Goal: Communication & Community: Participate in discussion

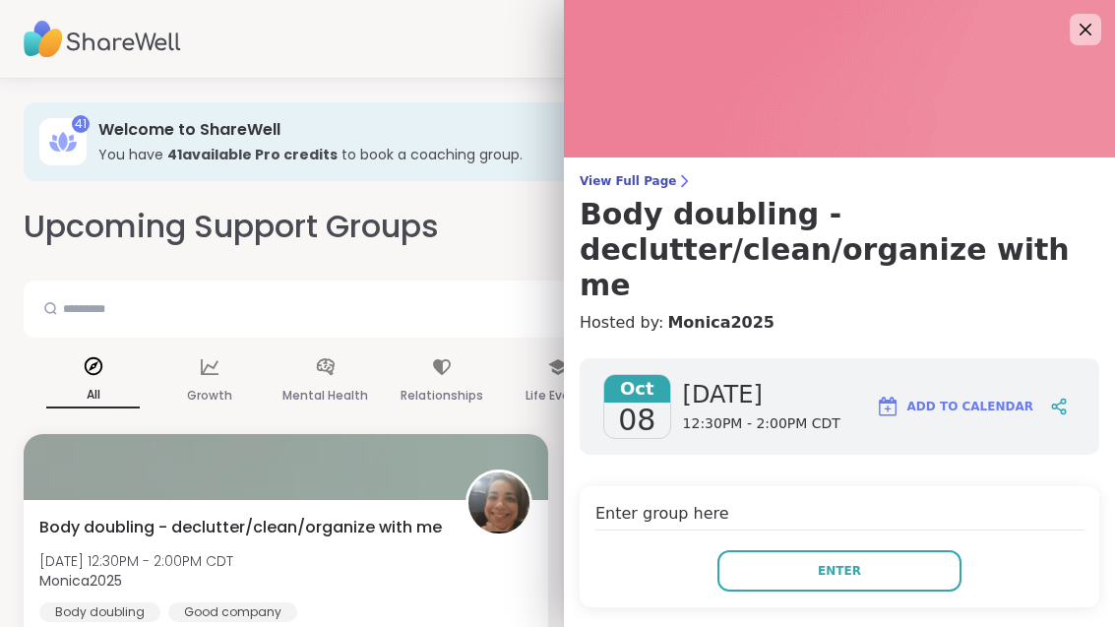
click at [907, 550] on button "Enter" at bounding box center [839, 570] width 244 height 41
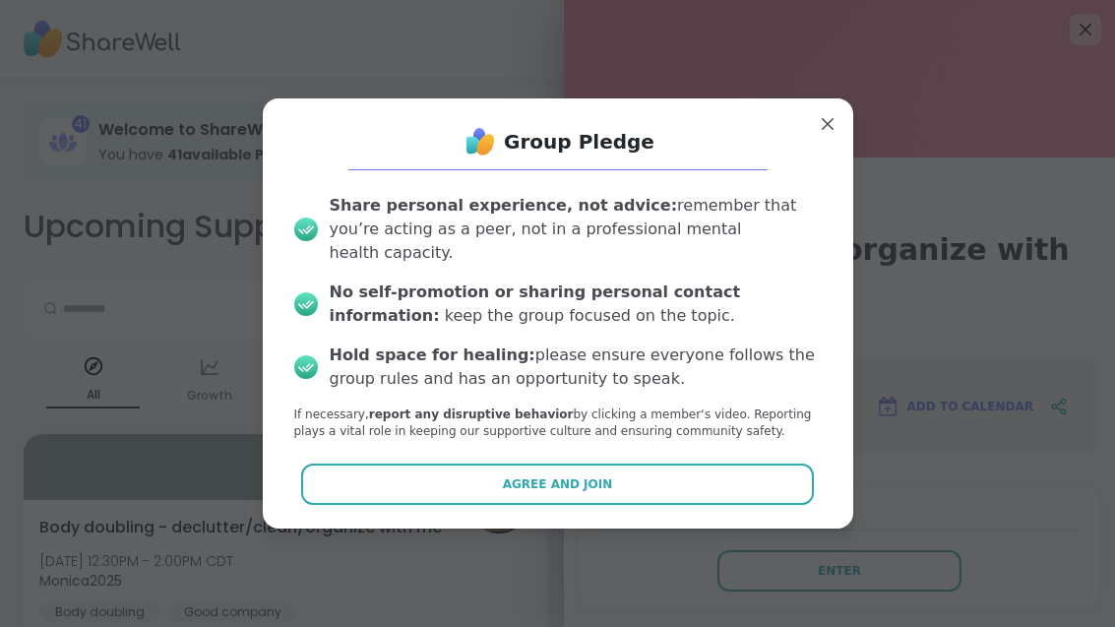
click at [706, 474] on button "Agree and Join" at bounding box center [557, 484] width 513 height 41
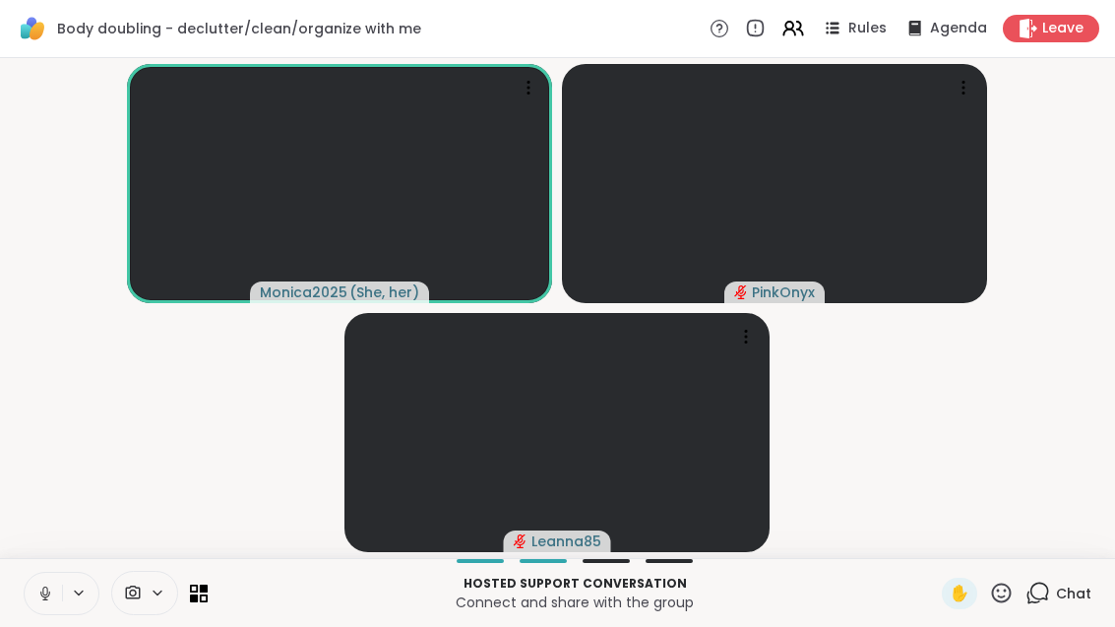
click at [53, 587] on icon at bounding box center [45, 594] width 18 height 18
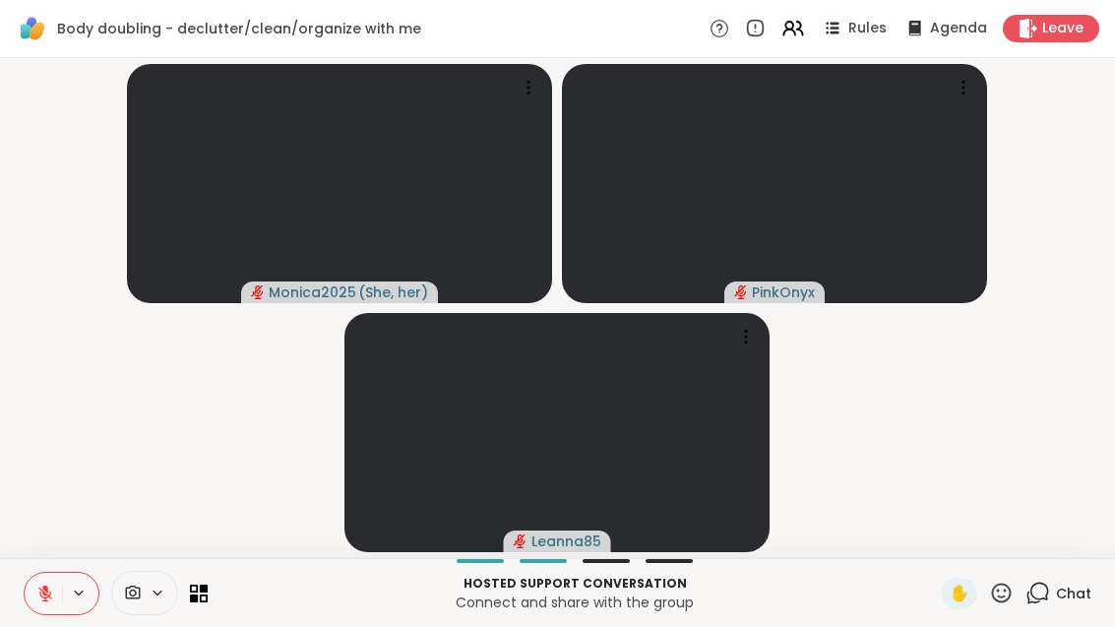
click at [33, 581] on button at bounding box center [43, 593] width 37 height 41
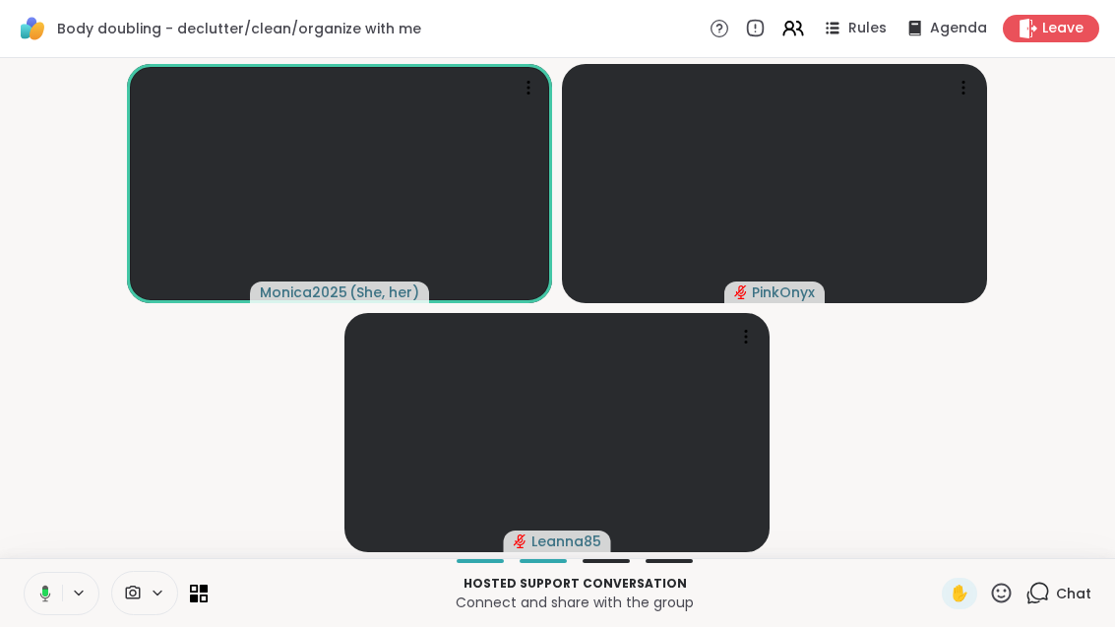
click at [33, 595] on icon at bounding box center [42, 594] width 18 height 18
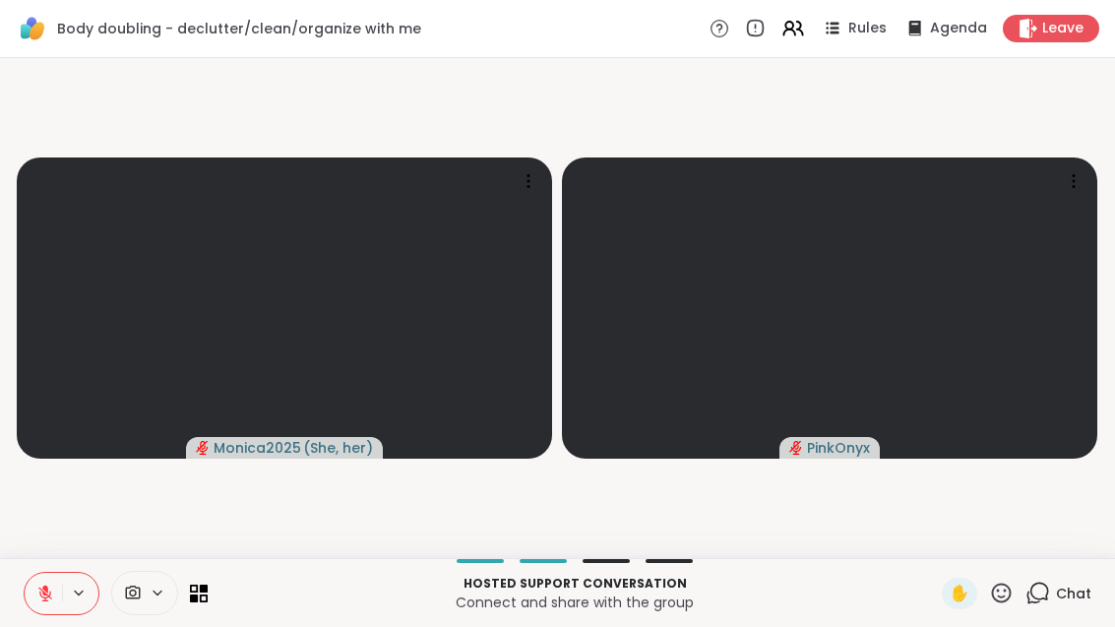
click at [805, 28] on icon at bounding box center [793, 29] width 24 height 24
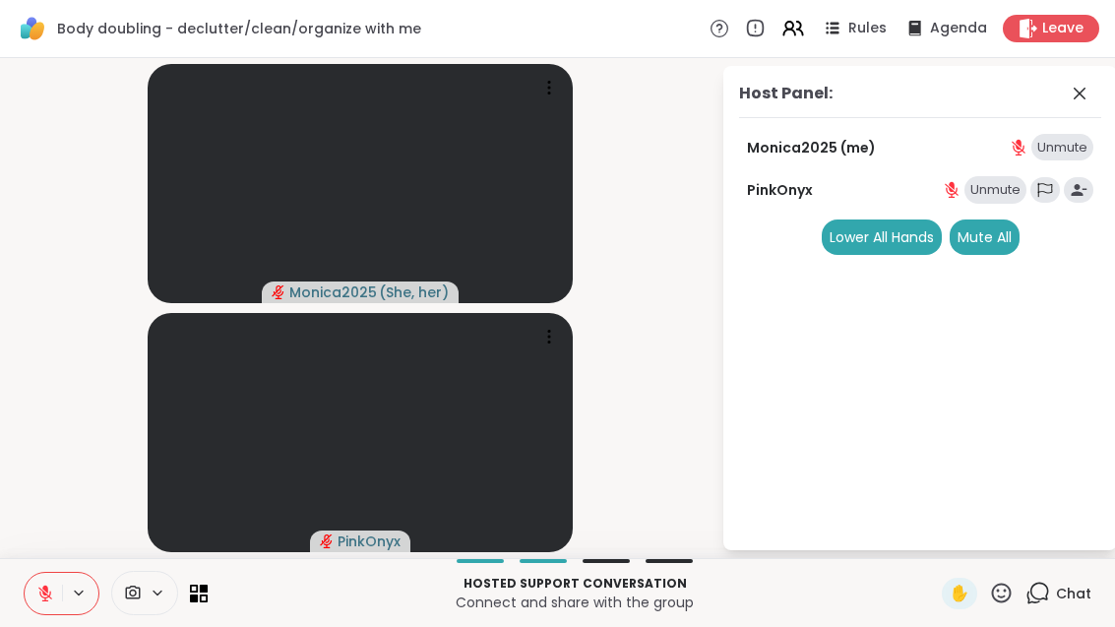
click at [1085, 102] on icon at bounding box center [1080, 94] width 24 height 24
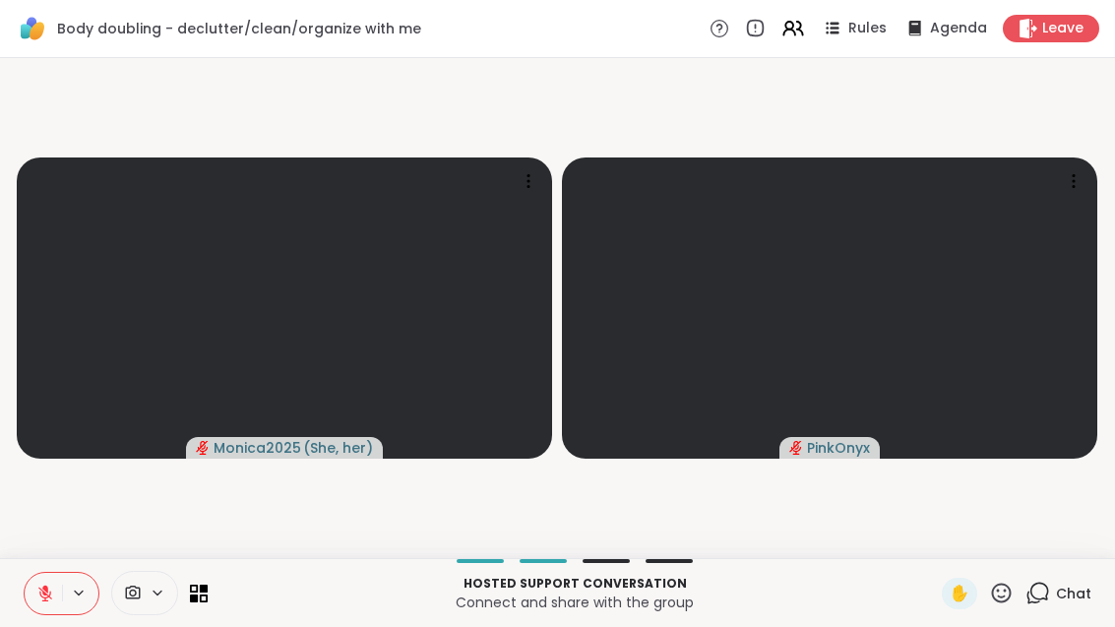
click at [52, 601] on icon at bounding box center [45, 594] width 18 height 18
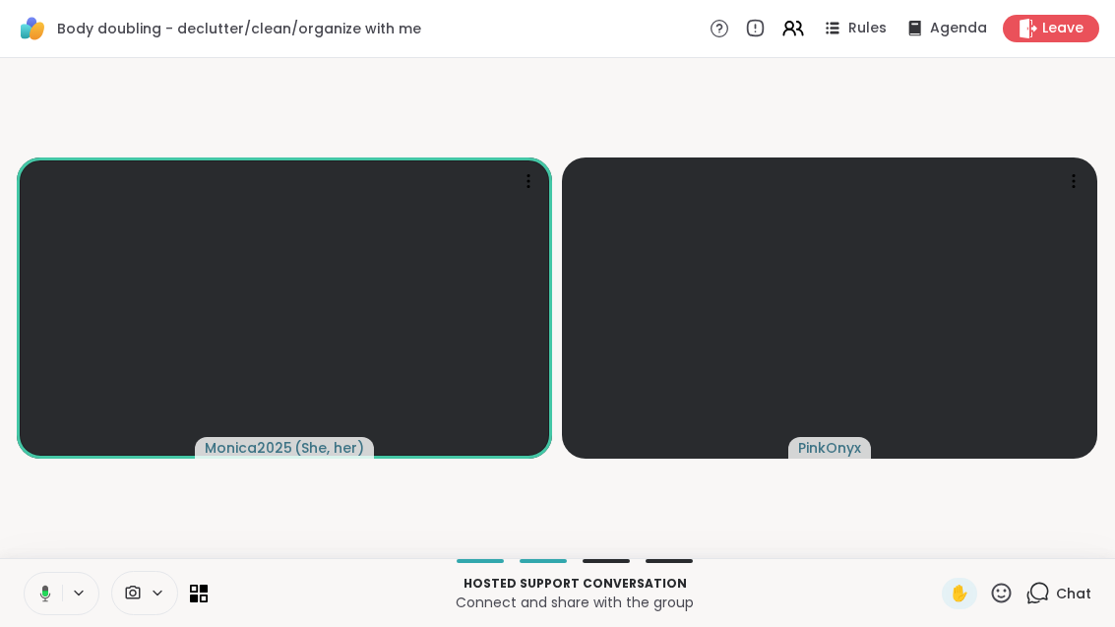
click at [871, 54] on div "Body doubling - declutter/clean/organize with me Rules Agenda Leave" at bounding box center [557, 29] width 1115 height 58
click at [868, 17] on div "Rules" at bounding box center [854, 29] width 66 height 24
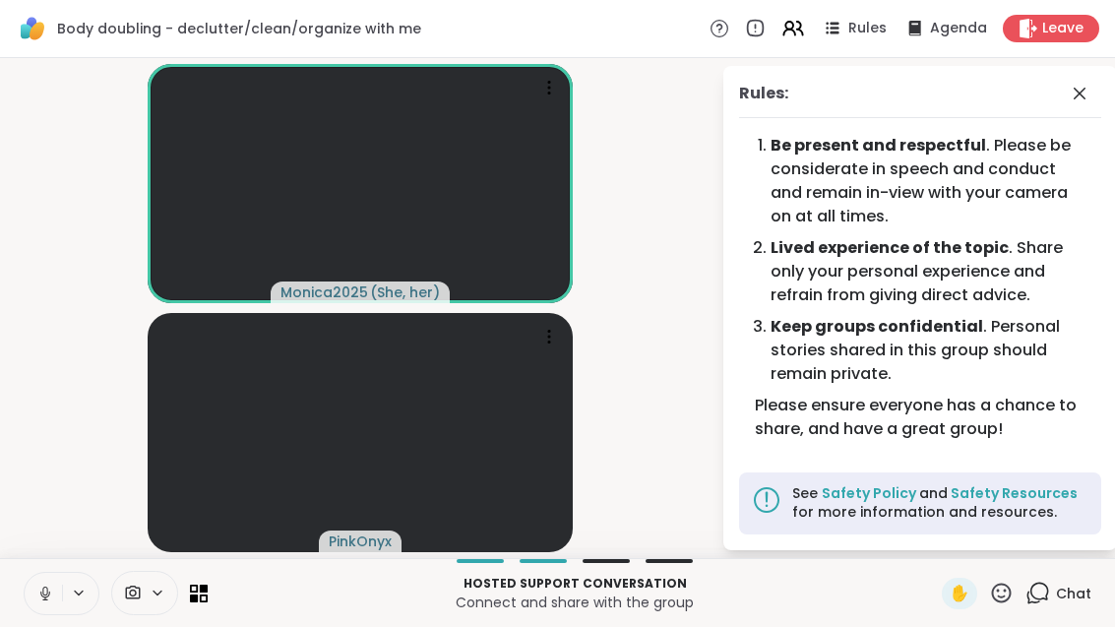
click at [1068, 97] on icon at bounding box center [1080, 94] width 24 height 24
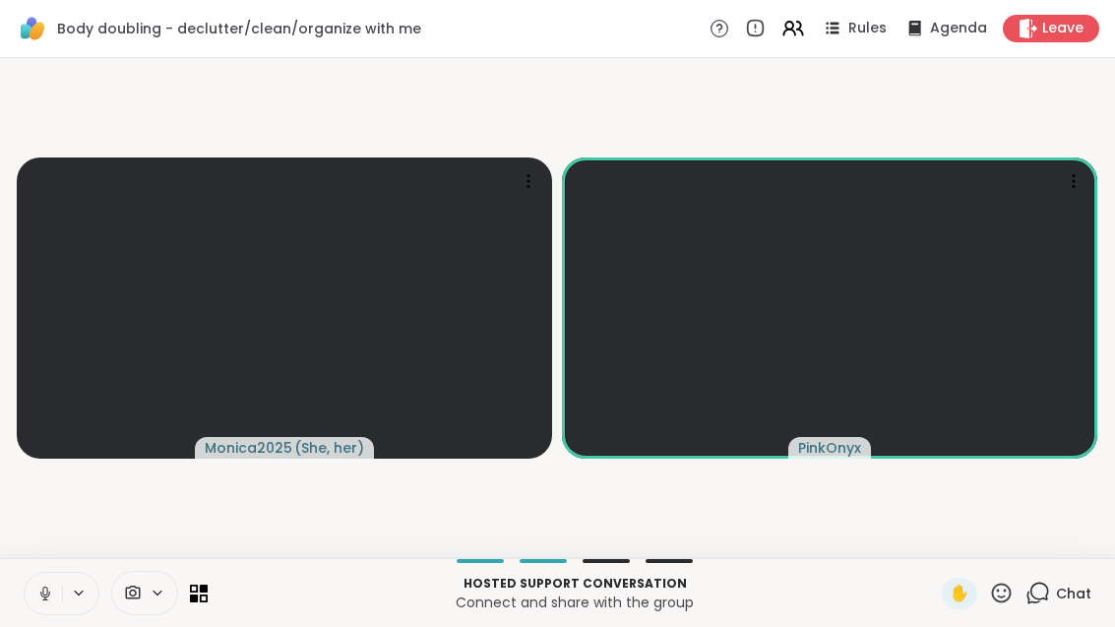
click at [800, 24] on icon at bounding box center [793, 29] width 24 height 24
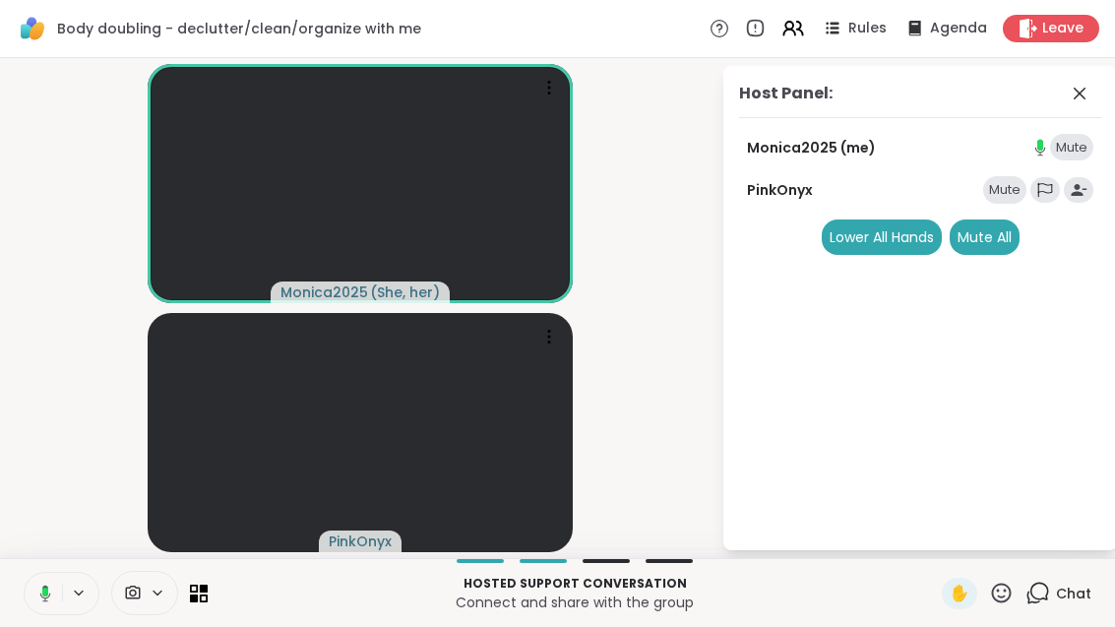
click at [1102, 87] on div "Host Panel: Monica2025 (me) Mute PinkOnyx Mute Lower All Hands Mute All" at bounding box center [920, 308] width 394 height 484
click at [1074, 100] on icon at bounding box center [1080, 94] width 24 height 24
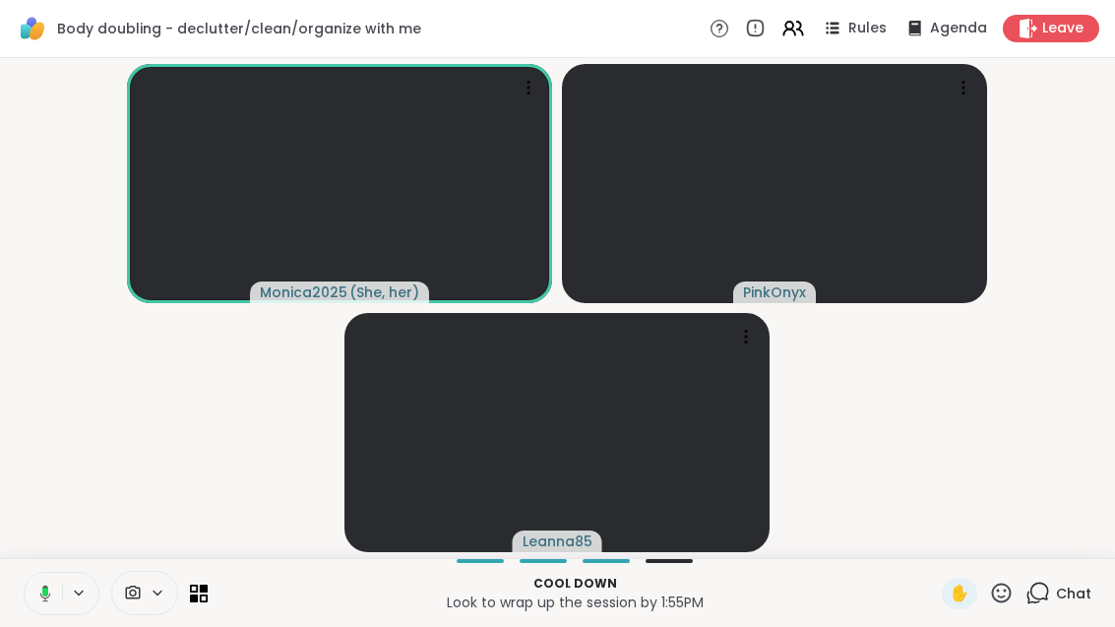
click at [852, 462] on video-player-container "Monica2025 ( She, her ) PinkOnyx Leanna85" at bounding box center [557, 308] width 1091 height 484
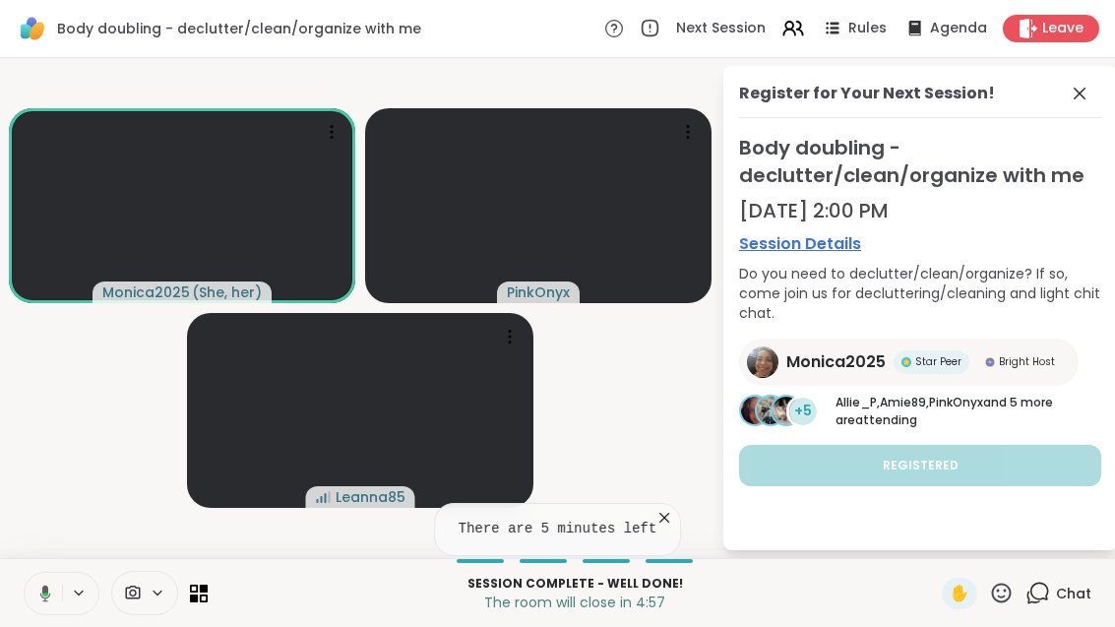
click at [667, 512] on icon at bounding box center [664, 518] width 20 height 20
click at [1094, 89] on span at bounding box center [1082, 94] width 28 height 24
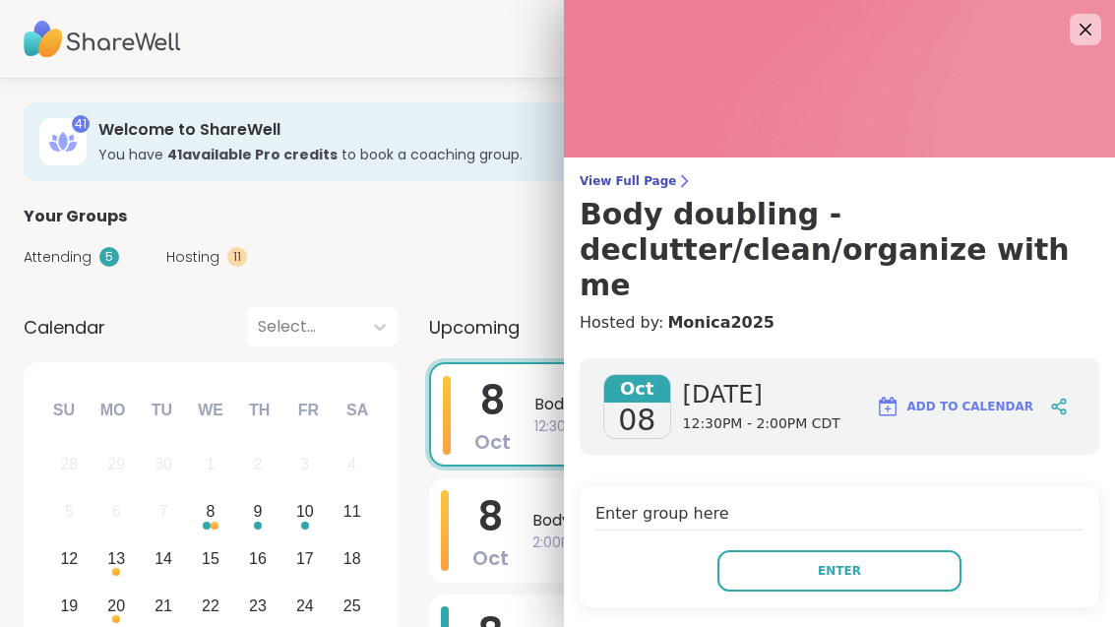
click at [882, 550] on button "Enter" at bounding box center [839, 570] width 244 height 41
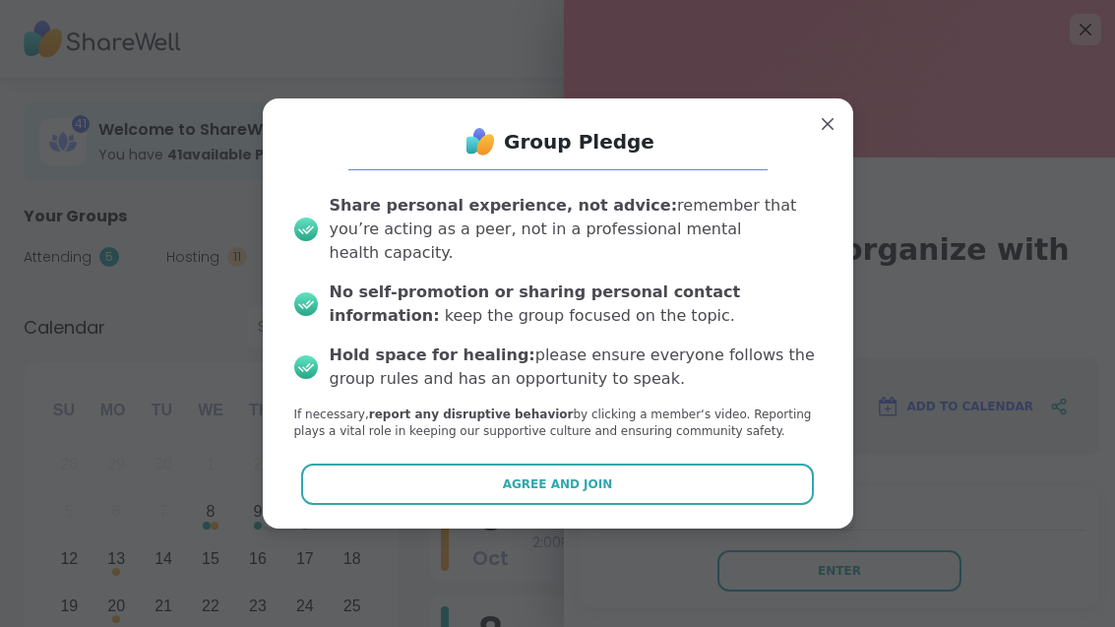
click at [708, 472] on button "Agree and Join" at bounding box center [557, 484] width 513 height 41
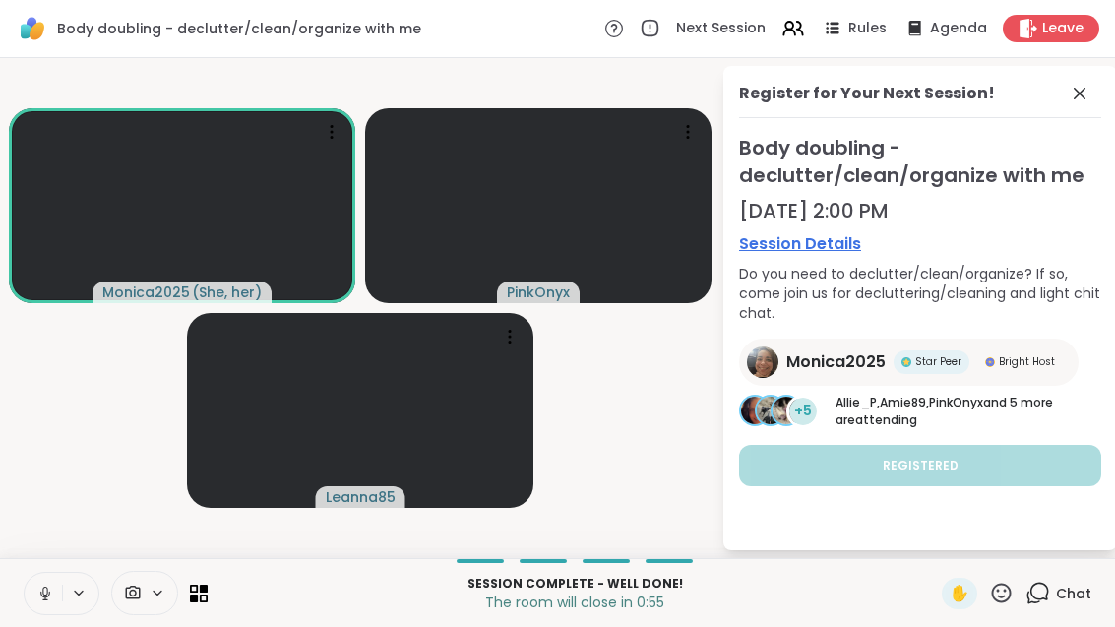
click at [148, 601] on span at bounding box center [130, 593] width 37 height 19
click at [1089, 101] on icon at bounding box center [1080, 94] width 24 height 24
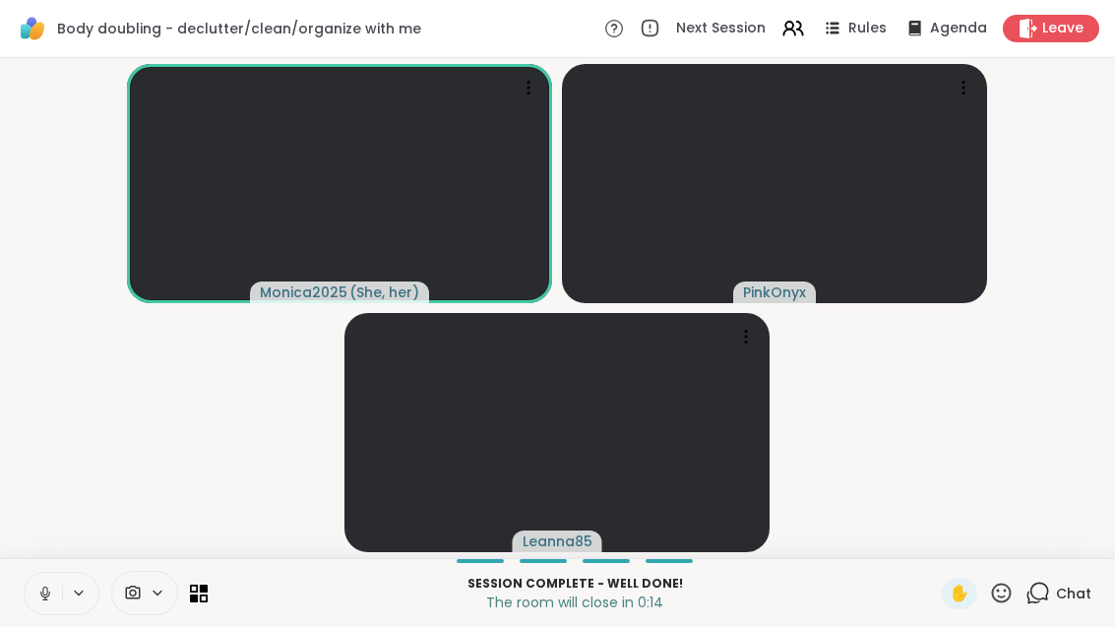
click at [149, 608] on div at bounding box center [144, 593] width 67 height 44
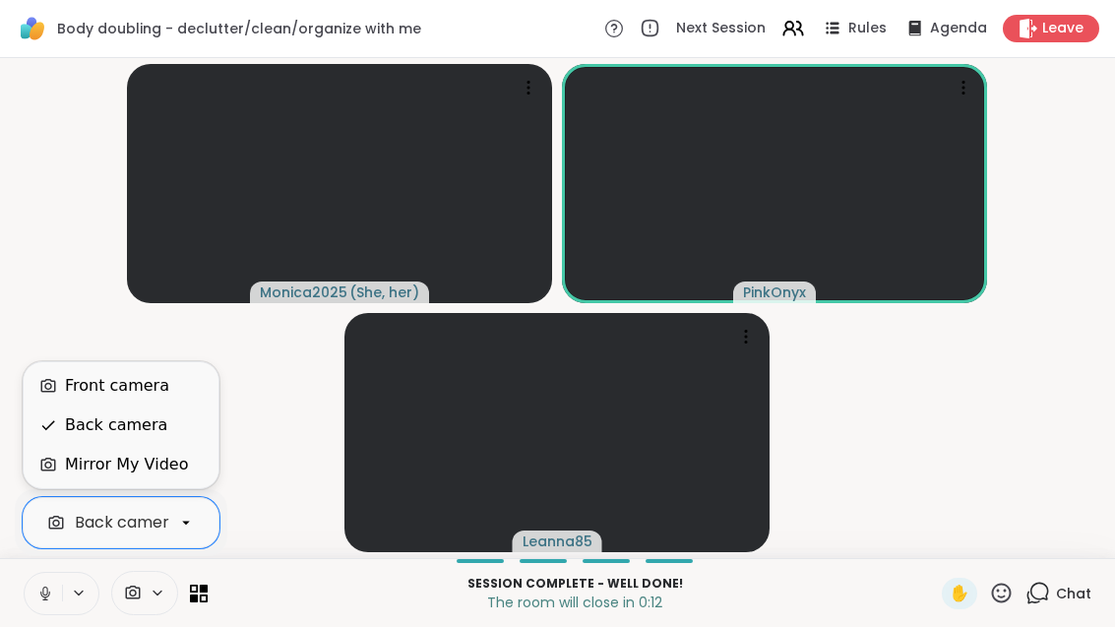
click at [157, 399] on div "Front camera" at bounding box center [121, 385] width 195 height 39
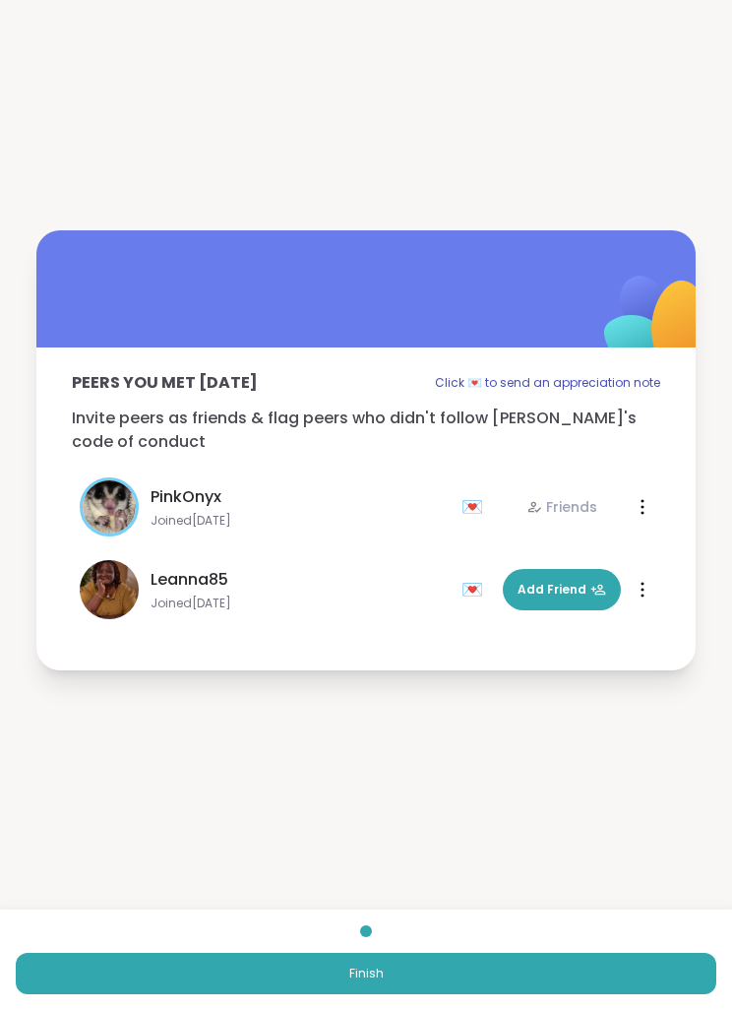
click at [564, 601] on button "Add Friend" at bounding box center [562, 589] width 118 height 41
click at [453, 626] on button "Finish" at bounding box center [366, 973] width 701 height 41
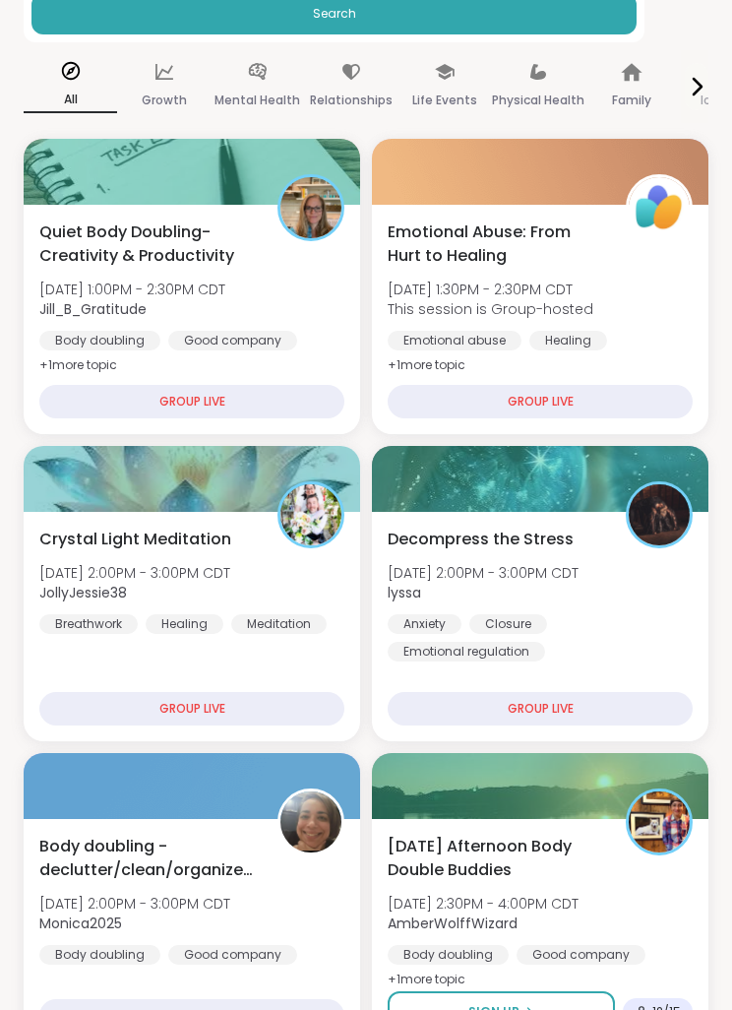
scroll to position [327, 0]
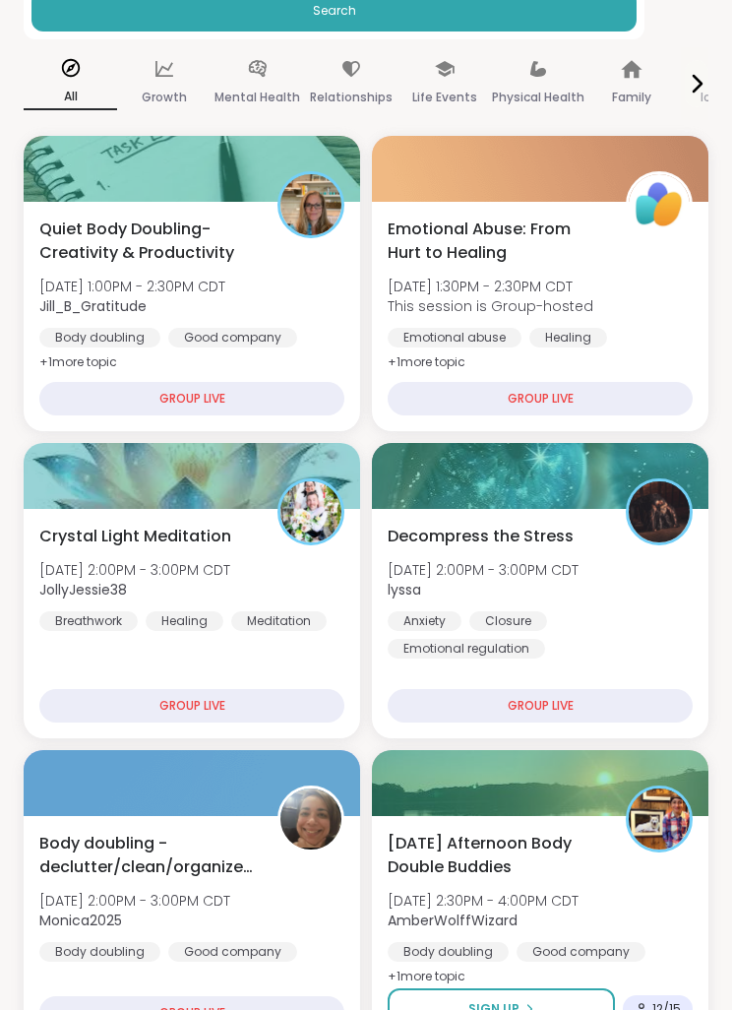
click at [205, 626] on div "Body doubling - declutter/clean/organize with me Wed, Oct 08 | 2:00PM - 3:00PM …" at bounding box center [191, 897] width 305 height 130
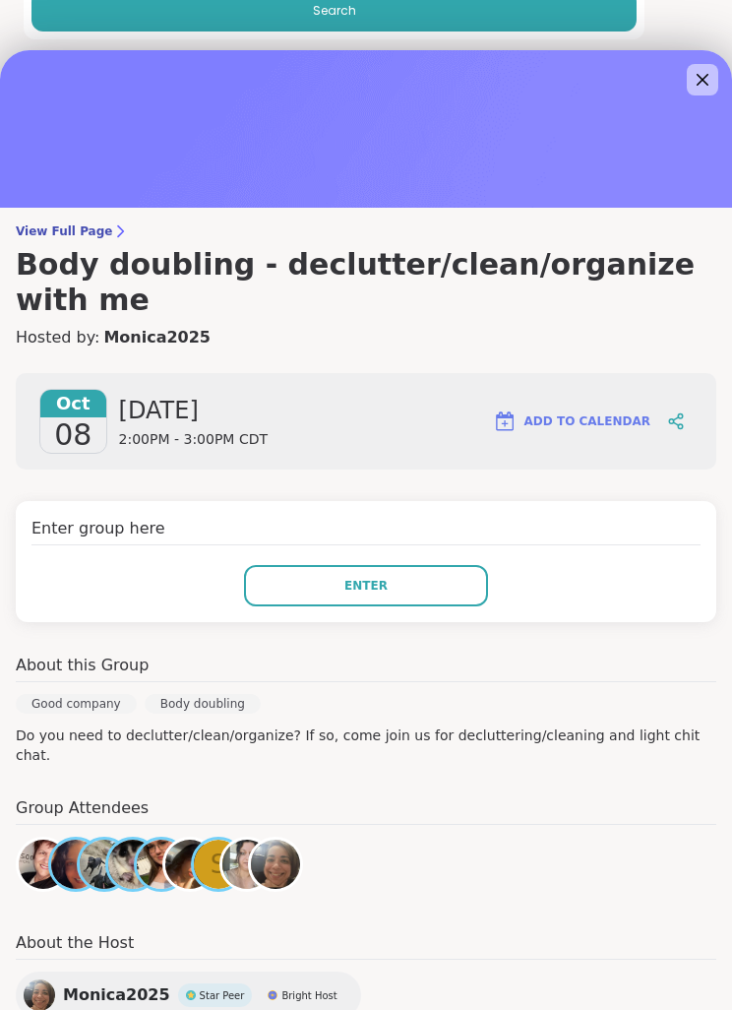
click at [430, 565] on button "Enter" at bounding box center [366, 585] width 244 height 41
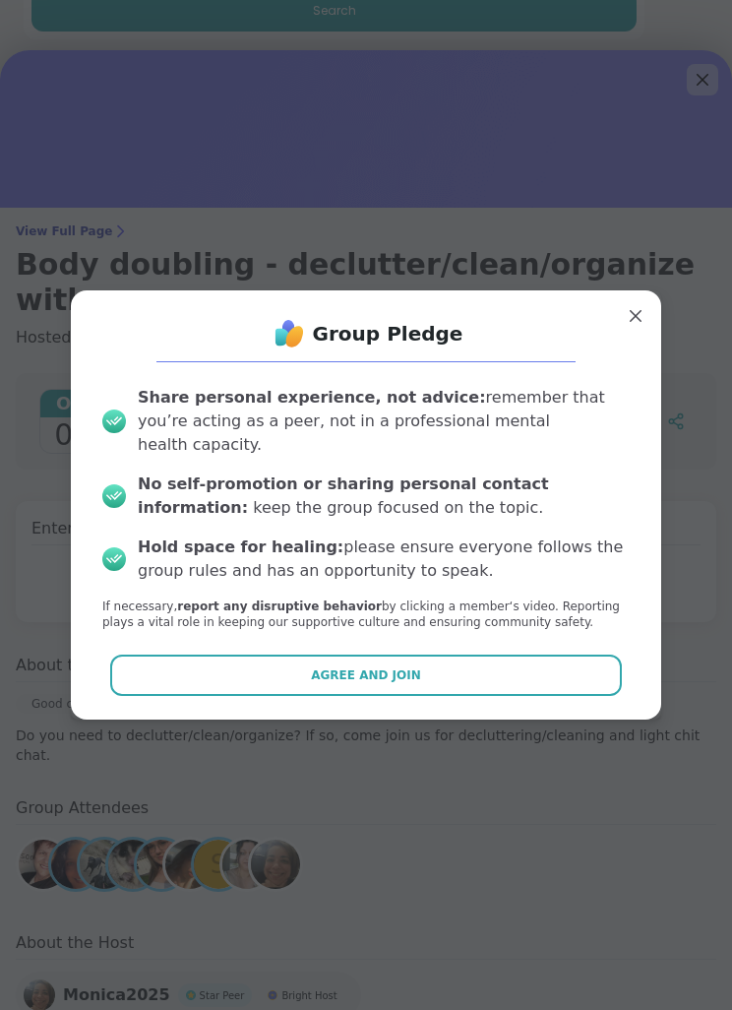
click at [517, 626] on button "Agree and Join" at bounding box center [366, 674] width 513 height 41
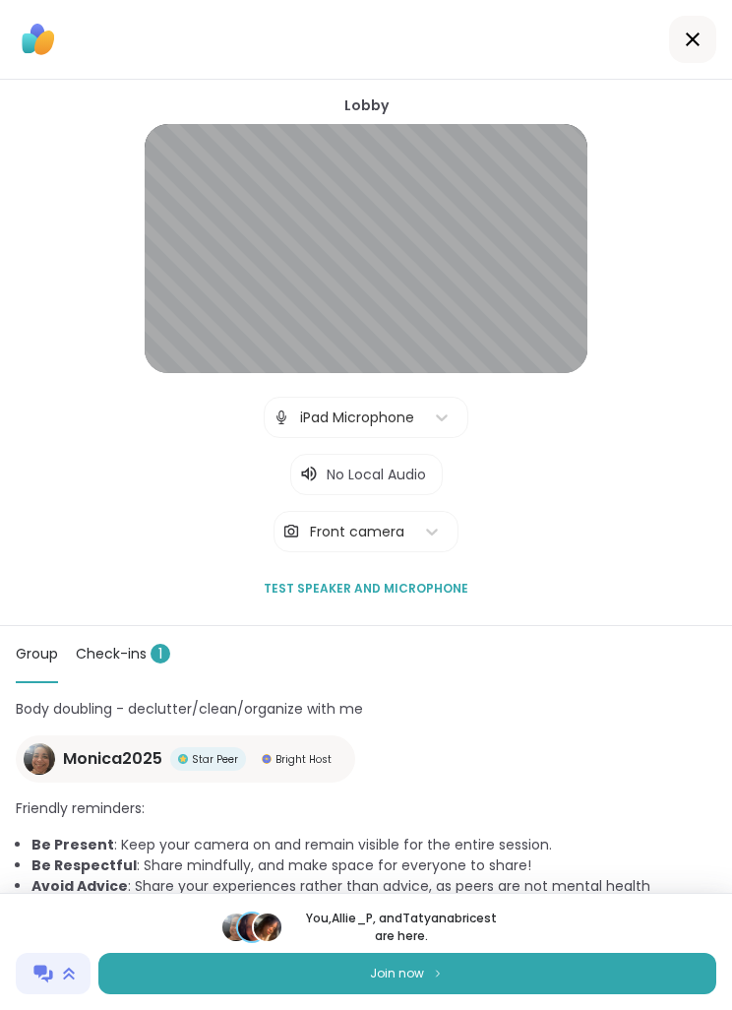
click at [540, 626] on button "Join now" at bounding box center [407, 973] width 618 height 41
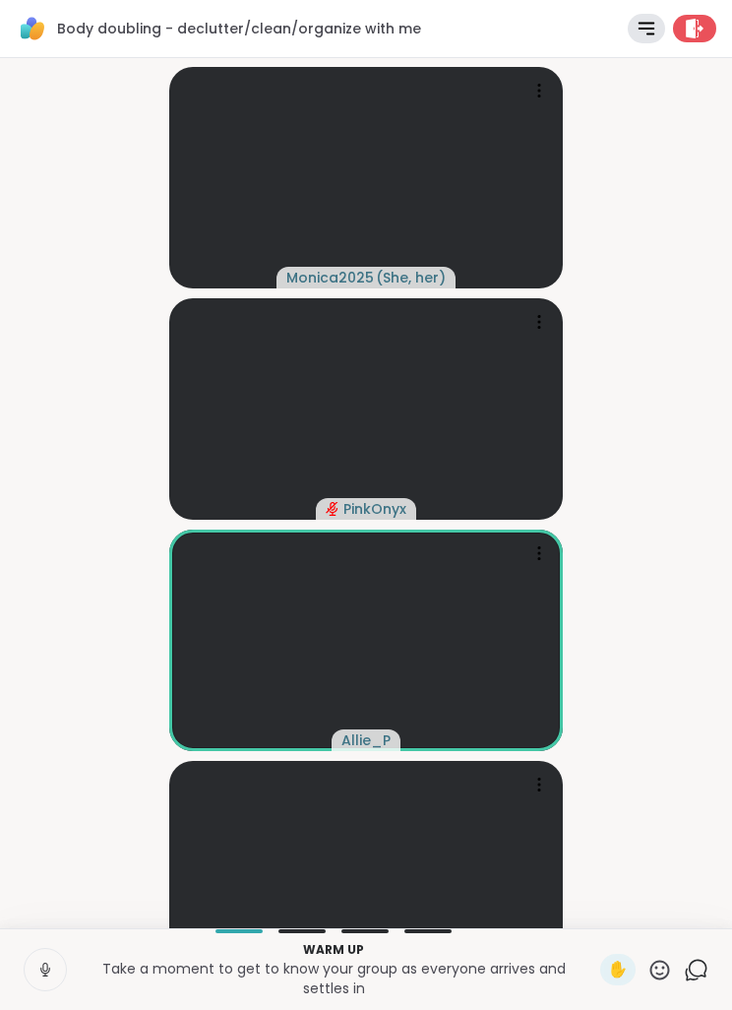
click at [646, 30] on icon at bounding box center [647, 29] width 22 height 22
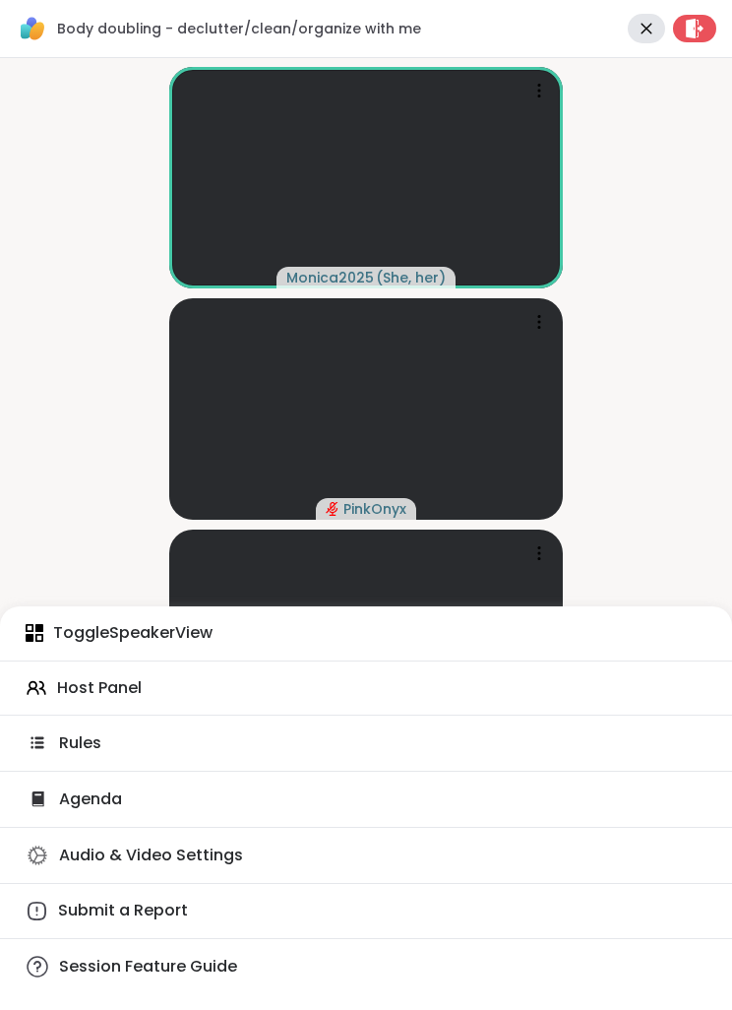
click at [264, 626] on div "Host Panel" at bounding box center [366, 688] width 732 height 22
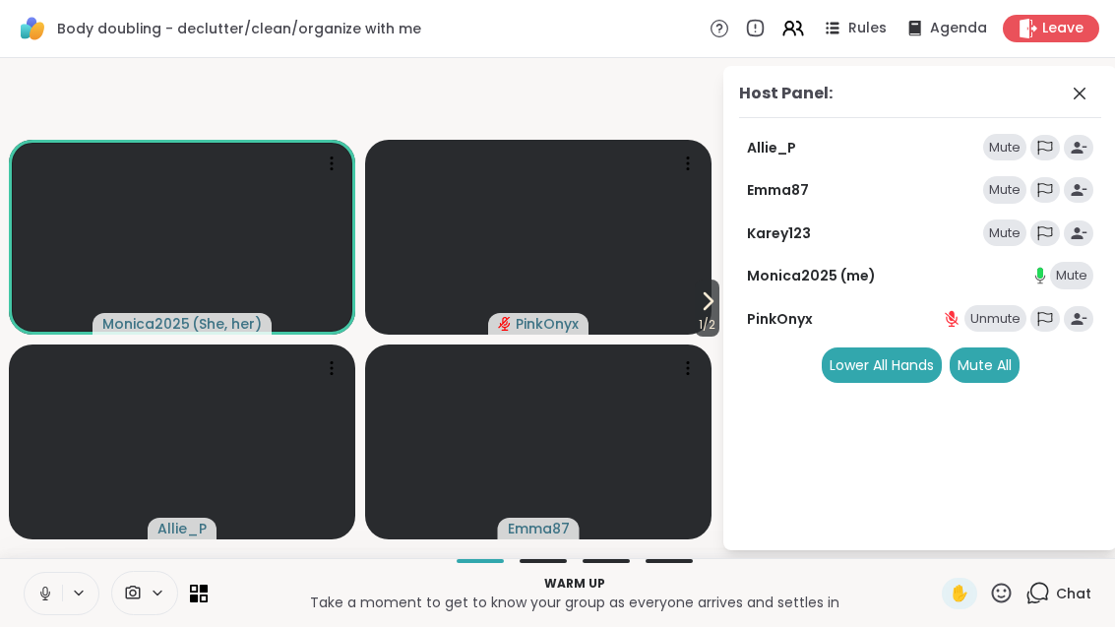
click at [704, 313] on icon at bounding box center [708, 301] width 24 height 24
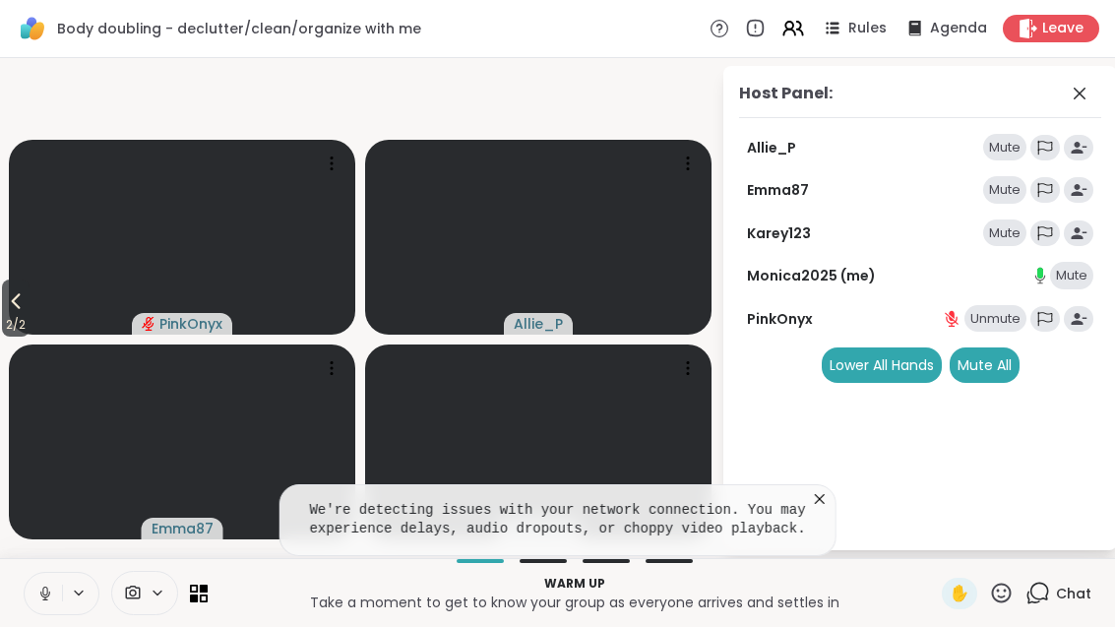
click at [819, 509] on icon at bounding box center [820, 499] width 20 height 20
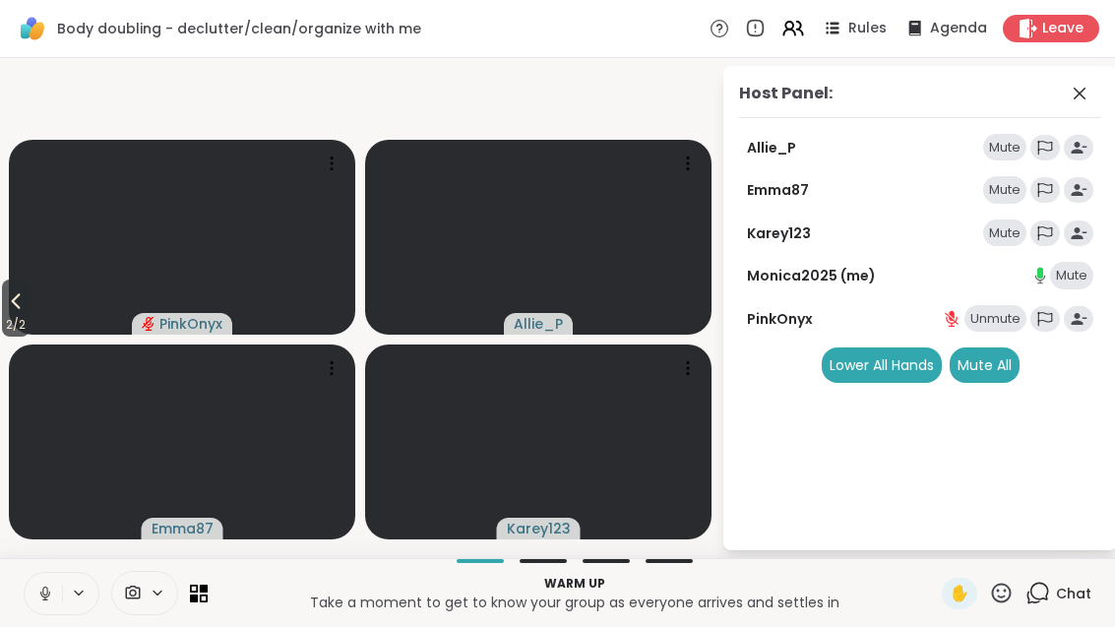
click at [5, 337] on span "2 / 2" at bounding box center [16, 325] width 28 height 24
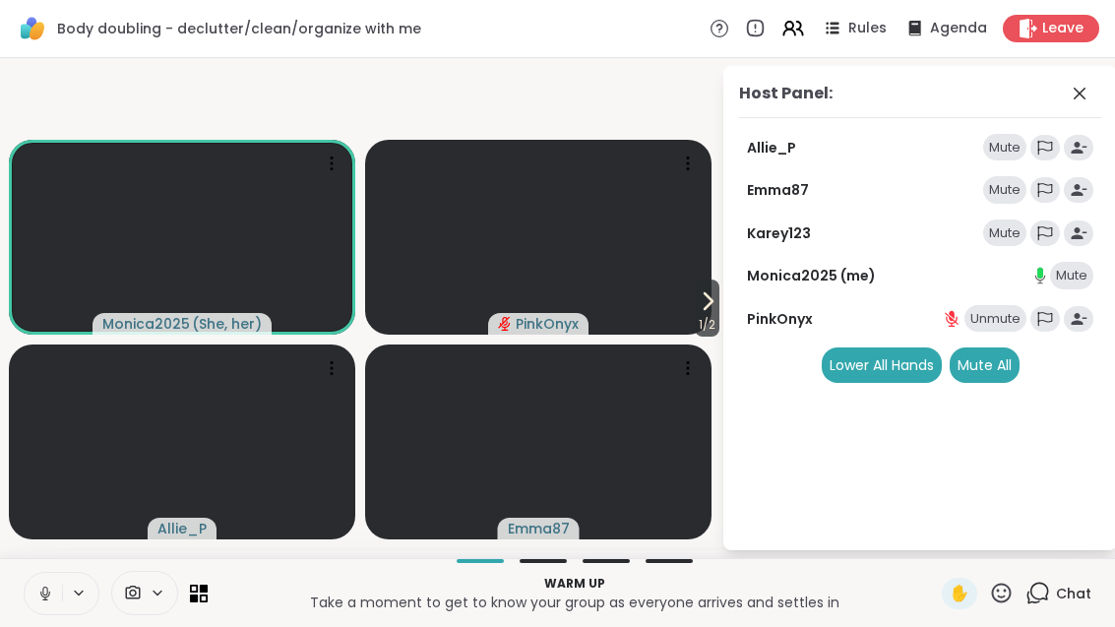
click at [727, 350] on div "Host Panel: Allie_P Mute Emma87 Mute Karey123 Mute Monica2025 (me) Mute PinkOny…" at bounding box center [920, 308] width 394 height 484
click at [713, 313] on icon at bounding box center [708, 301] width 24 height 24
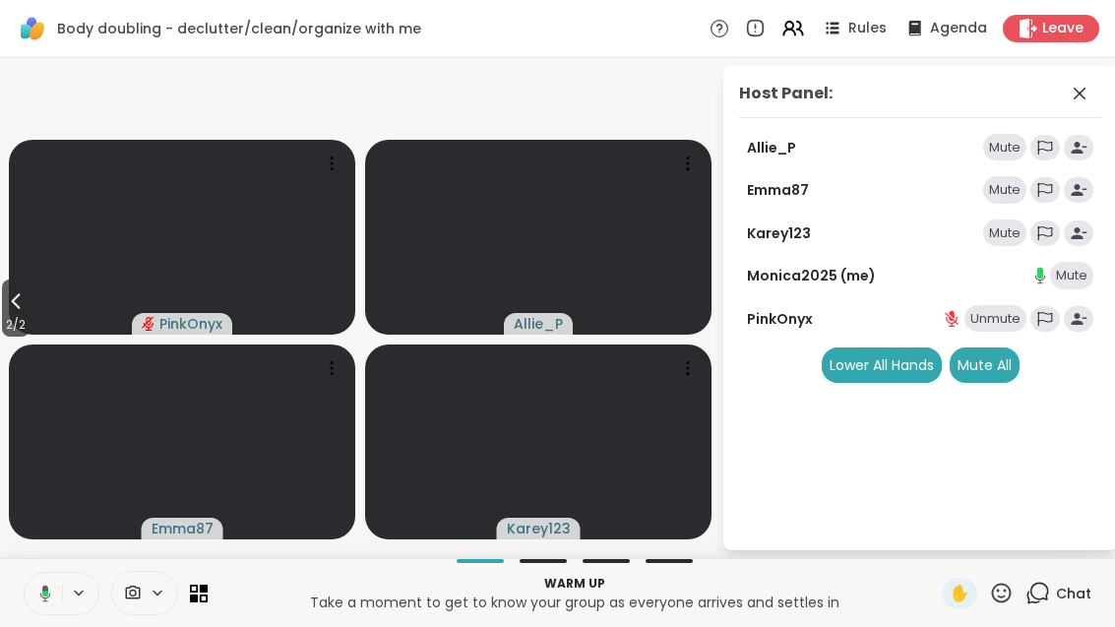
click at [10, 313] on icon at bounding box center [16, 301] width 24 height 24
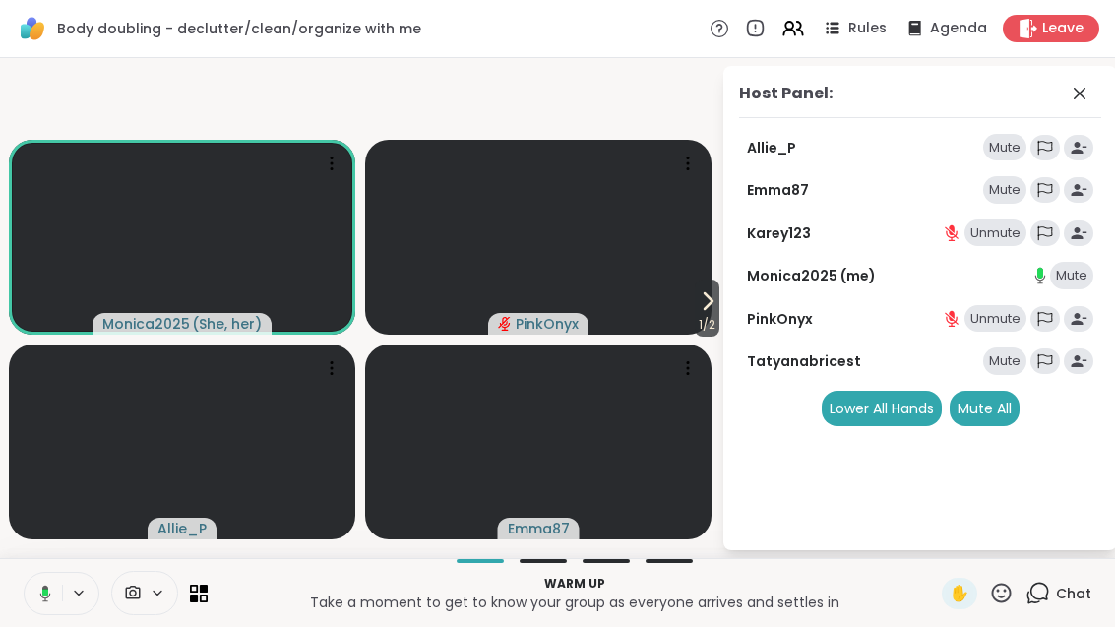
click at [708, 313] on icon at bounding box center [708, 301] width 24 height 24
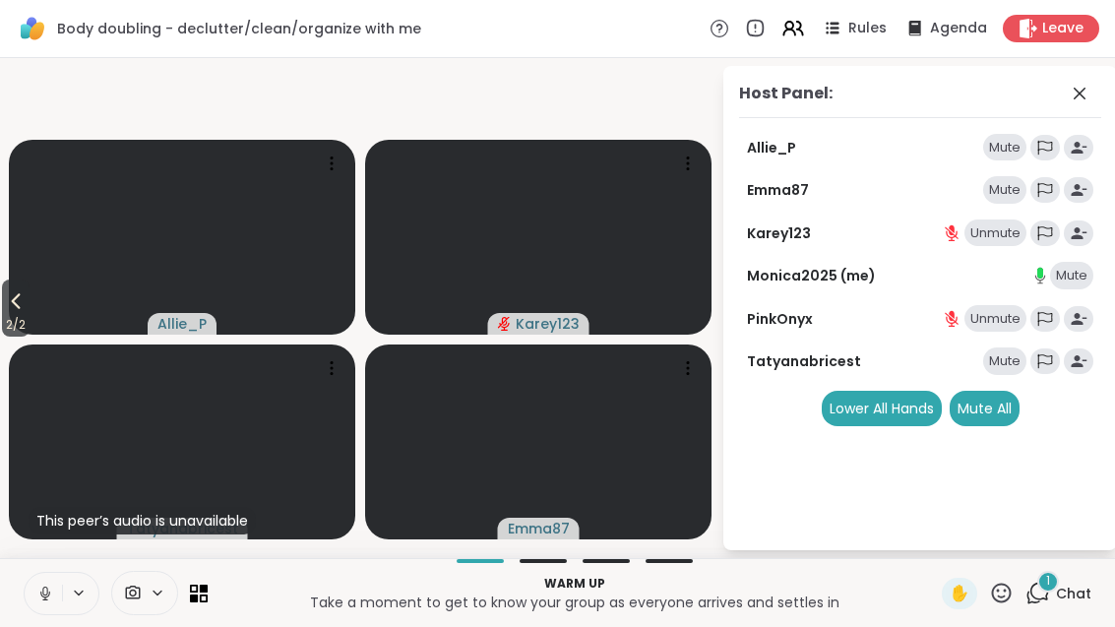
click at [1041, 609] on div "1 Chat" at bounding box center [1058, 593] width 66 height 31
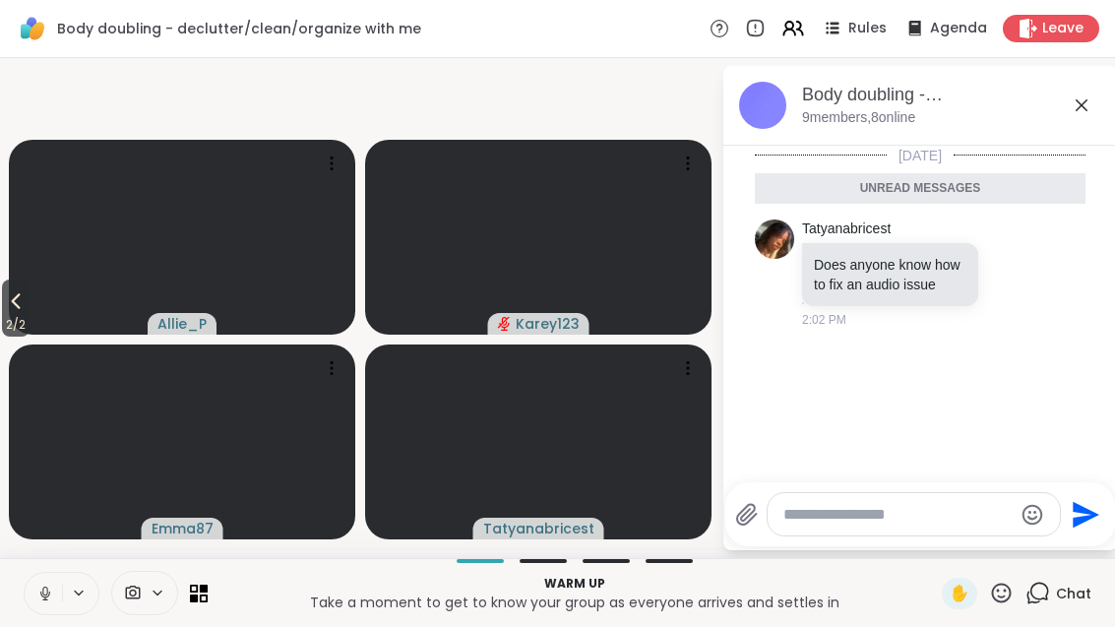
click at [855, 525] on textarea "Type your message" at bounding box center [897, 515] width 229 height 20
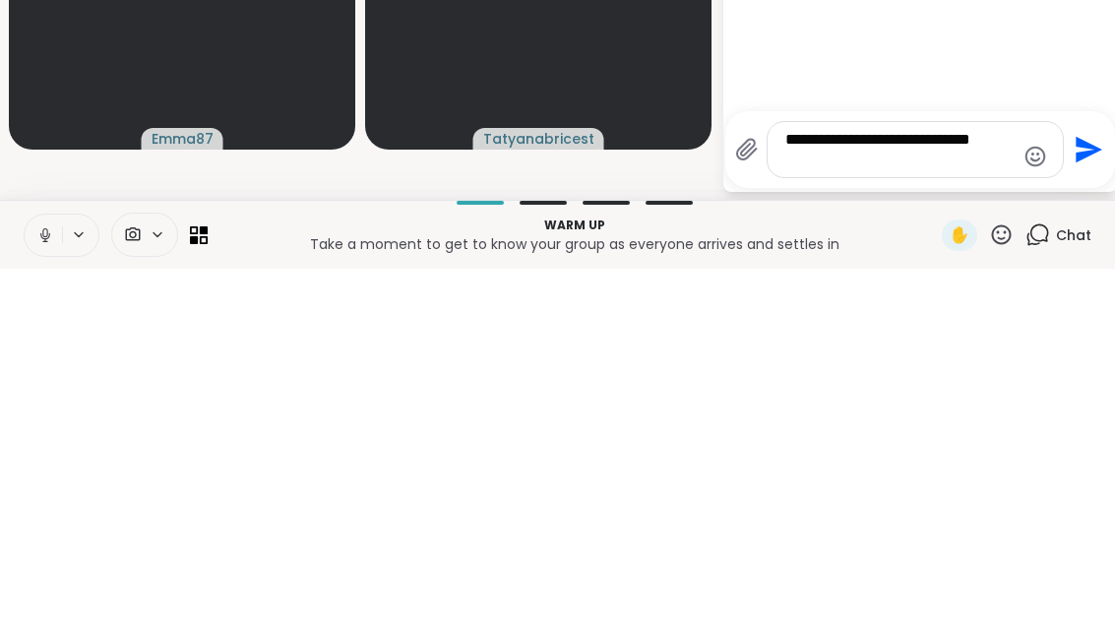
type textarea "**********"
click at [1086, 492] on icon "Send" at bounding box center [1086, 507] width 31 height 31
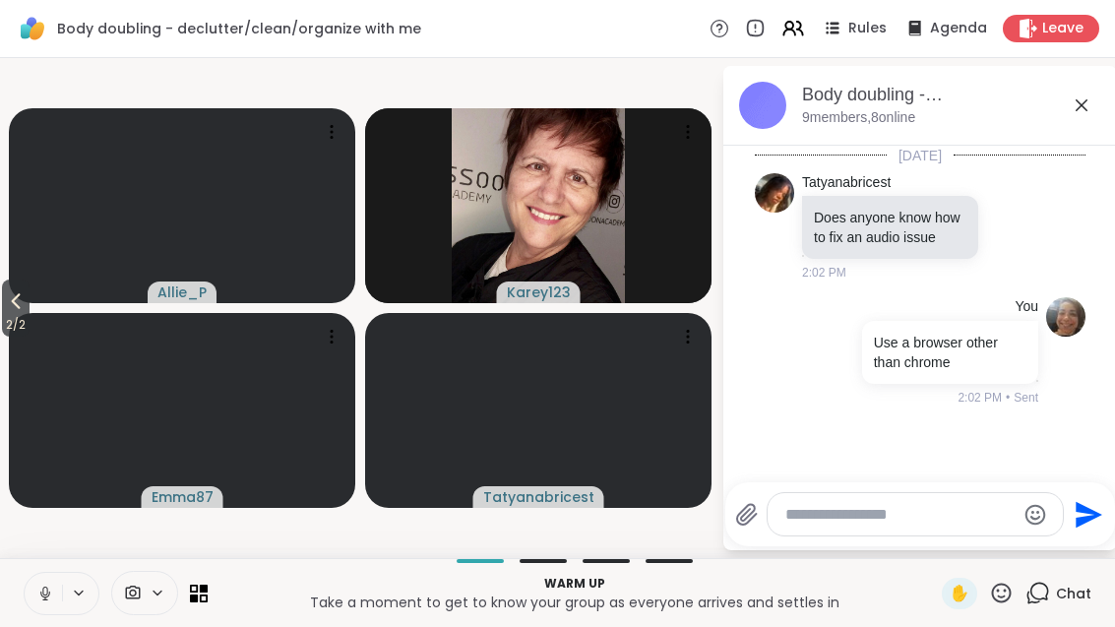
click at [1092, 98] on icon at bounding box center [1082, 105] width 24 height 24
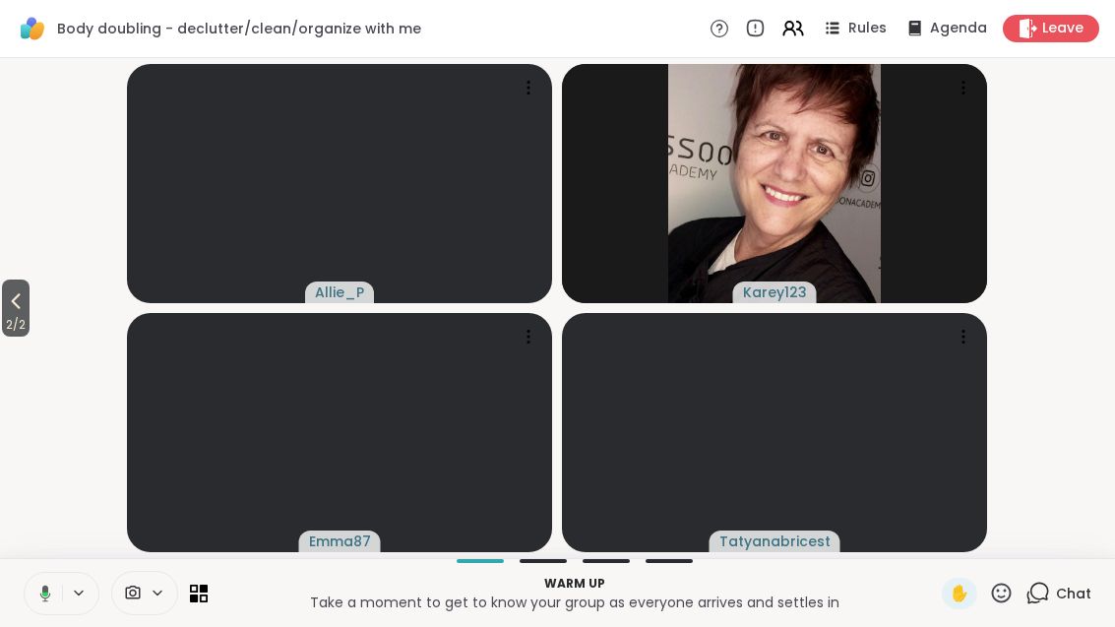
click at [4, 321] on span "2 / 2" at bounding box center [16, 325] width 28 height 24
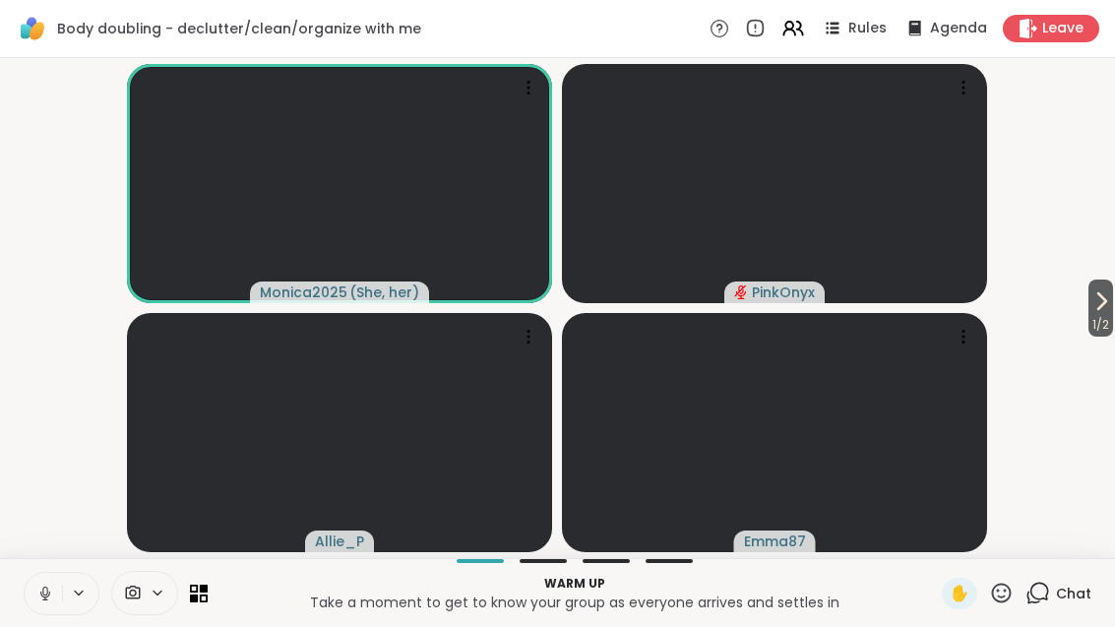
click at [1110, 302] on icon at bounding box center [1101, 301] width 24 height 24
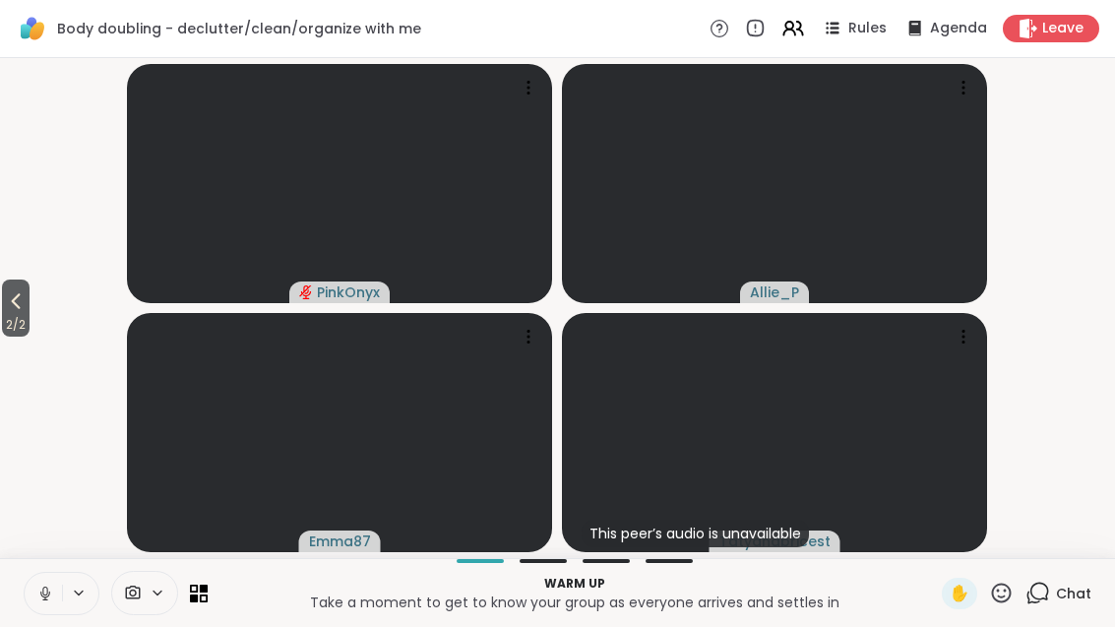
click at [2, 311] on button "2 / 2" at bounding box center [16, 307] width 28 height 57
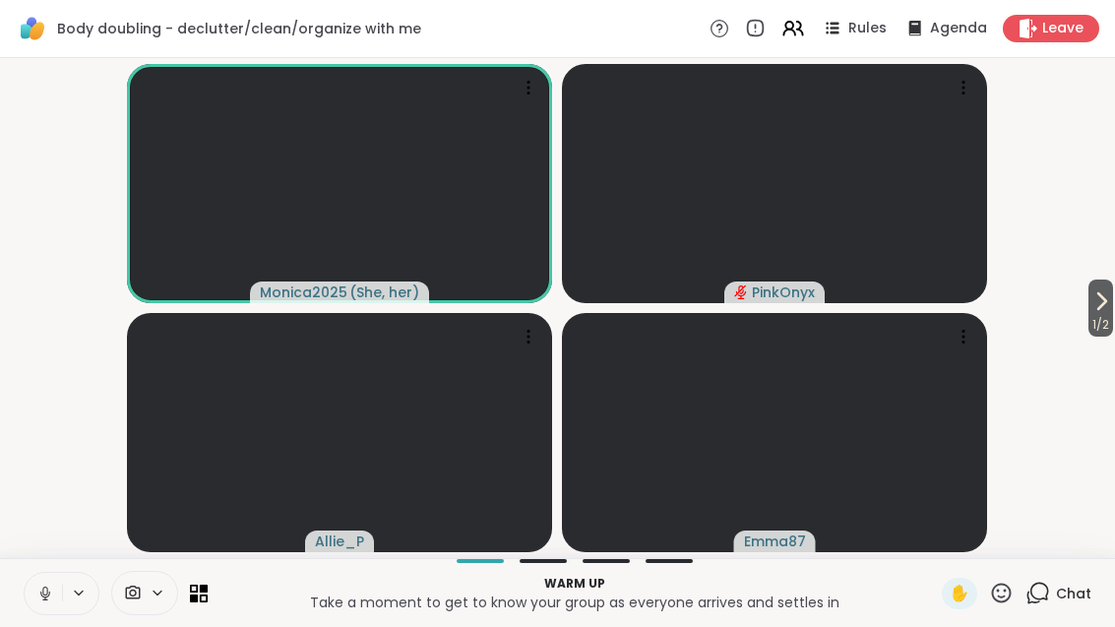
click at [1100, 296] on icon at bounding box center [1101, 301] width 24 height 24
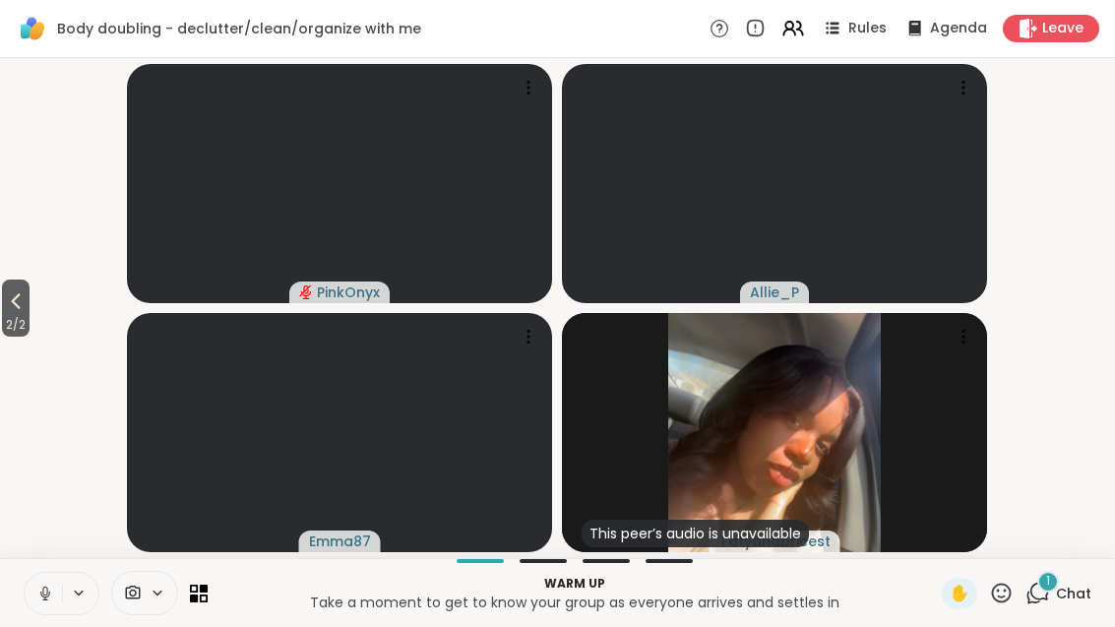
click at [5, 334] on span "2 / 2" at bounding box center [16, 325] width 28 height 24
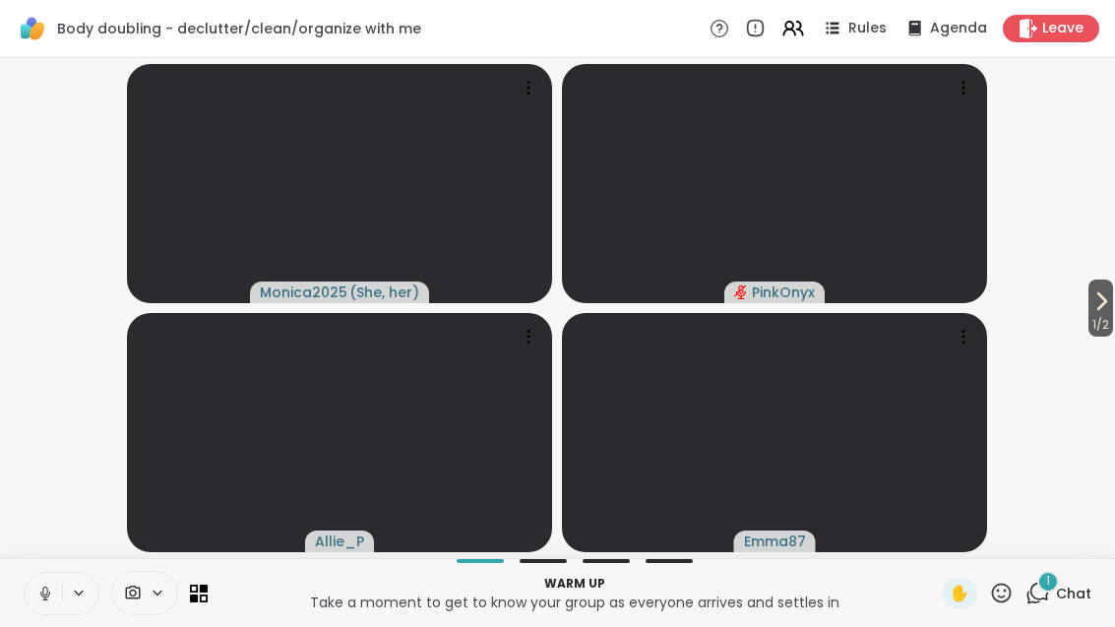
click at [1040, 606] on div "1 Chat" at bounding box center [1058, 593] width 66 height 31
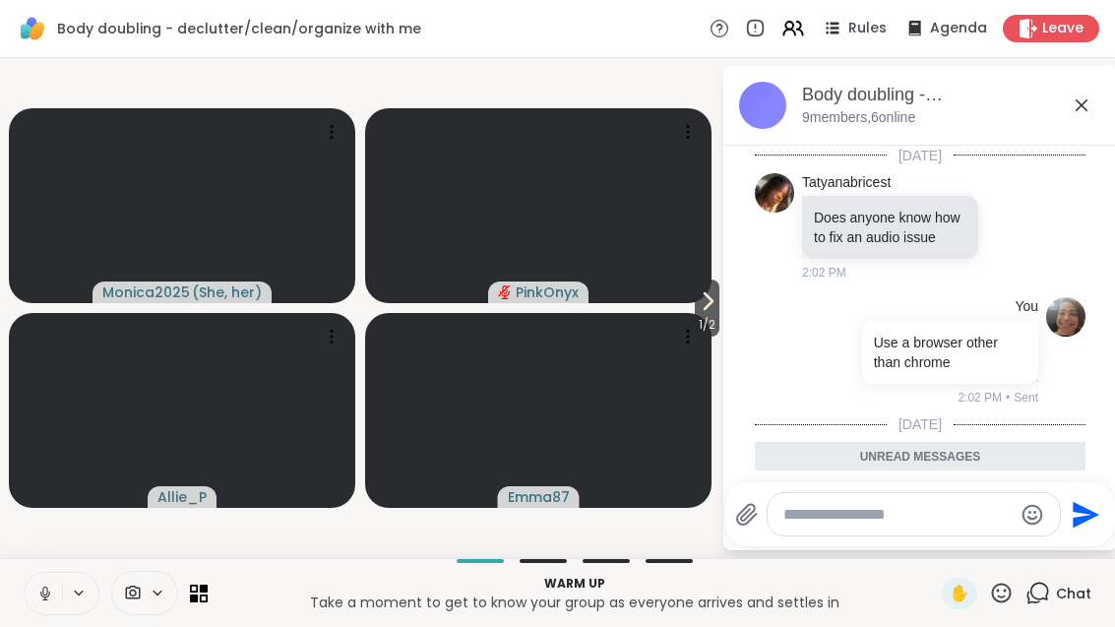
scroll to position [133, 0]
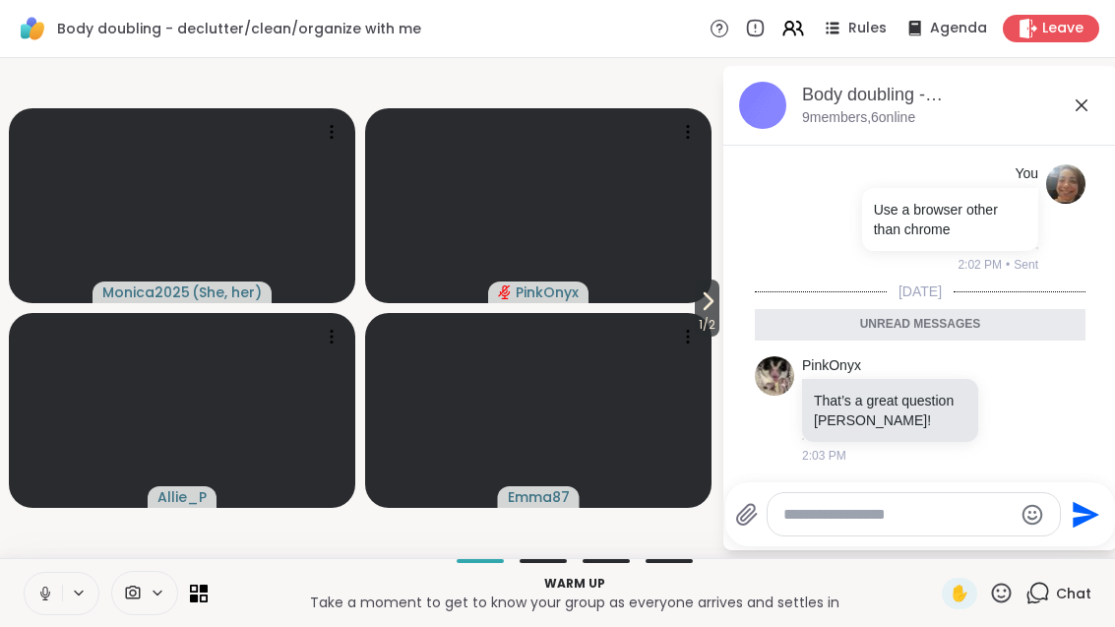
click at [1070, 106] on icon at bounding box center [1082, 105] width 24 height 24
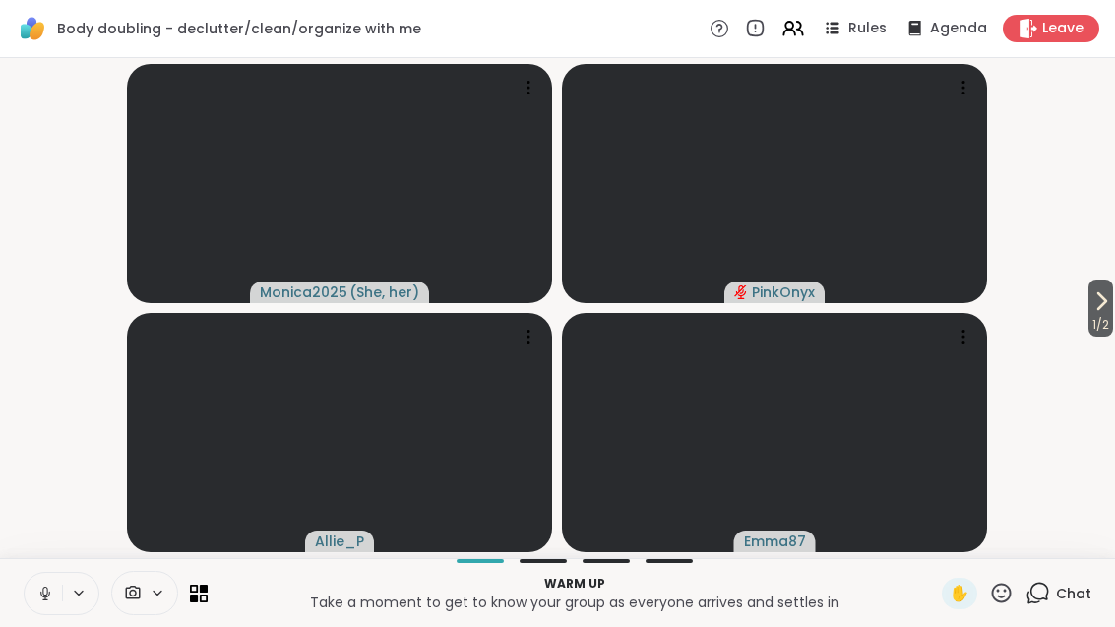
click at [1111, 310] on button "1 / 2" at bounding box center [1100, 307] width 25 height 57
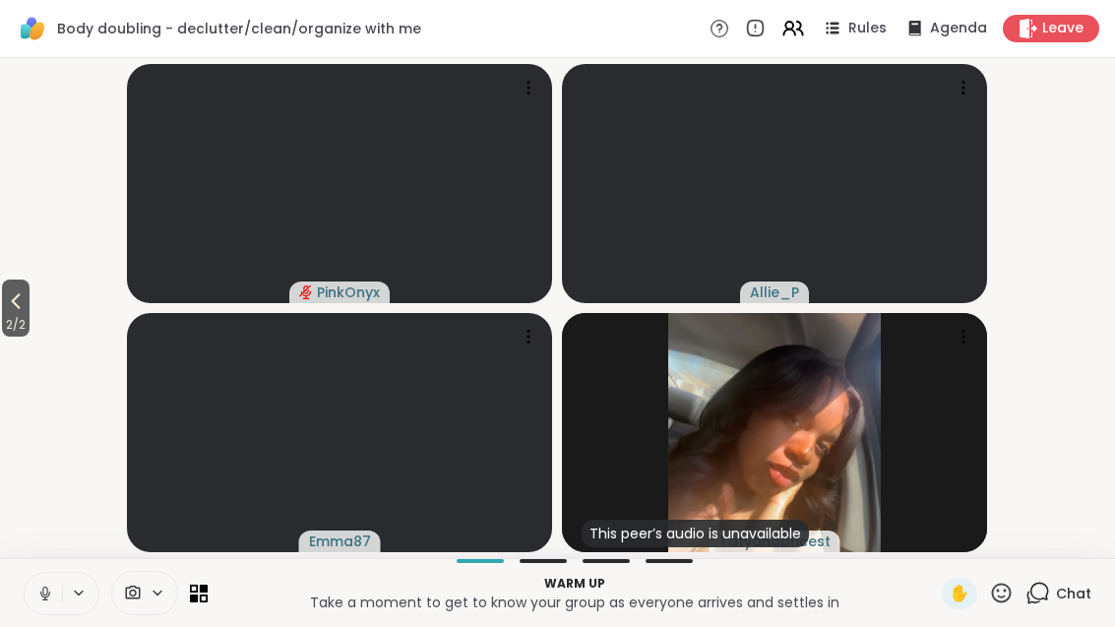
click at [26, 313] on span "2 / 2" at bounding box center [16, 325] width 28 height 24
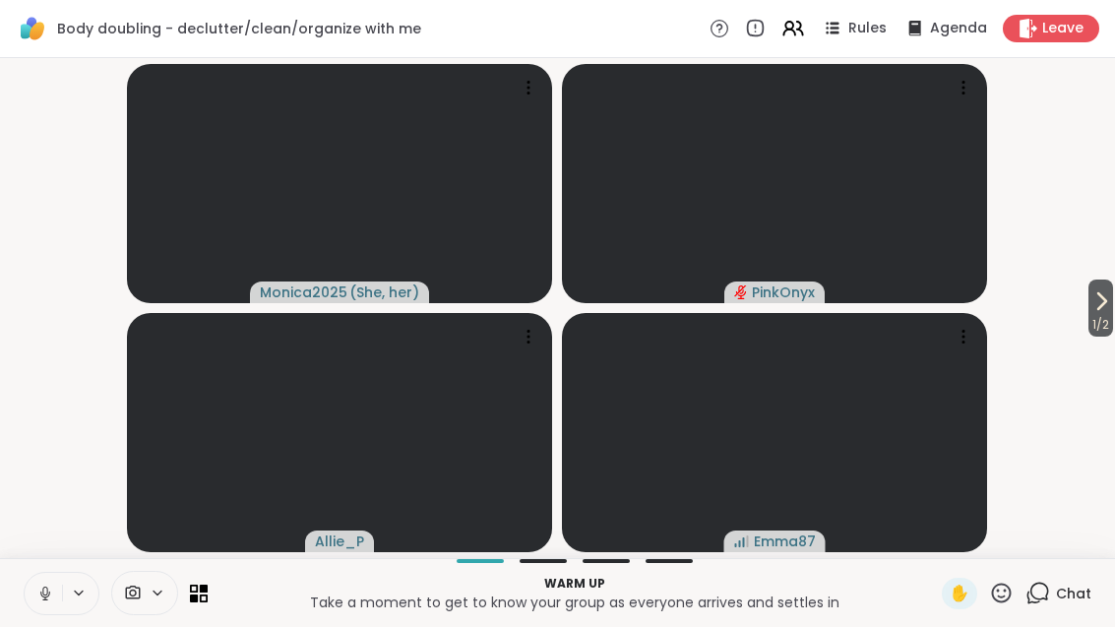
click at [1113, 315] on span "1 / 2" at bounding box center [1100, 325] width 25 height 24
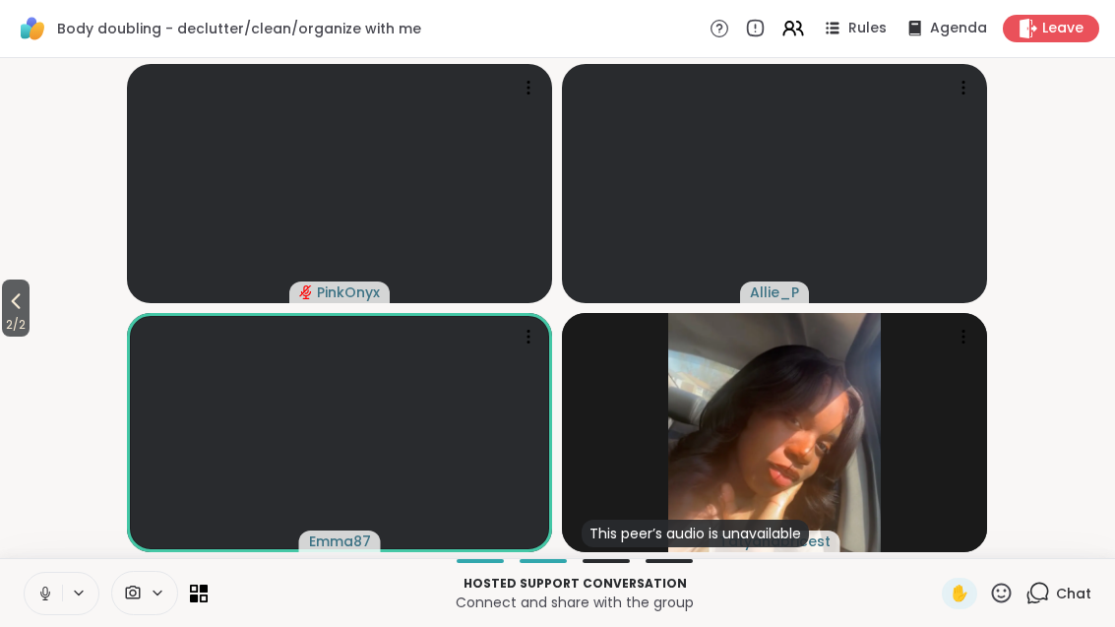
click at [4, 304] on button "2 / 2" at bounding box center [16, 307] width 28 height 57
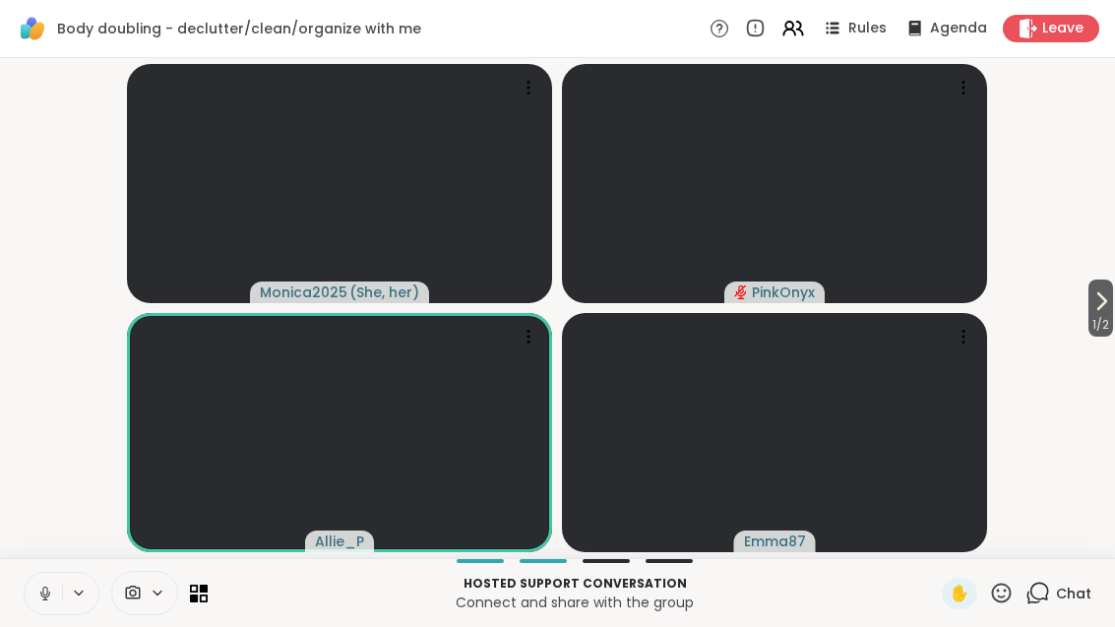
click at [1111, 310] on button "1 / 2" at bounding box center [1100, 307] width 25 height 57
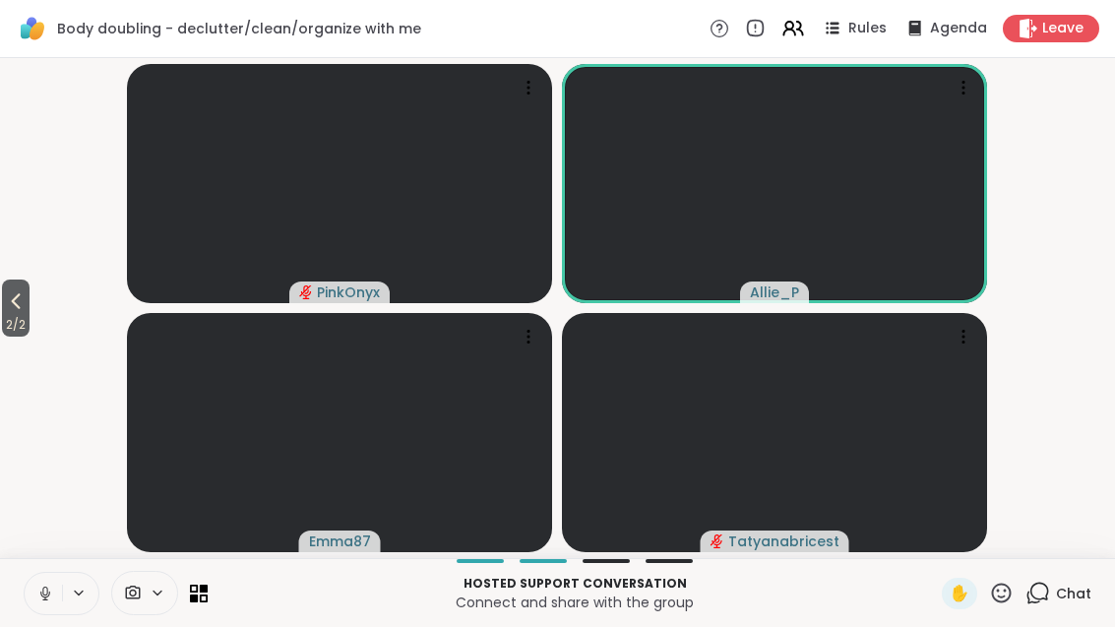
click at [4, 295] on button "2 / 2" at bounding box center [16, 307] width 28 height 57
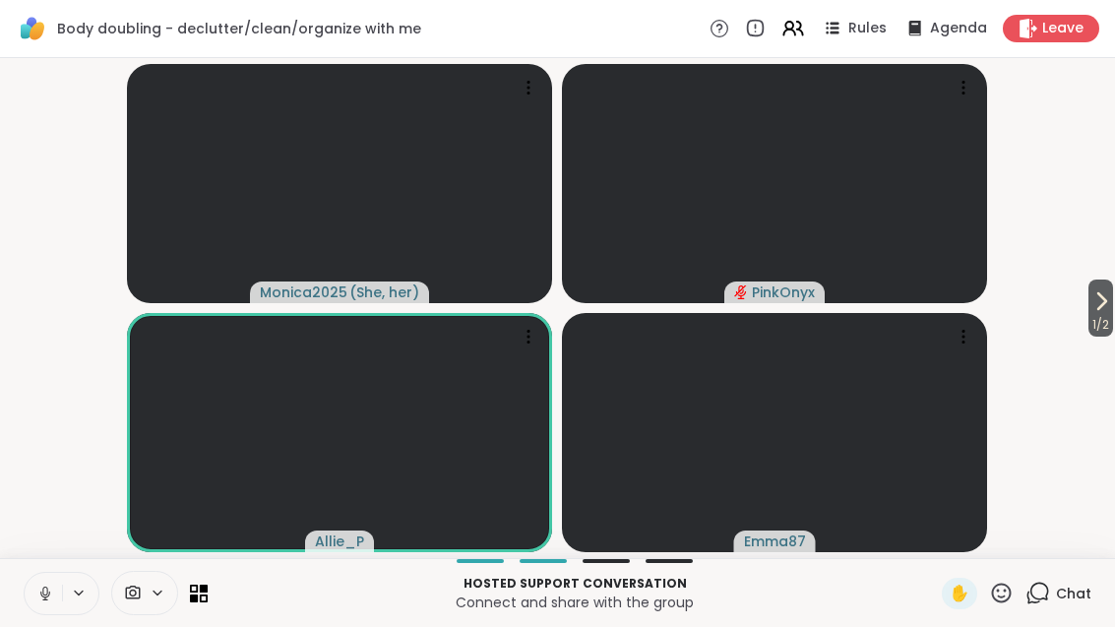
click at [1110, 293] on icon at bounding box center [1101, 301] width 24 height 24
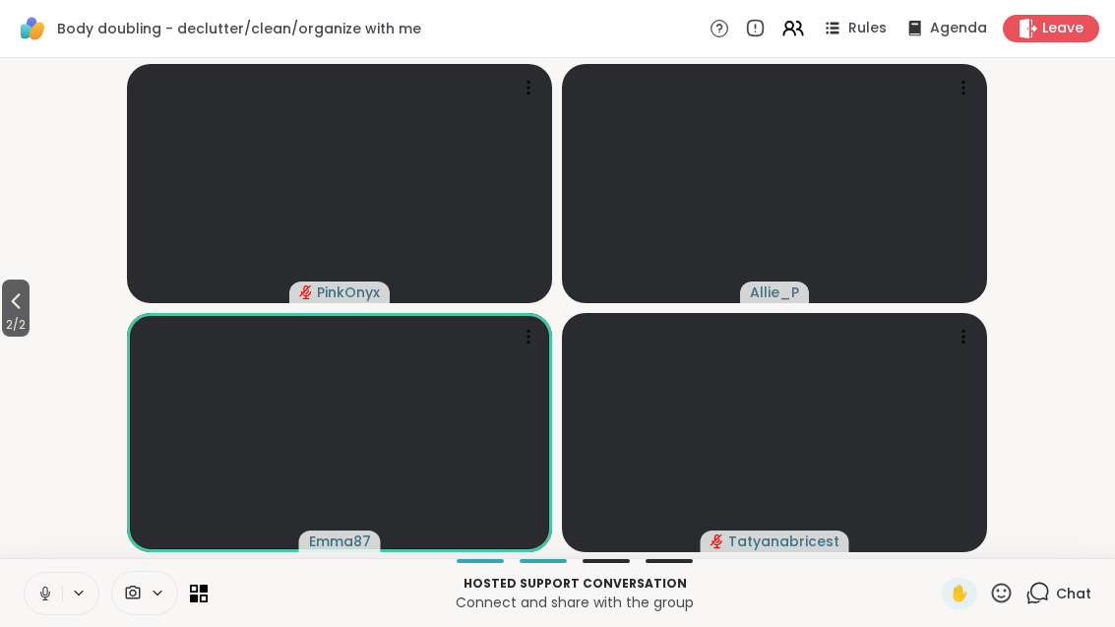
click at [3, 292] on button "2 / 2" at bounding box center [16, 307] width 28 height 57
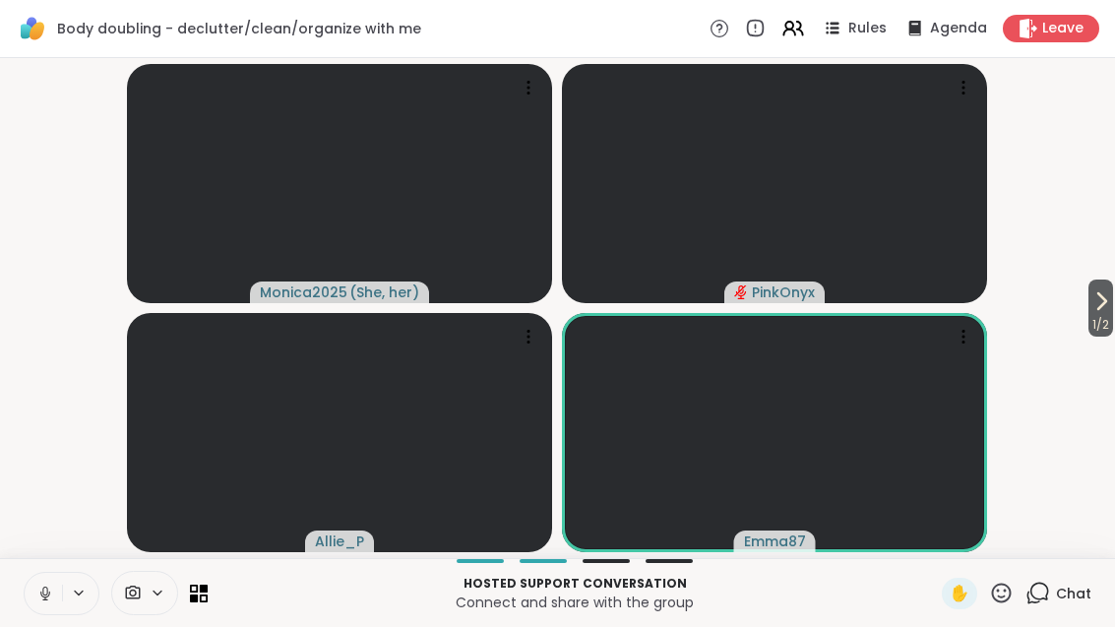
click at [1110, 315] on span "1 / 2" at bounding box center [1100, 325] width 25 height 24
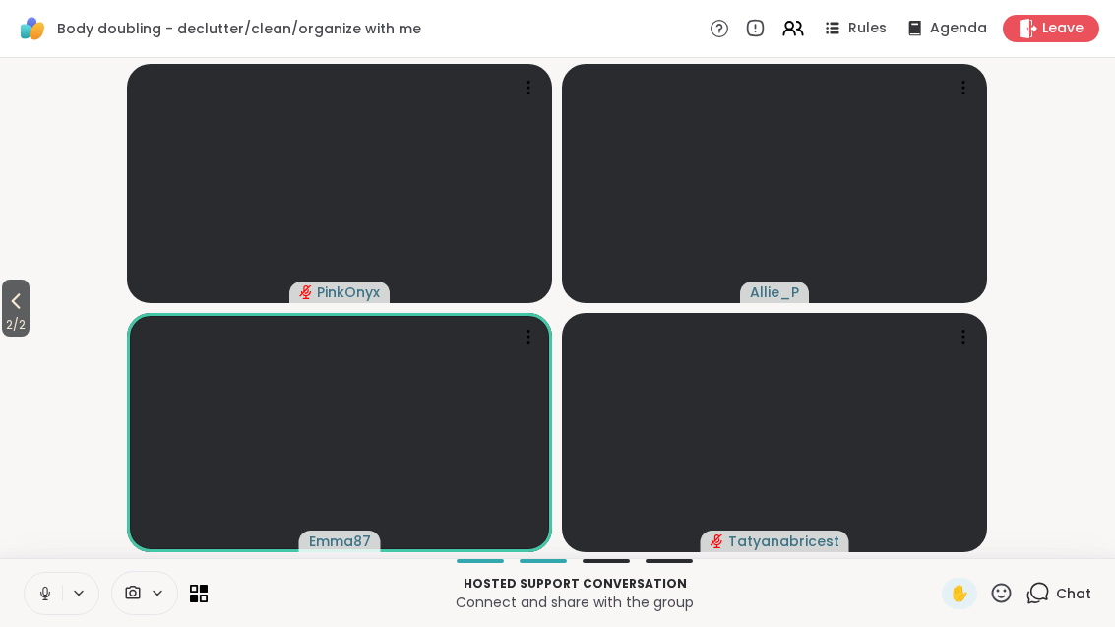
click at [3, 325] on span "2 / 2" at bounding box center [16, 325] width 28 height 24
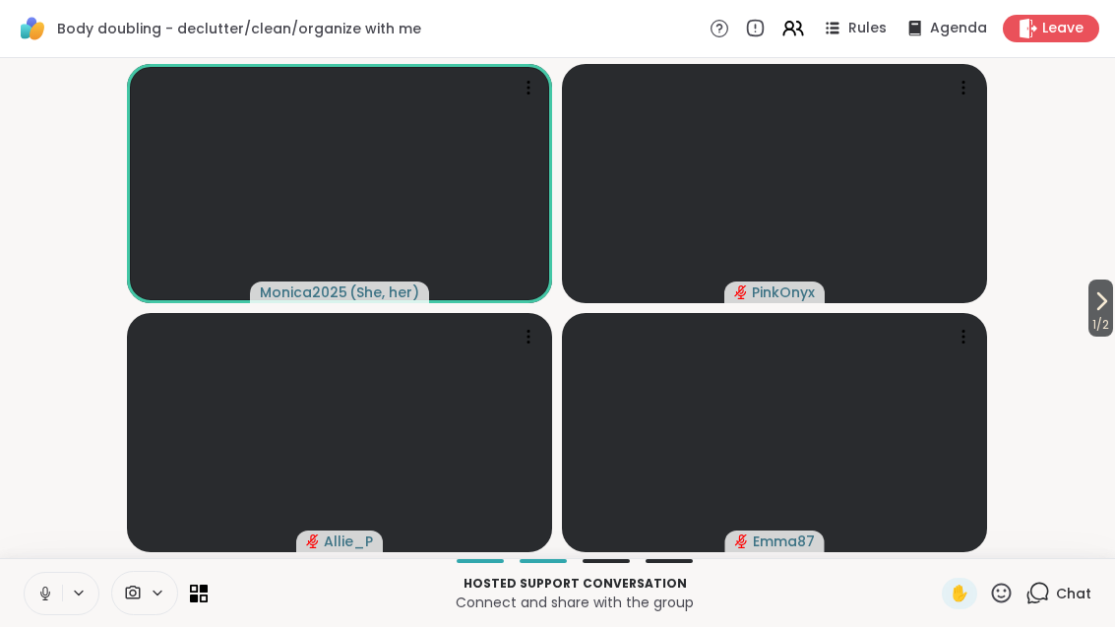
click at [884, 31] on span "Rules" at bounding box center [867, 29] width 38 height 20
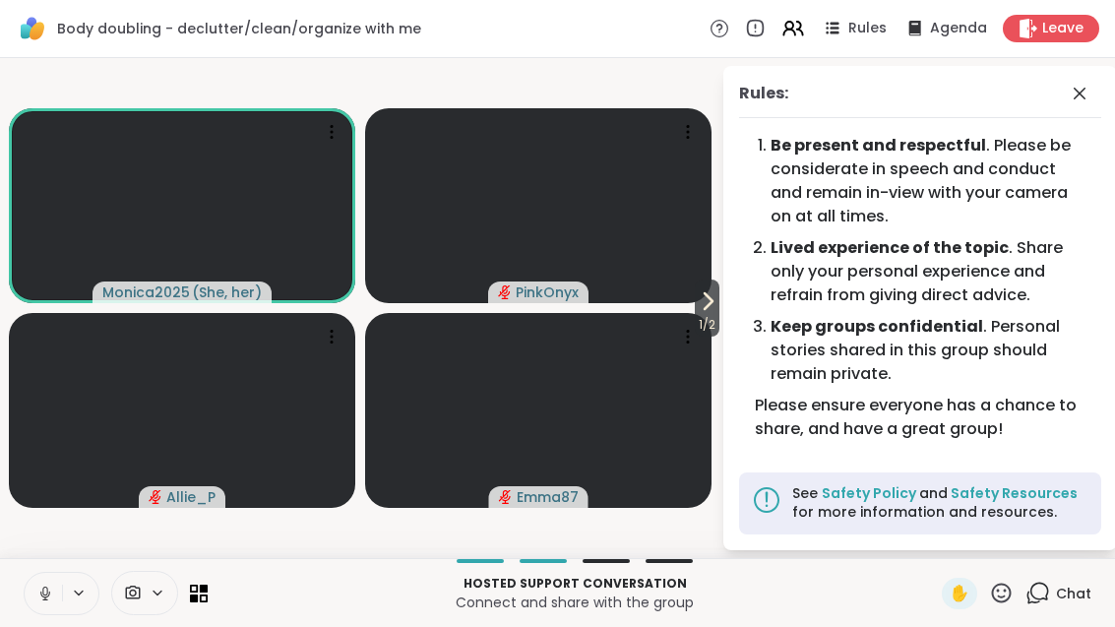
click at [713, 312] on icon at bounding box center [708, 301] width 24 height 24
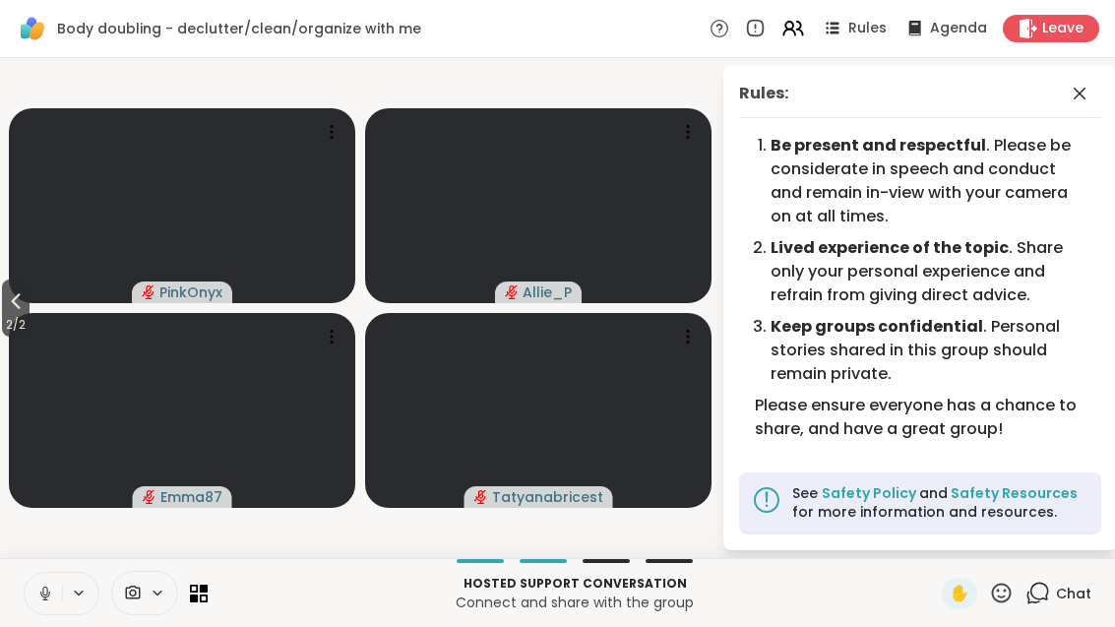
click at [18, 327] on span "2 / 2" at bounding box center [16, 325] width 28 height 24
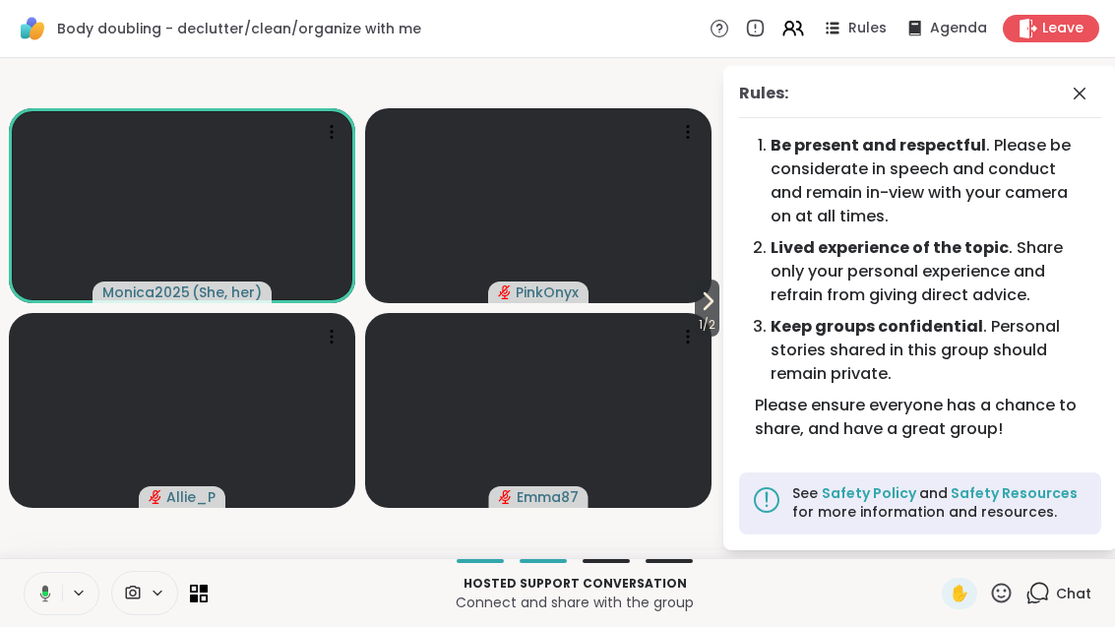
click at [685, 302] on video at bounding box center [538, 205] width 346 height 195
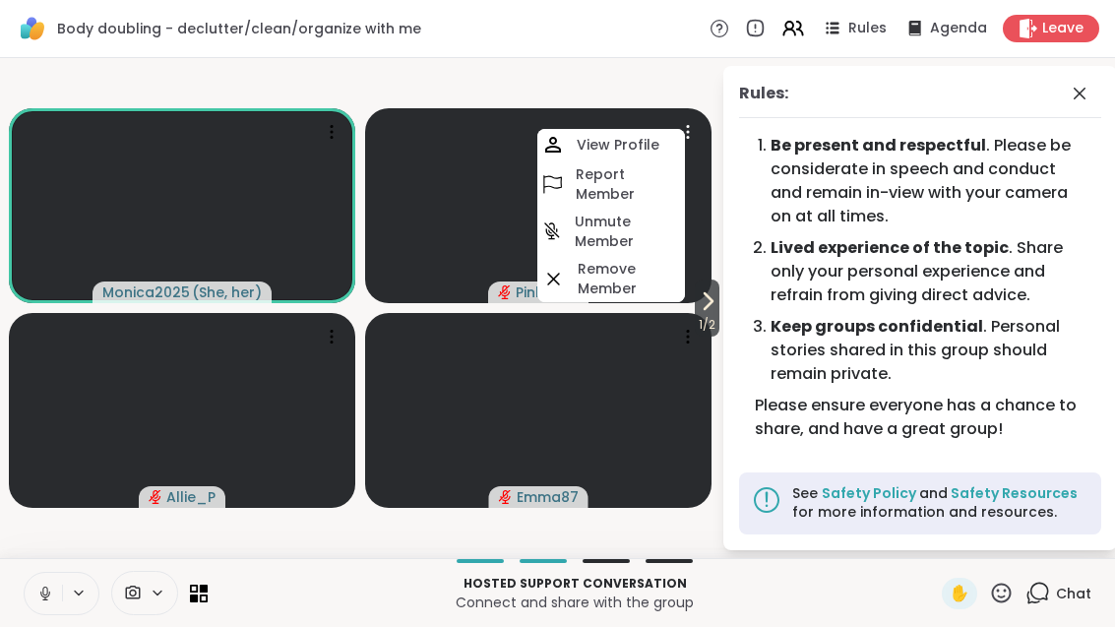
click at [729, 320] on div "Rules: Be present and respectful . Please be considerate in speech and conduct …" at bounding box center [920, 308] width 394 height 484
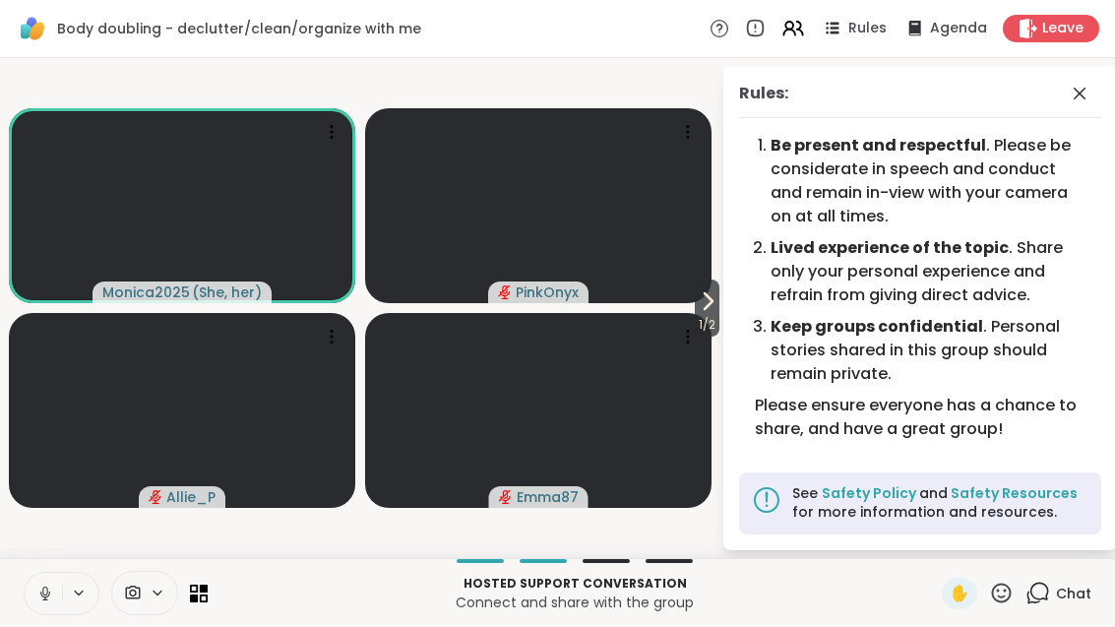
click at [712, 313] on span "1 / 2" at bounding box center [707, 325] width 25 height 24
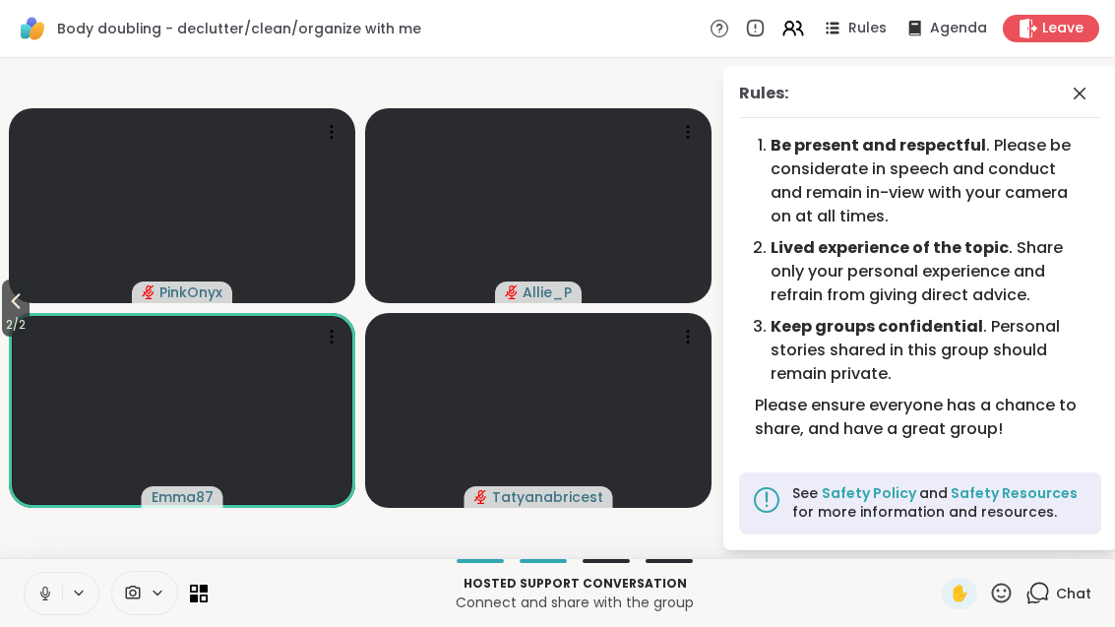
click at [1076, 94] on icon at bounding box center [1080, 94] width 24 height 24
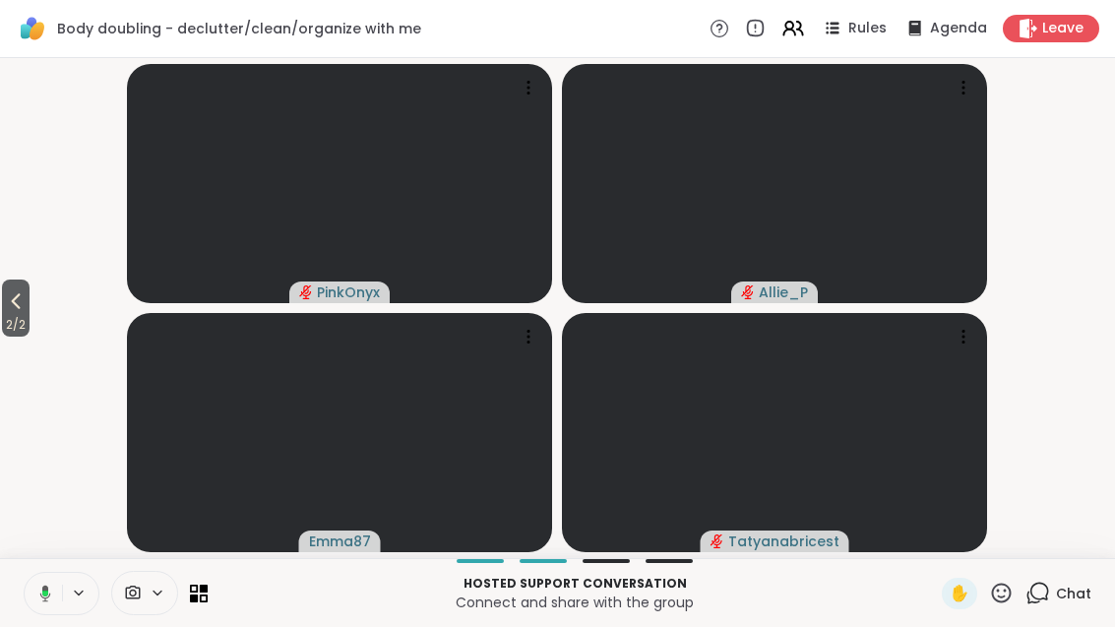
click at [8, 309] on icon at bounding box center [16, 301] width 24 height 24
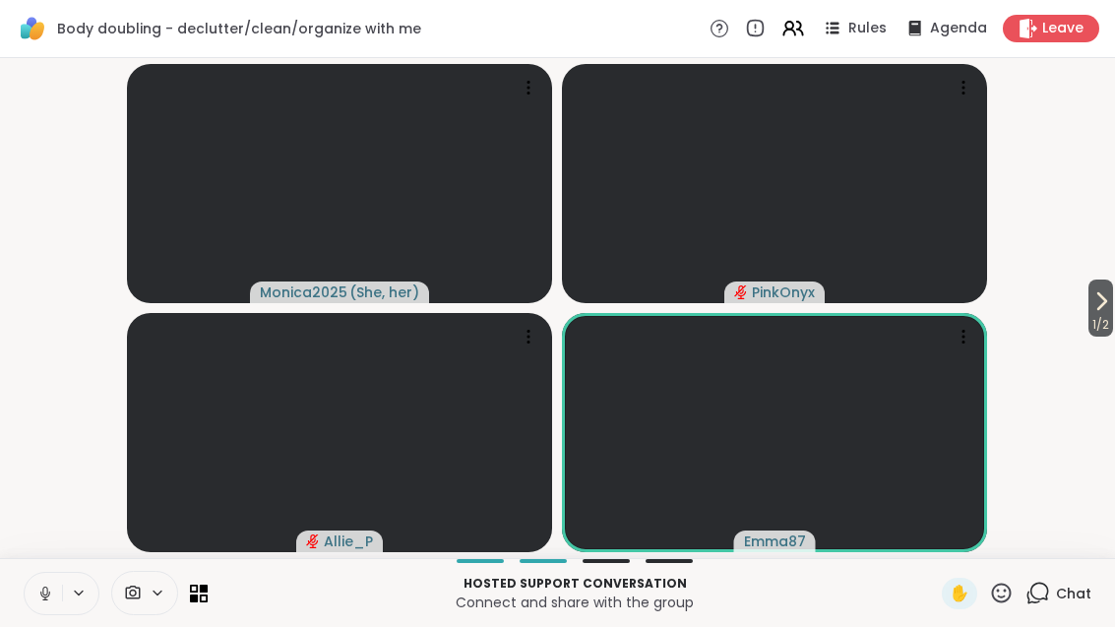
click at [1110, 317] on span "1 / 2" at bounding box center [1100, 325] width 25 height 24
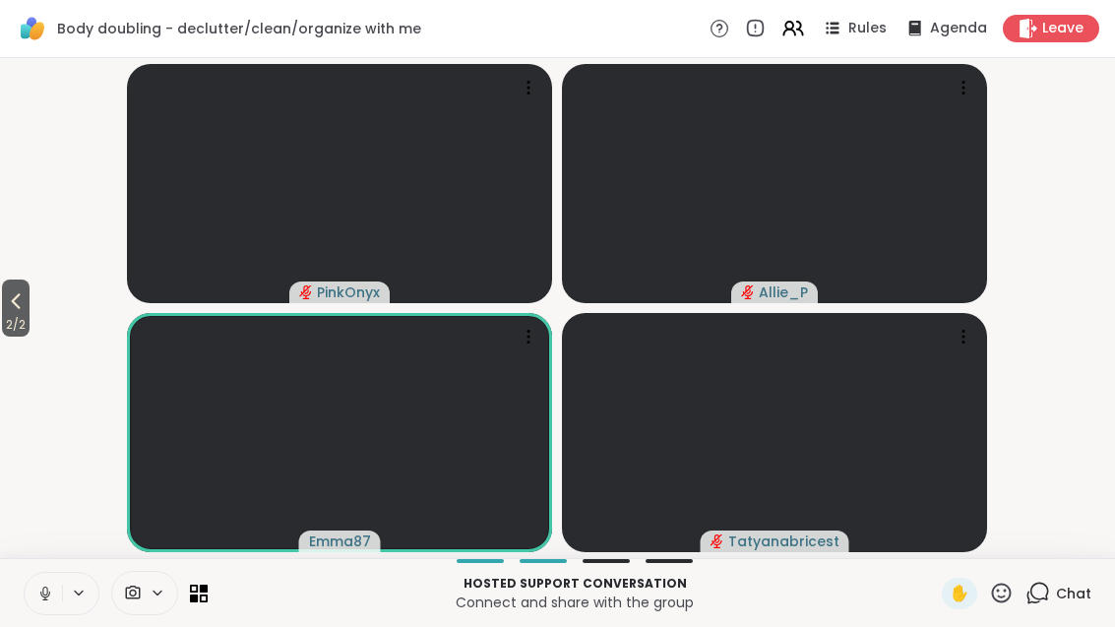
click at [30, 321] on span "2 / 2" at bounding box center [16, 325] width 28 height 24
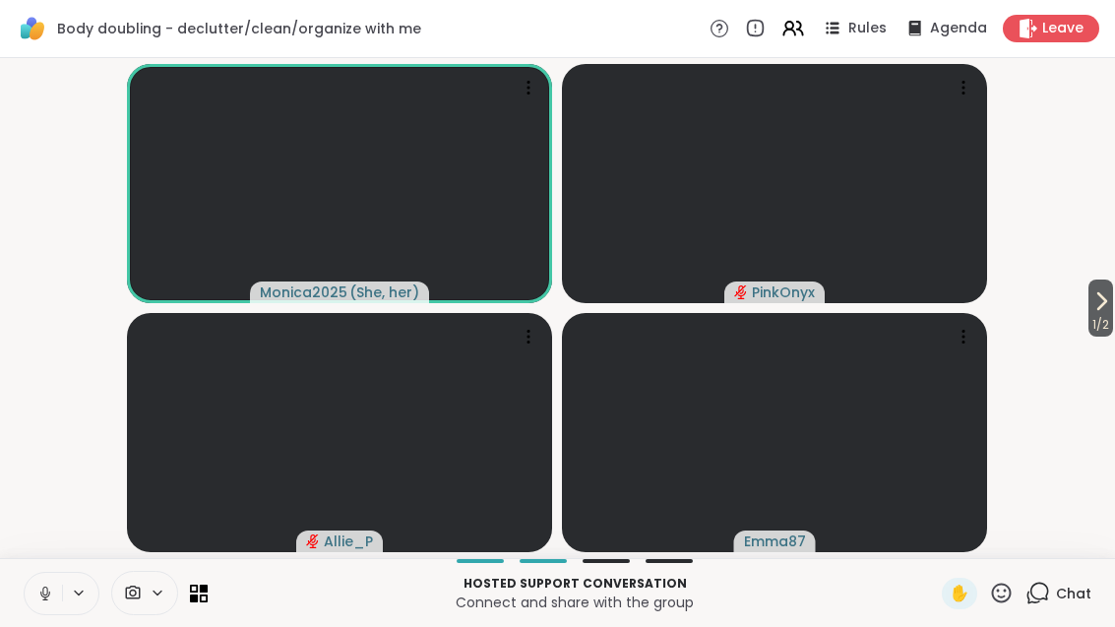
click at [1111, 278] on div "1 / 2 Monica2025 ( She, her ) PinkOnyx Allie_P Emma87" at bounding box center [557, 308] width 1115 height 500
click at [1110, 311] on icon at bounding box center [1101, 301] width 24 height 24
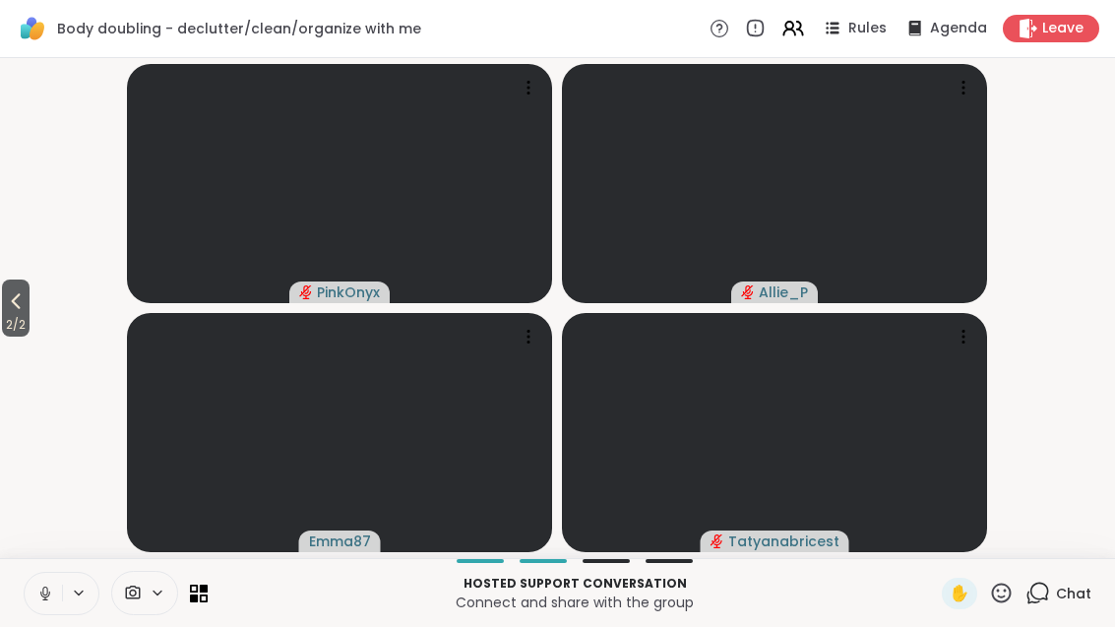
click at [9, 322] on span "2 / 2" at bounding box center [16, 325] width 28 height 24
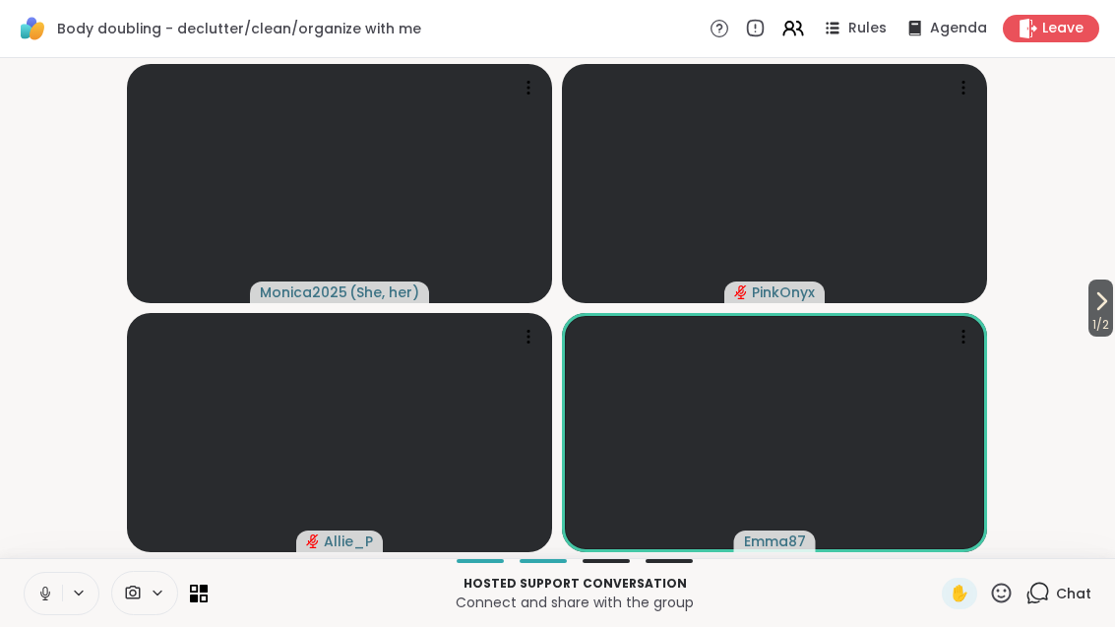
click at [1059, 599] on span "Chat" at bounding box center [1073, 594] width 35 height 20
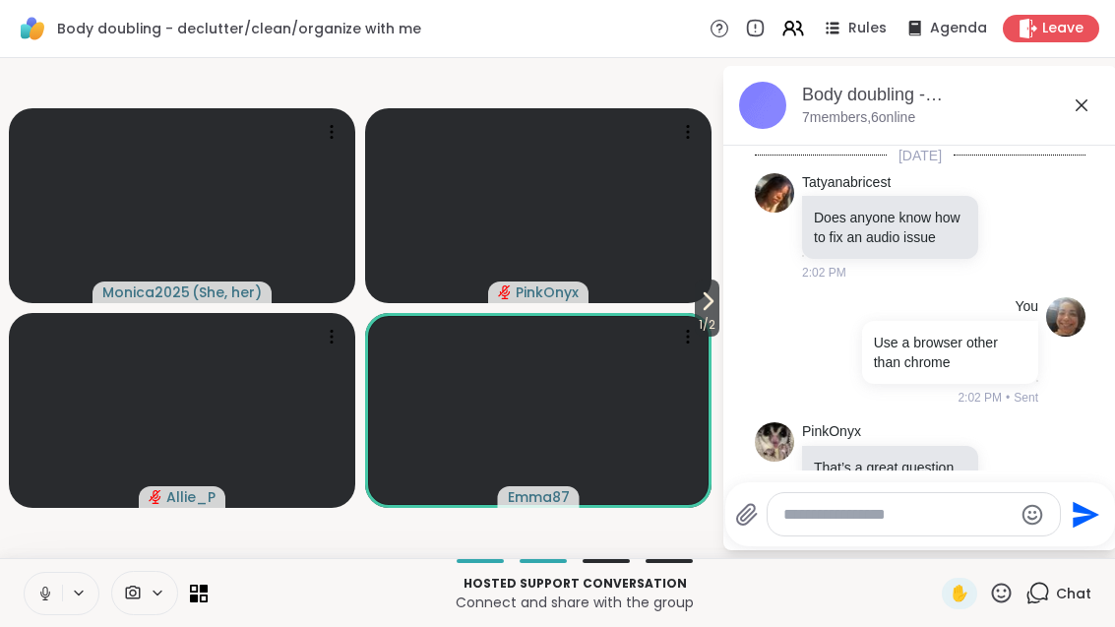
scroll to position [67, 0]
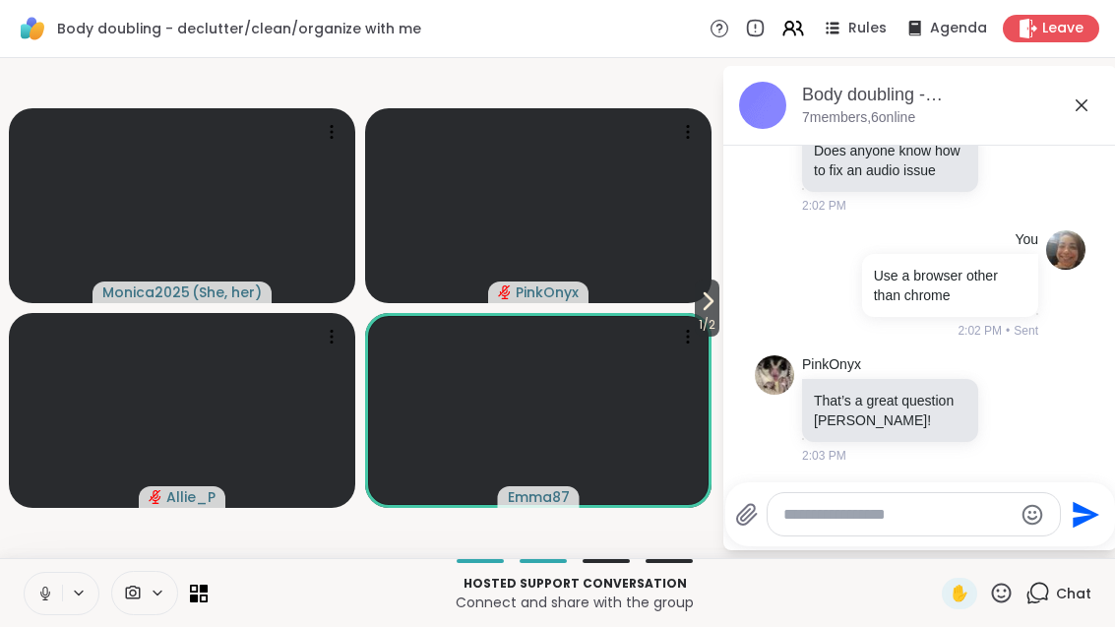
click at [1080, 101] on icon at bounding box center [1082, 105] width 24 height 24
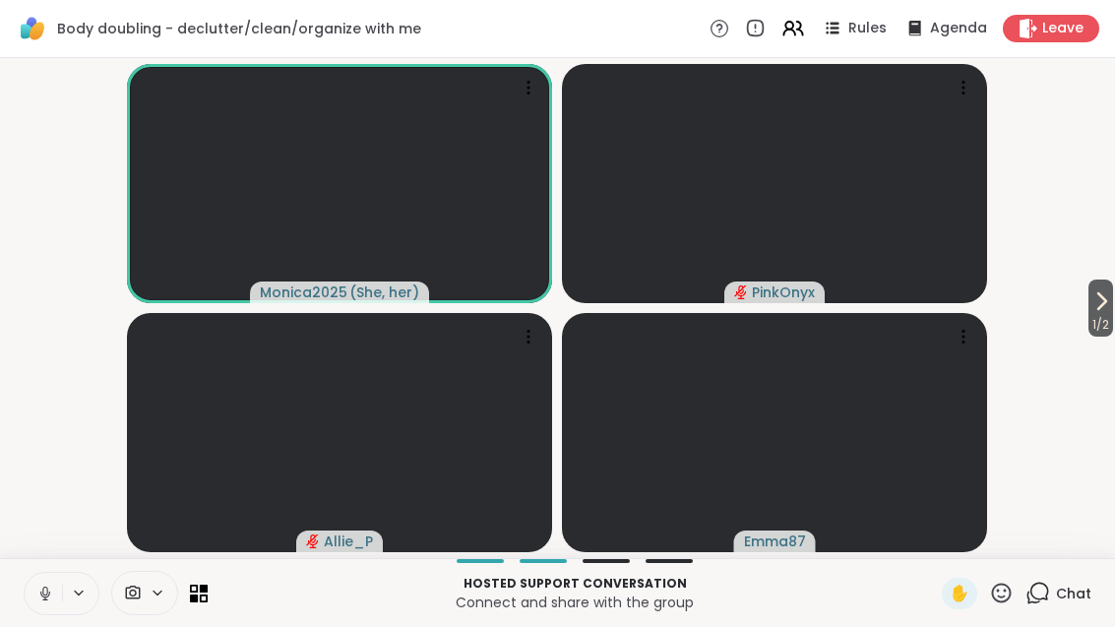
click at [1100, 305] on icon at bounding box center [1101, 301] width 24 height 24
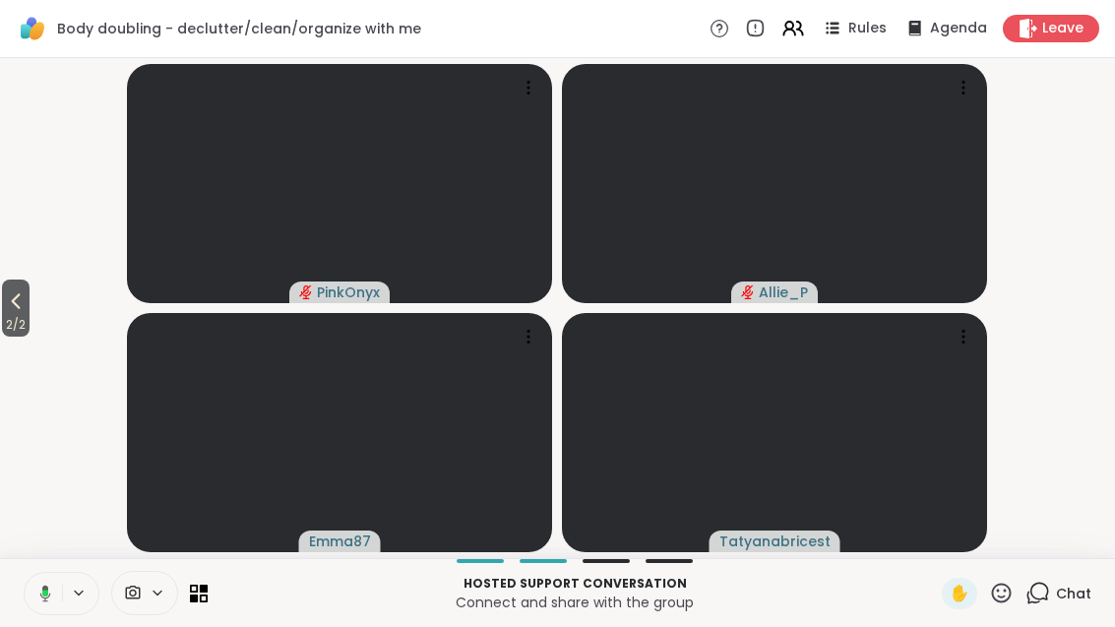
click at [801, 30] on icon at bounding box center [800, 28] width 6 height 13
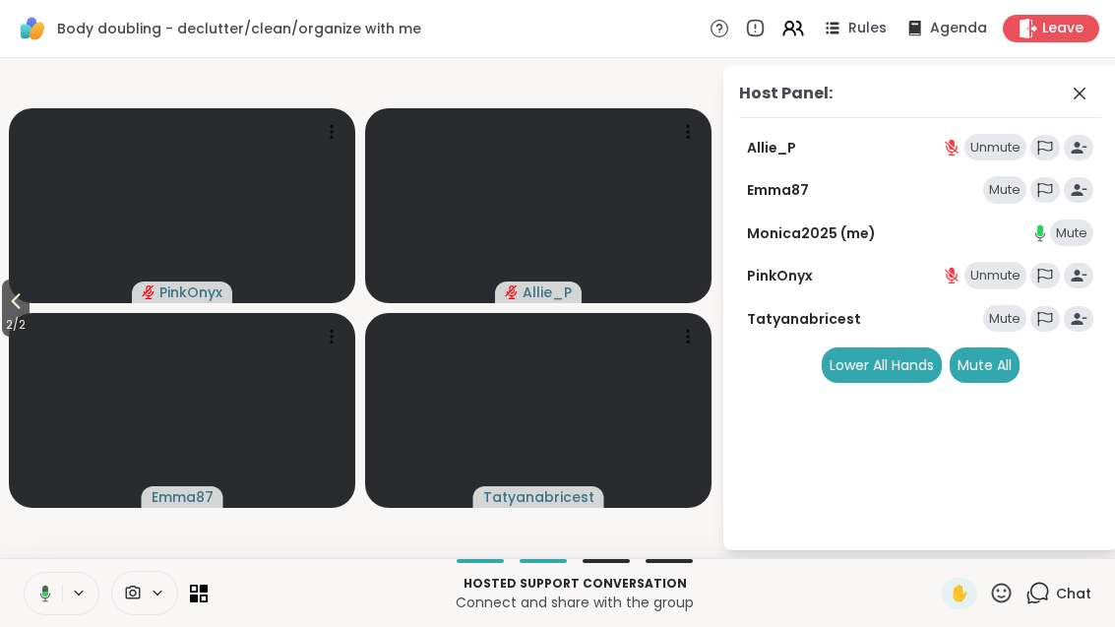
click at [1007, 185] on div "Mute" at bounding box center [1004, 190] width 43 height 28
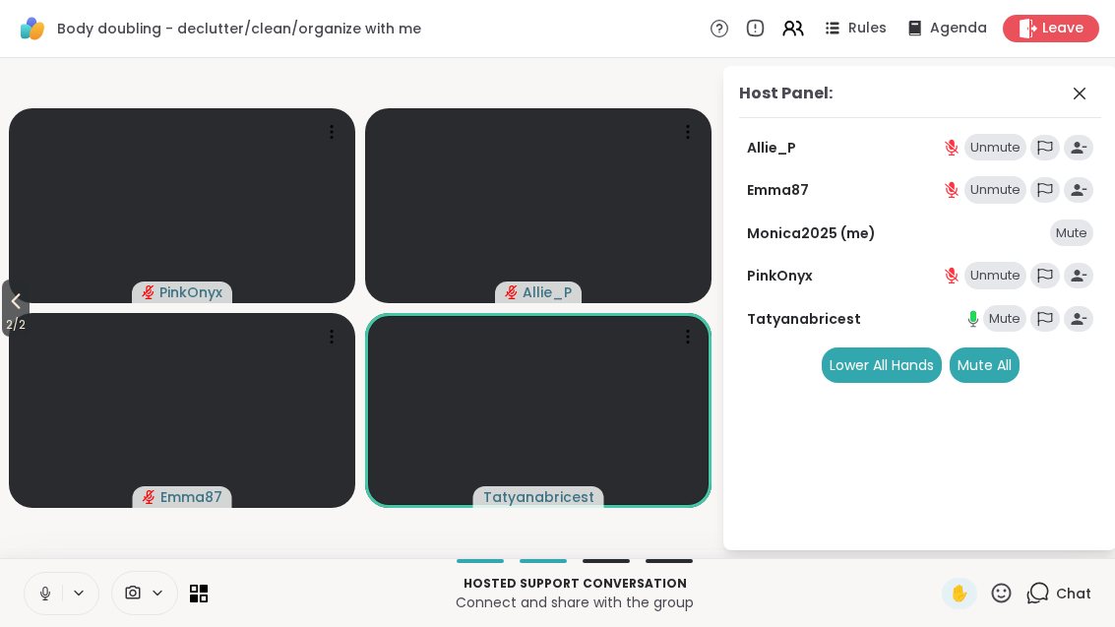
click at [846, 590] on p "Hosted support conversation" at bounding box center [574, 584] width 711 height 18
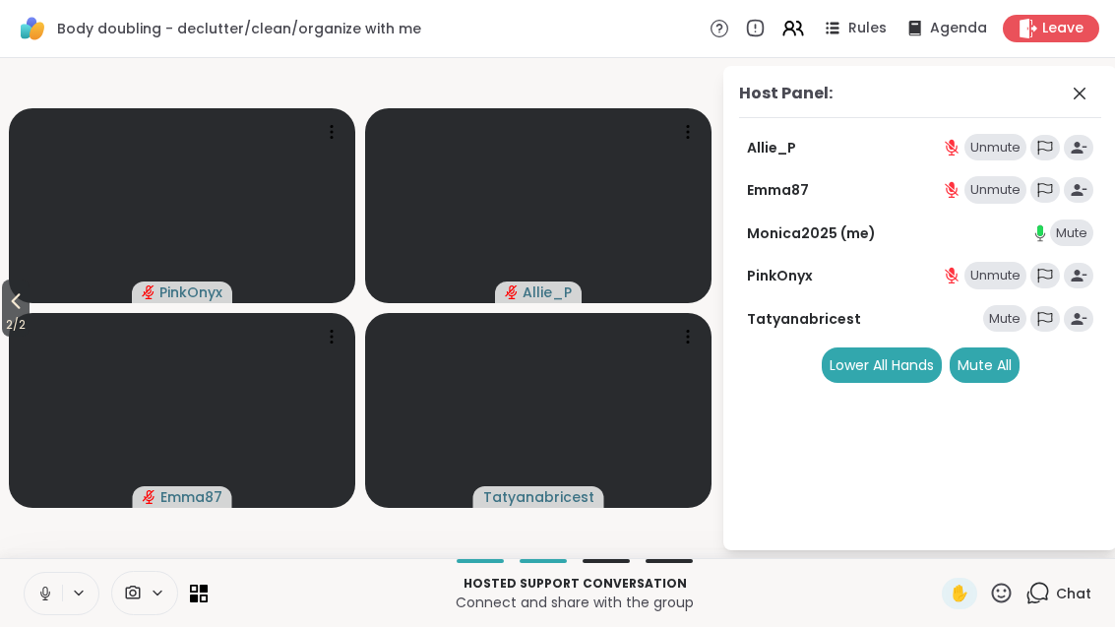
click at [1083, 85] on icon at bounding box center [1080, 94] width 24 height 24
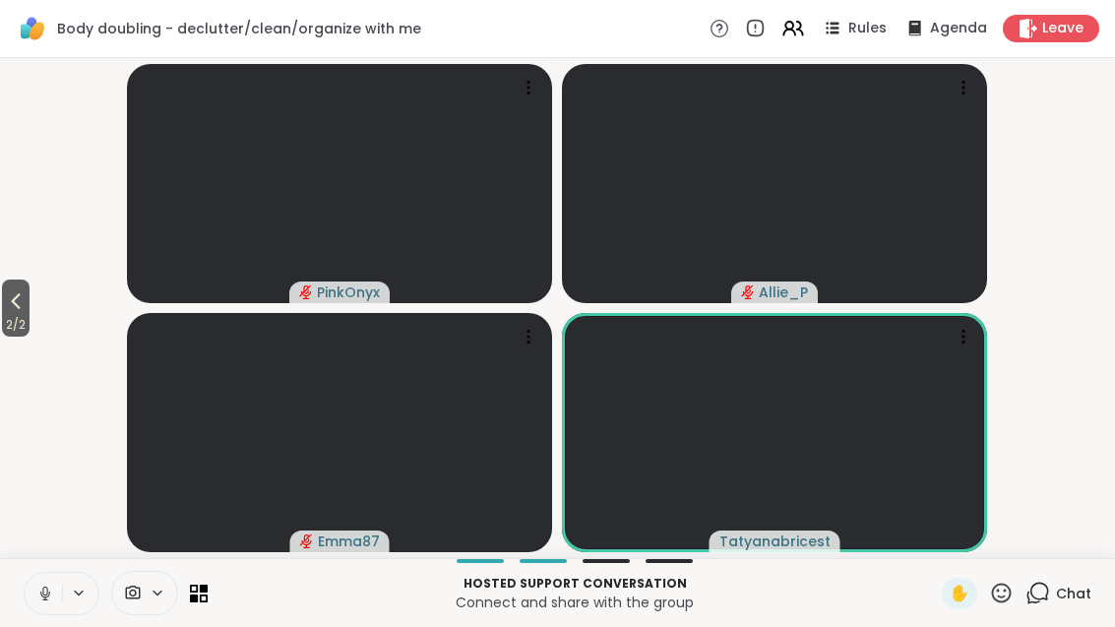
click at [805, 31] on icon at bounding box center [793, 29] width 24 height 24
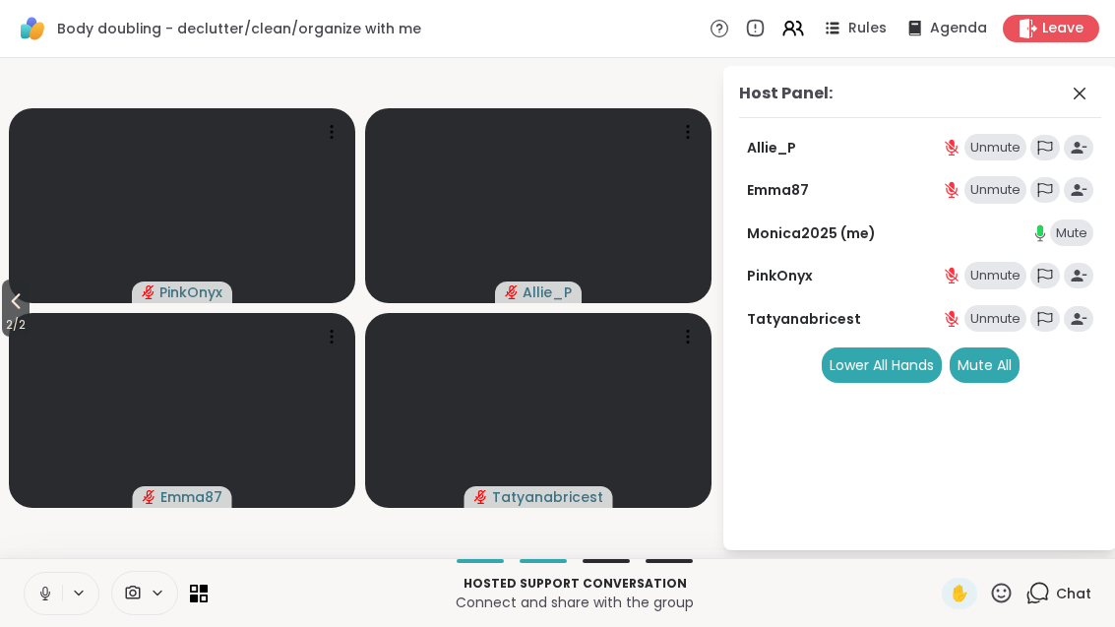
click at [1081, 92] on icon at bounding box center [1080, 94] width 12 height 12
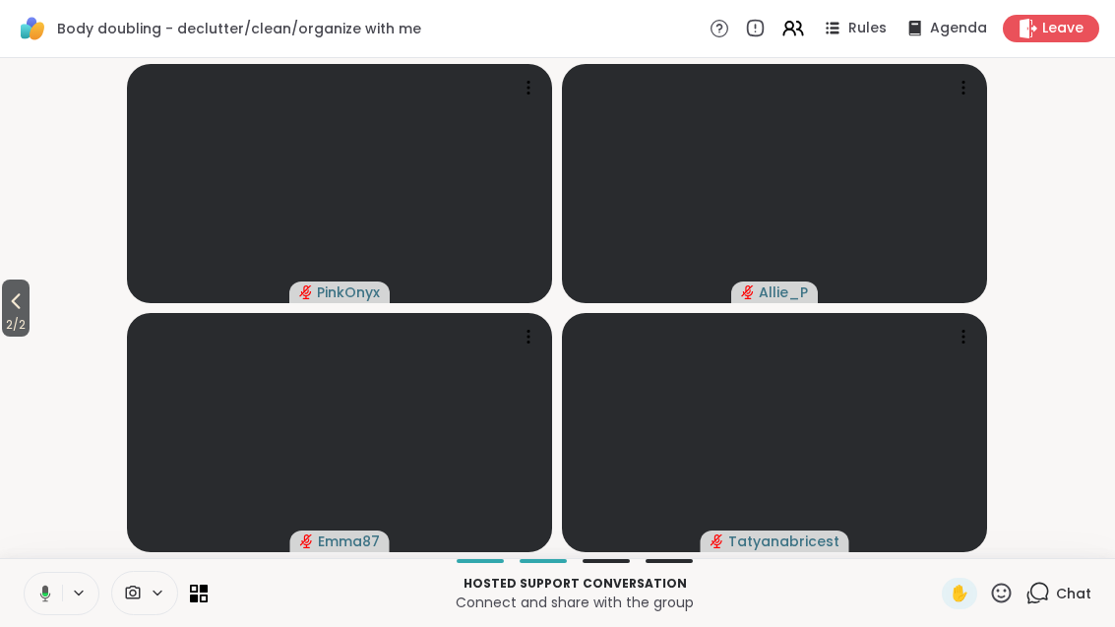
click at [2, 315] on span "2 / 2" at bounding box center [16, 325] width 28 height 24
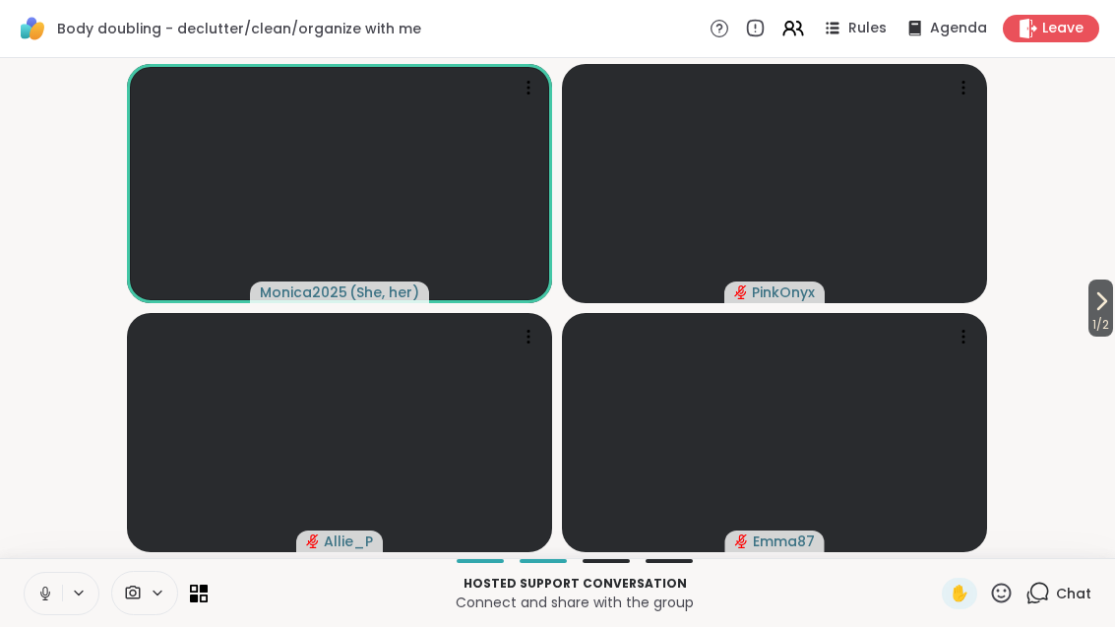
click at [1110, 313] on span "1 / 2" at bounding box center [1100, 325] width 25 height 24
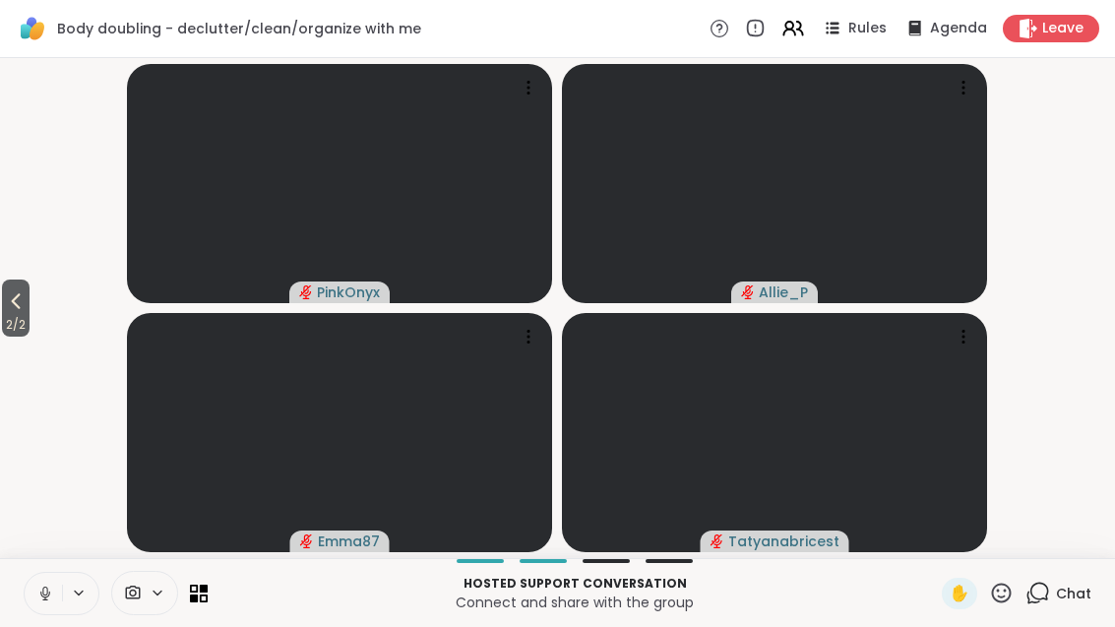
click at [4, 318] on span "2 / 2" at bounding box center [16, 325] width 28 height 24
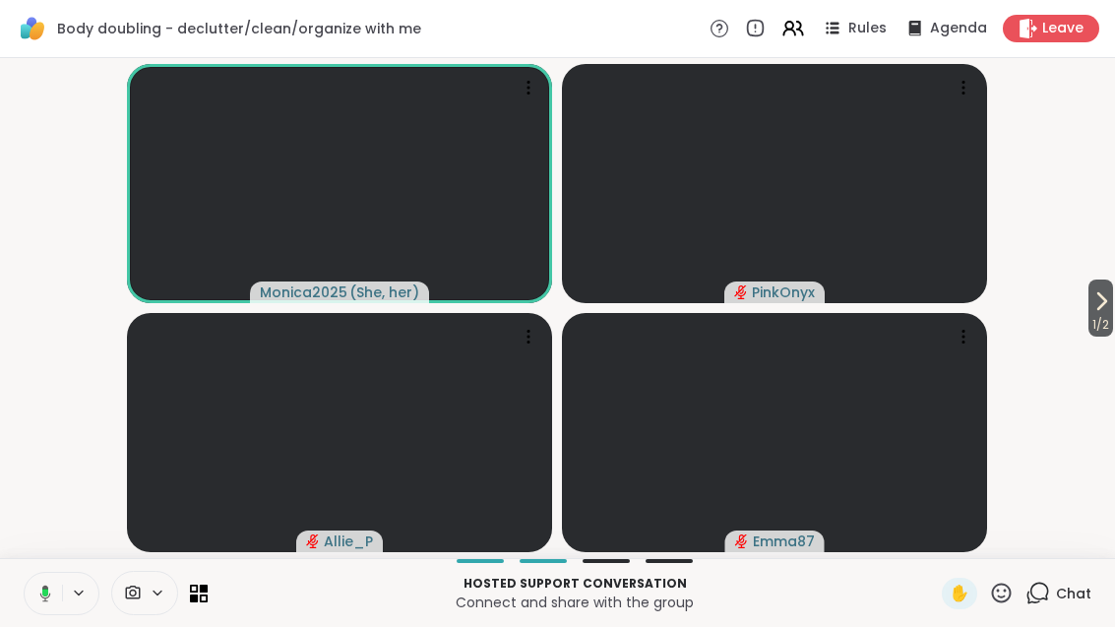
click at [1103, 324] on span "1 / 2" at bounding box center [1100, 325] width 25 height 24
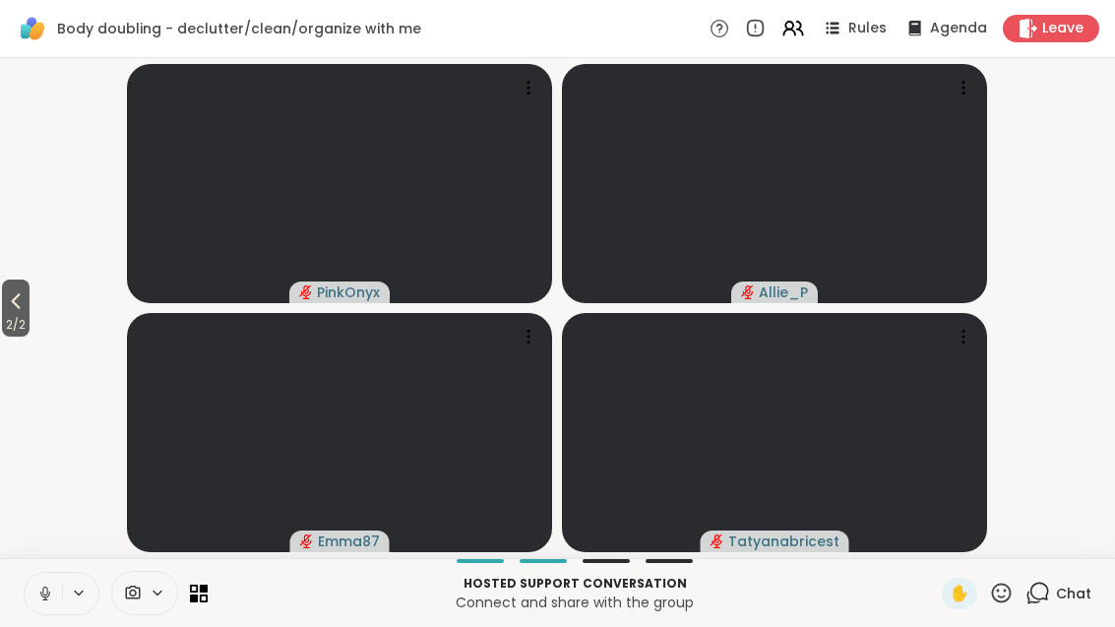
click at [20, 301] on icon at bounding box center [16, 301] width 24 height 24
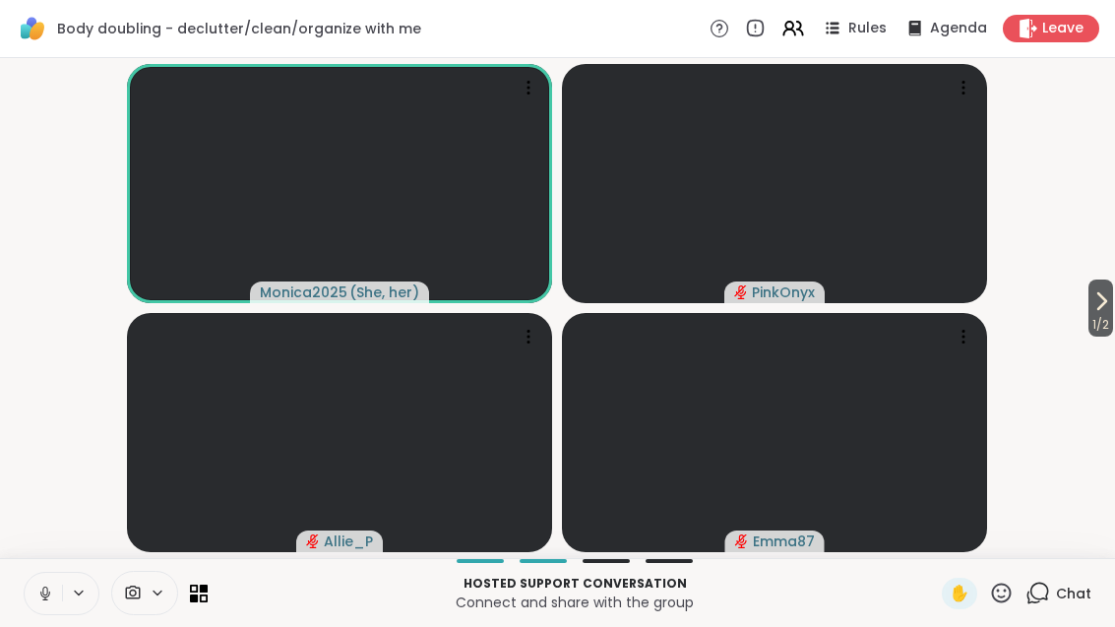
click at [1097, 303] on icon at bounding box center [1101, 301] width 24 height 24
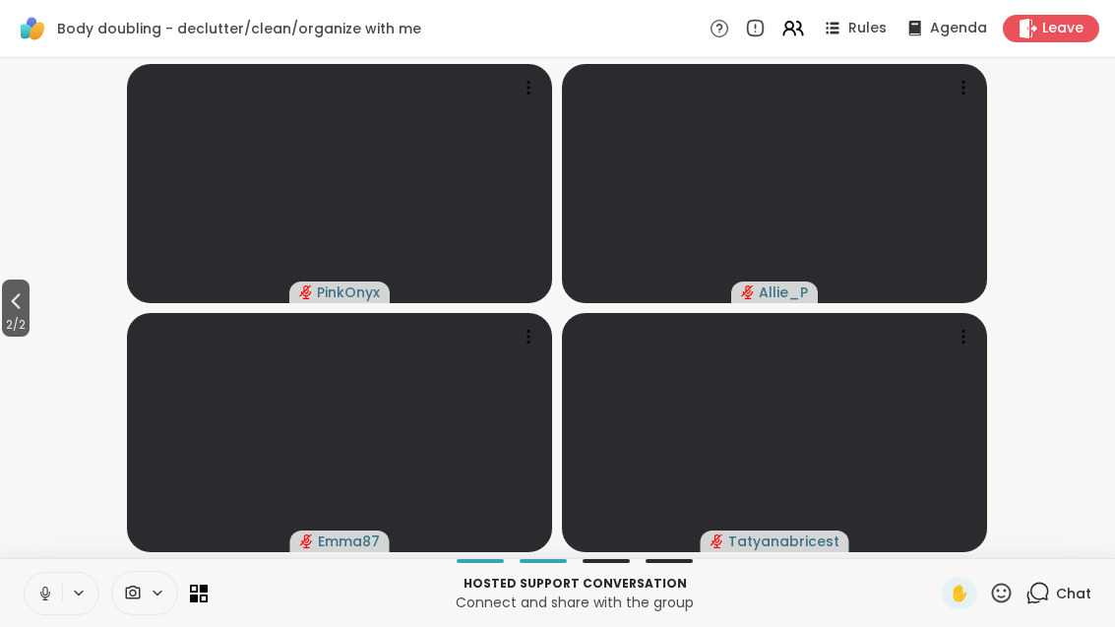
click at [4, 309] on button "2 / 2" at bounding box center [16, 307] width 28 height 57
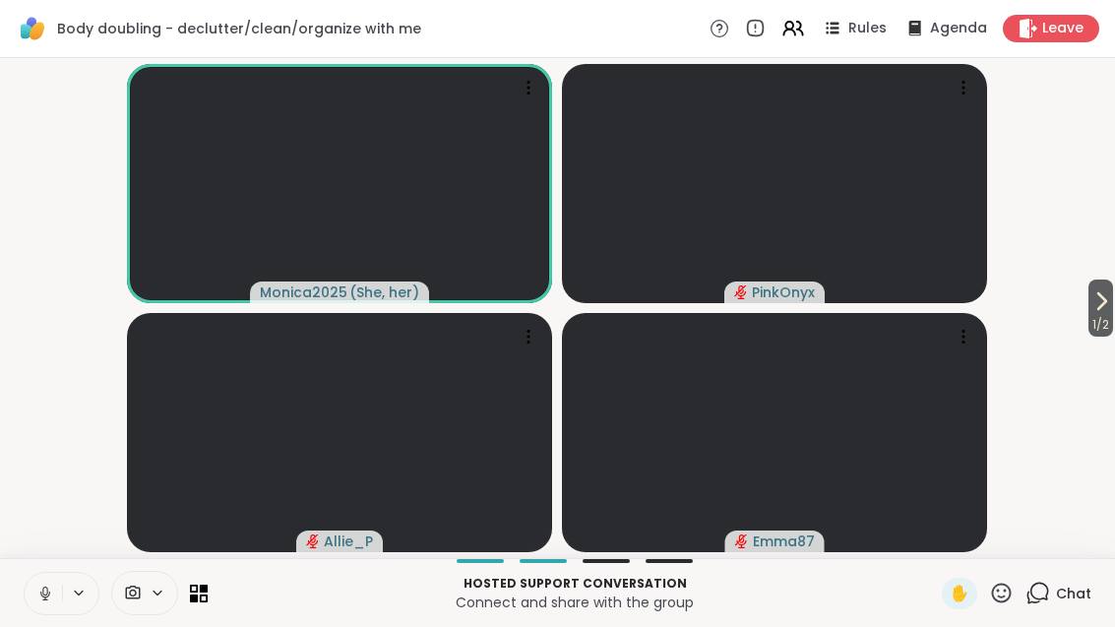
click at [1109, 334] on span "1 / 2" at bounding box center [1100, 325] width 25 height 24
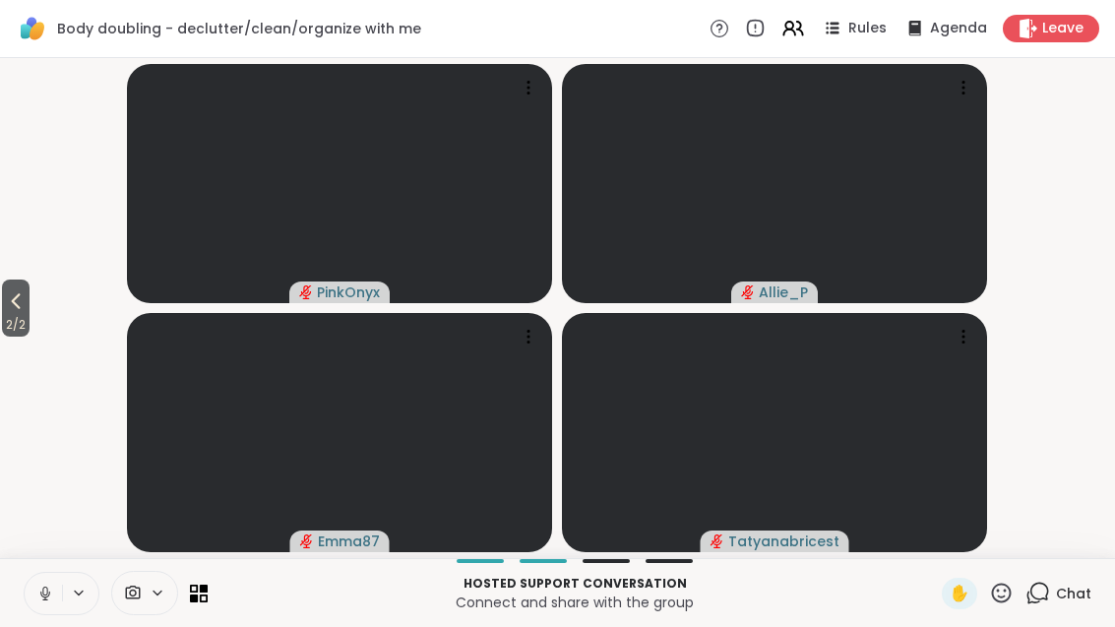
click at [5, 306] on button "2 / 2" at bounding box center [16, 307] width 28 height 57
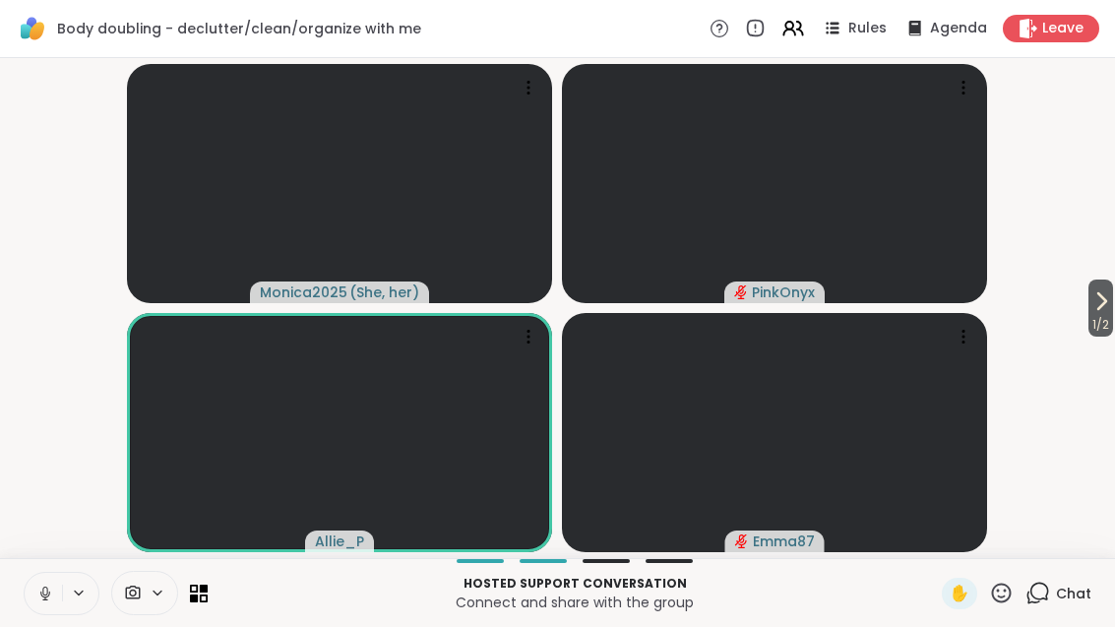
click at [1112, 331] on span "1 / 2" at bounding box center [1100, 325] width 25 height 24
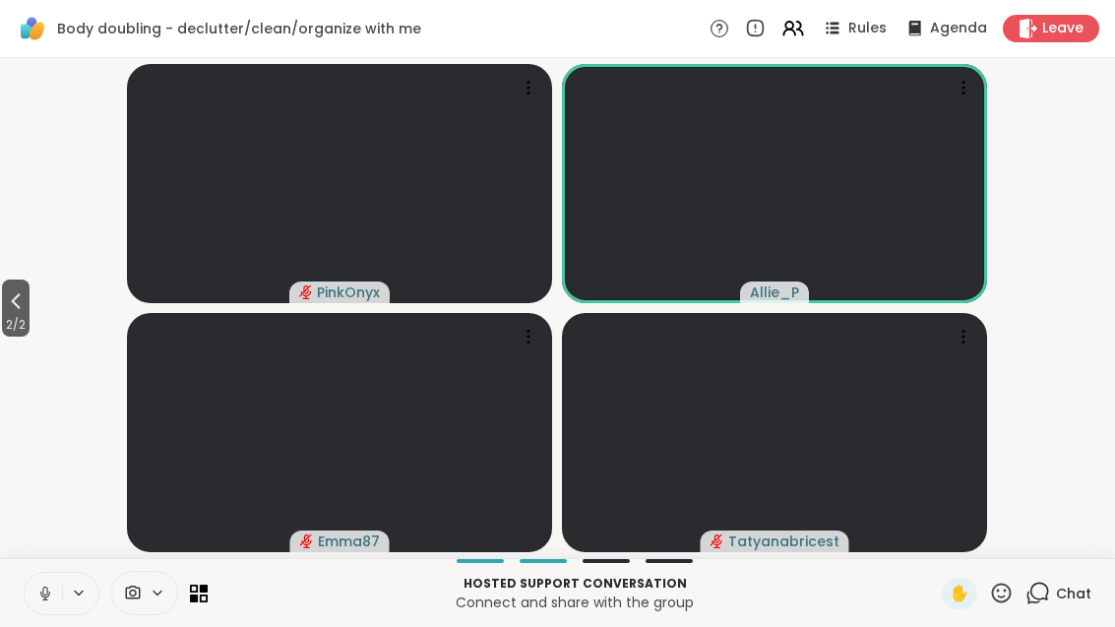
click at [218, 588] on div "Hosted support conversation Connect and share with the group ✋ Chat" at bounding box center [557, 592] width 1115 height 69
click at [209, 581] on div "Hosted support conversation Connect and share with the group ✋ Chat" at bounding box center [557, 592] width 1115 height 69
click at [205, 596] on icon at bounding box center [199, 594] width 18 height 18
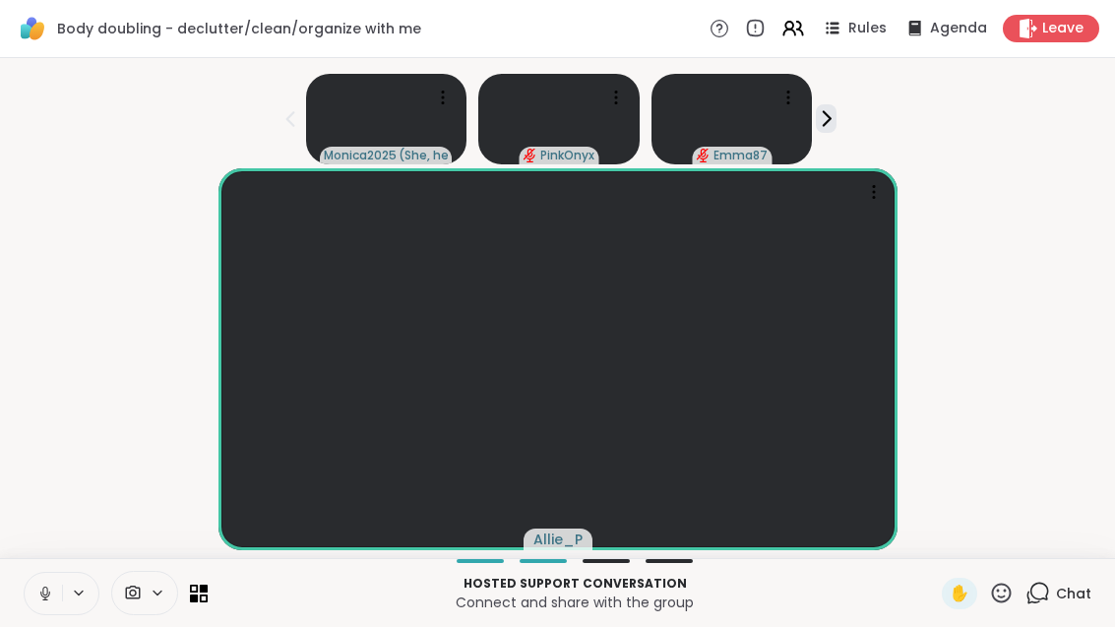
scroll to position [22, 0]
click at [1052, 605] on div "1 Chat" at bounding box center [1058, 593] width 66 height 31
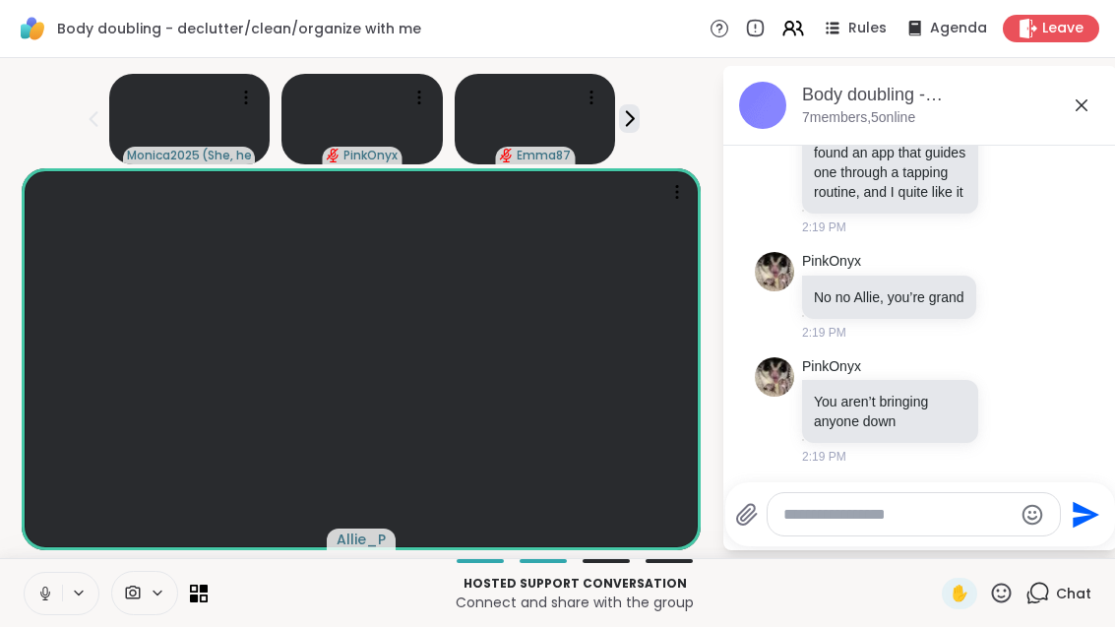
scroll to position [602, 0]
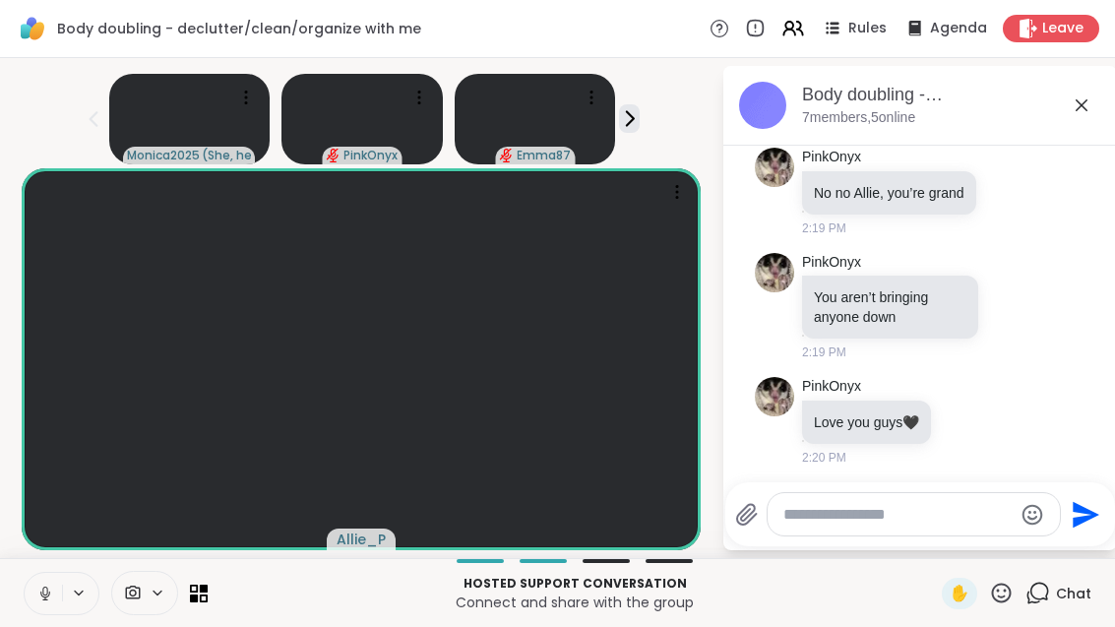
click at [974, 411] on icon at bounding box center [966, 421] width 18 height 20
click at [974, 380] on span "Select Reaction: Heart" at bounding box center [966, 390] width 18 height 20
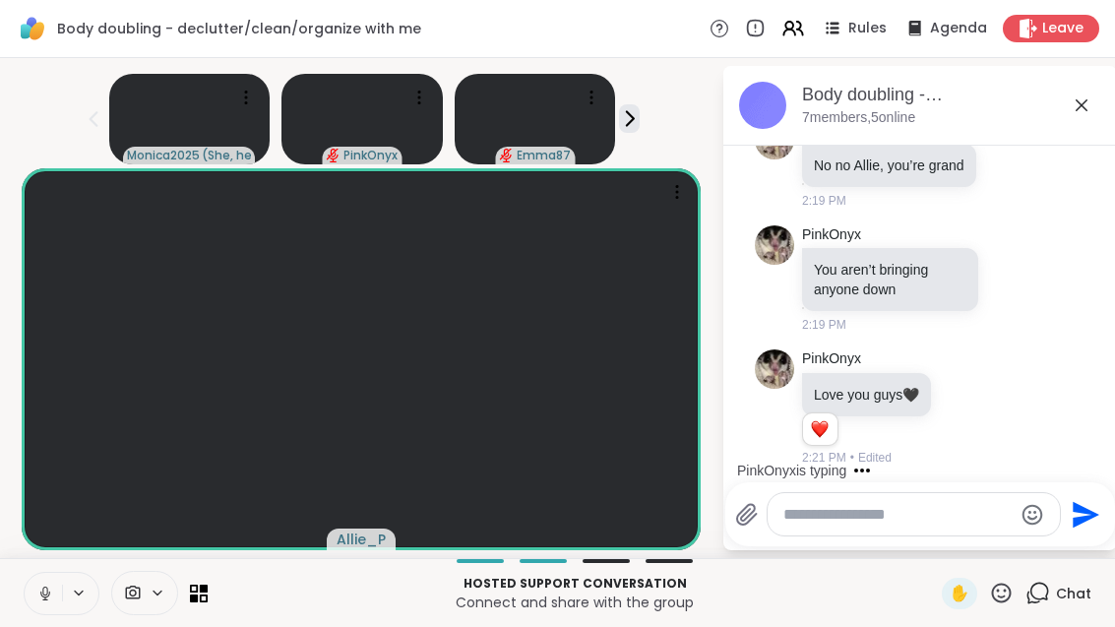
scroll to position [734, 0]
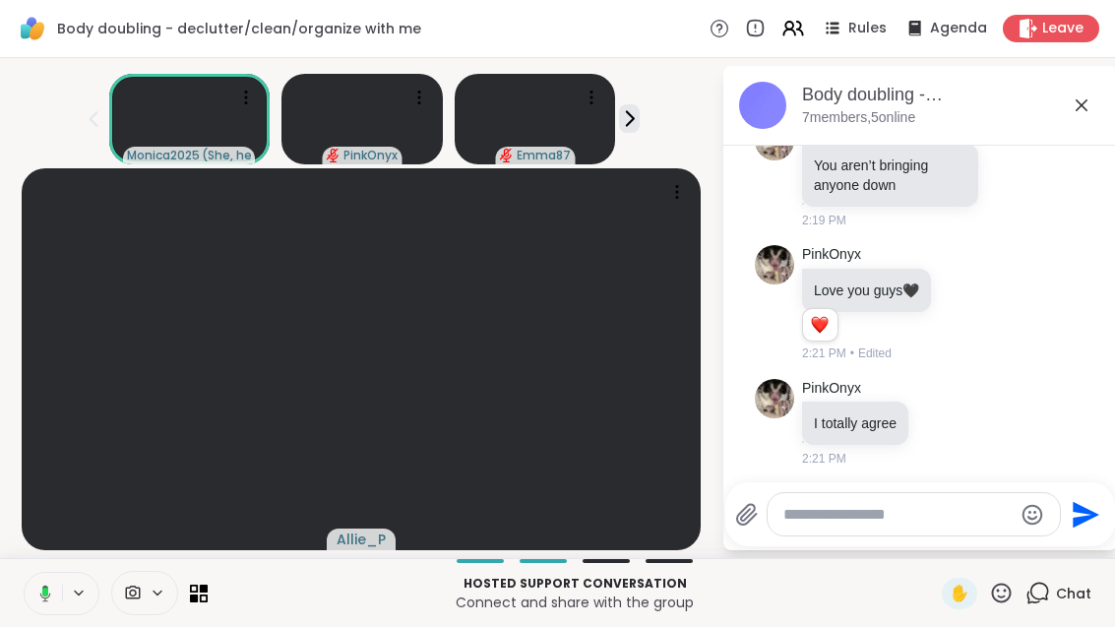
click at [204, 594] on icon at bounding box center [204, 597] width 8 height 8
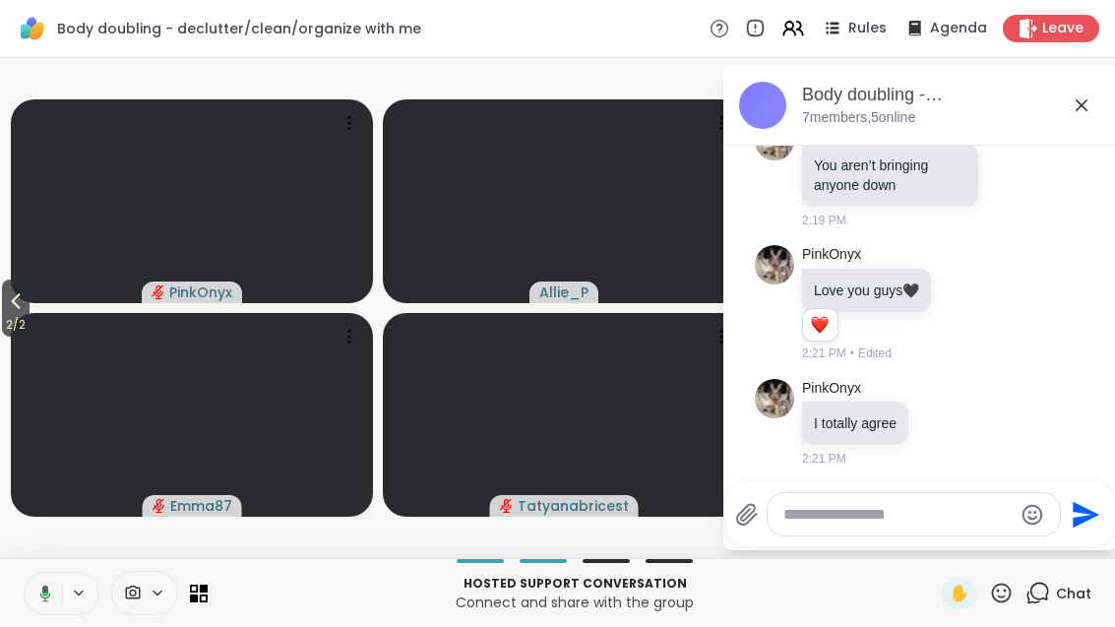
scroll to position [0, 0]
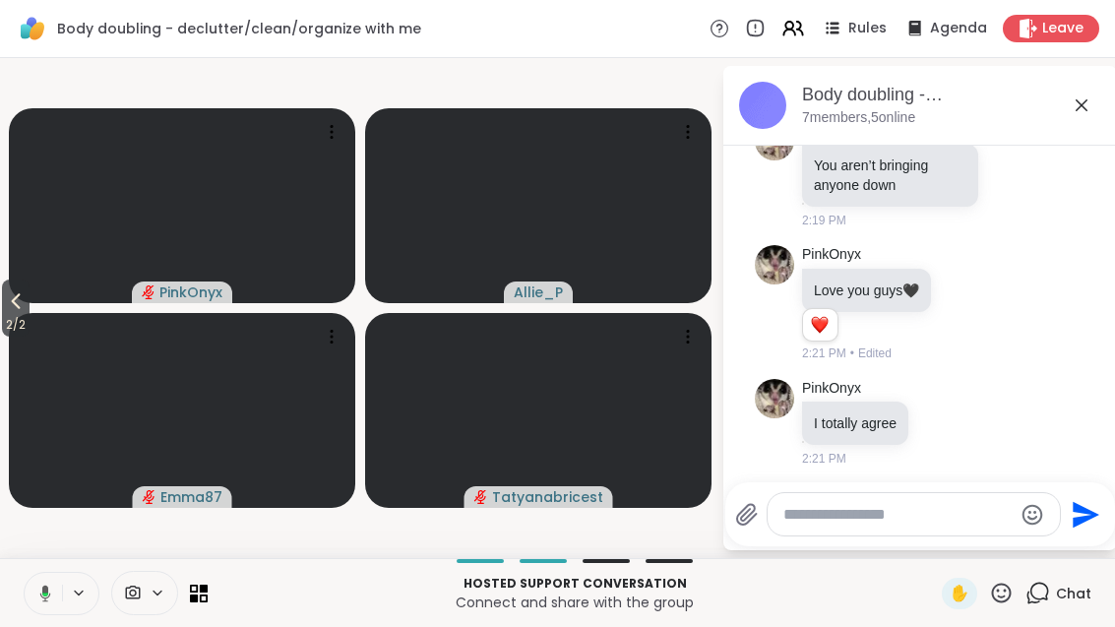
click at [3, 297] on button "2 / 2" at bounding box center [16, 307] width 28 height 57
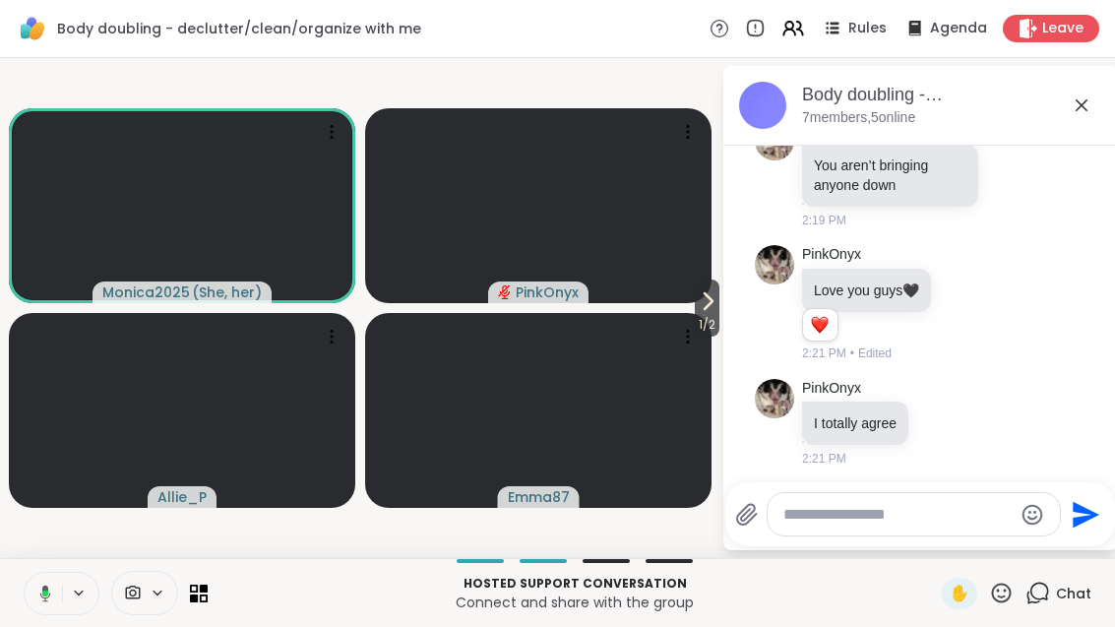
click at [715, 304] on icon at bounding box center [708, 301] width 24 height 24
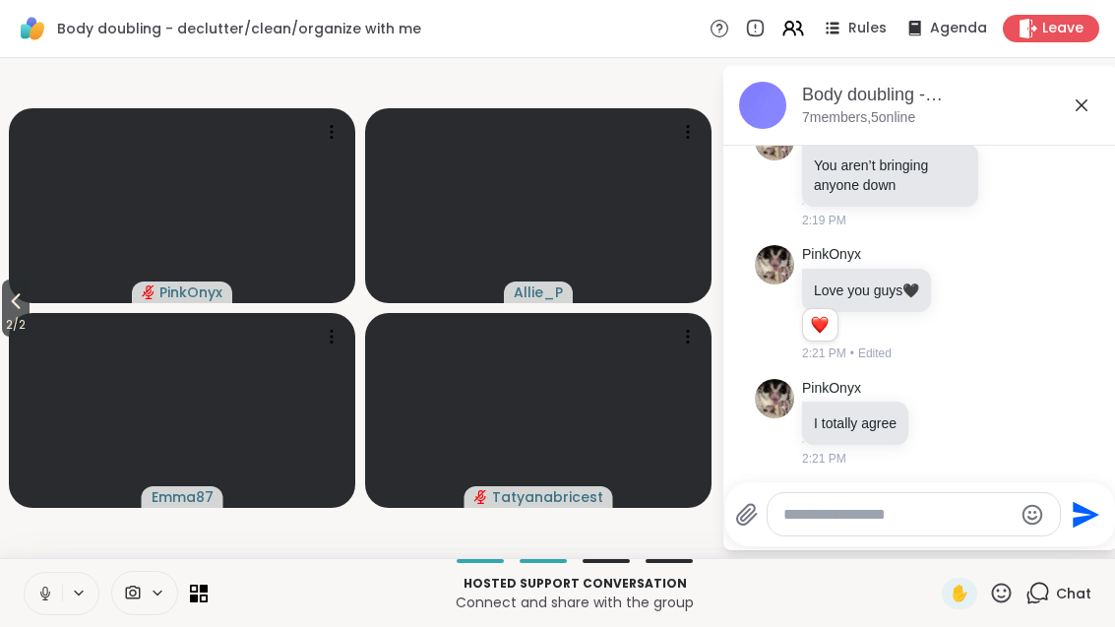
click at [1091, 108] on icon at bounding box center [1082, 105] width 24 height 24
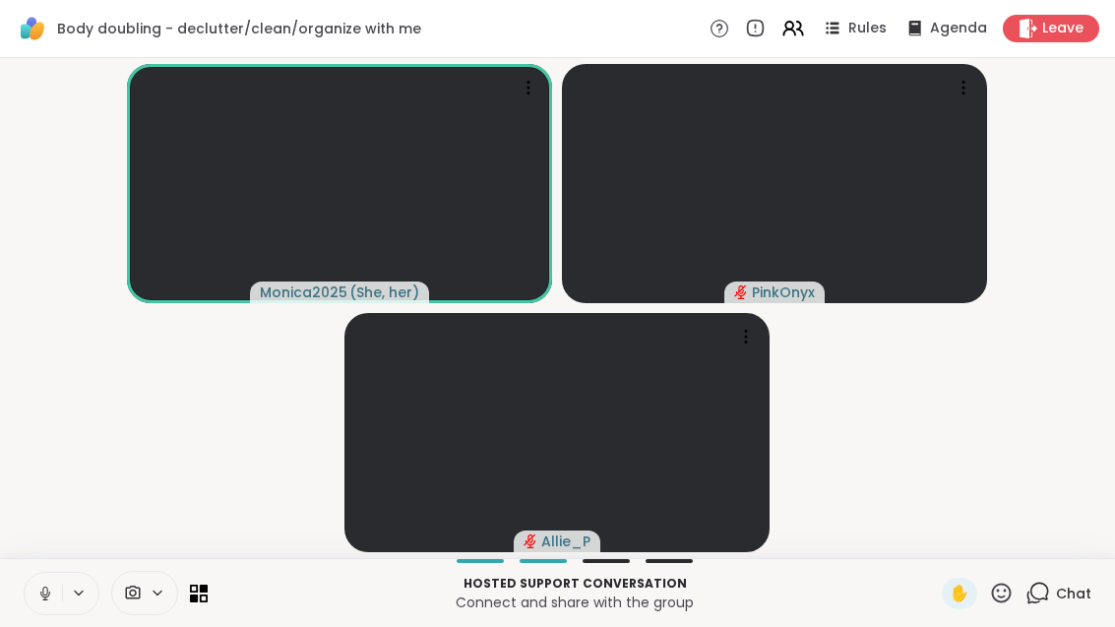
click at [47, 582] on button at bounding box center [43, 593] width 37 height 41
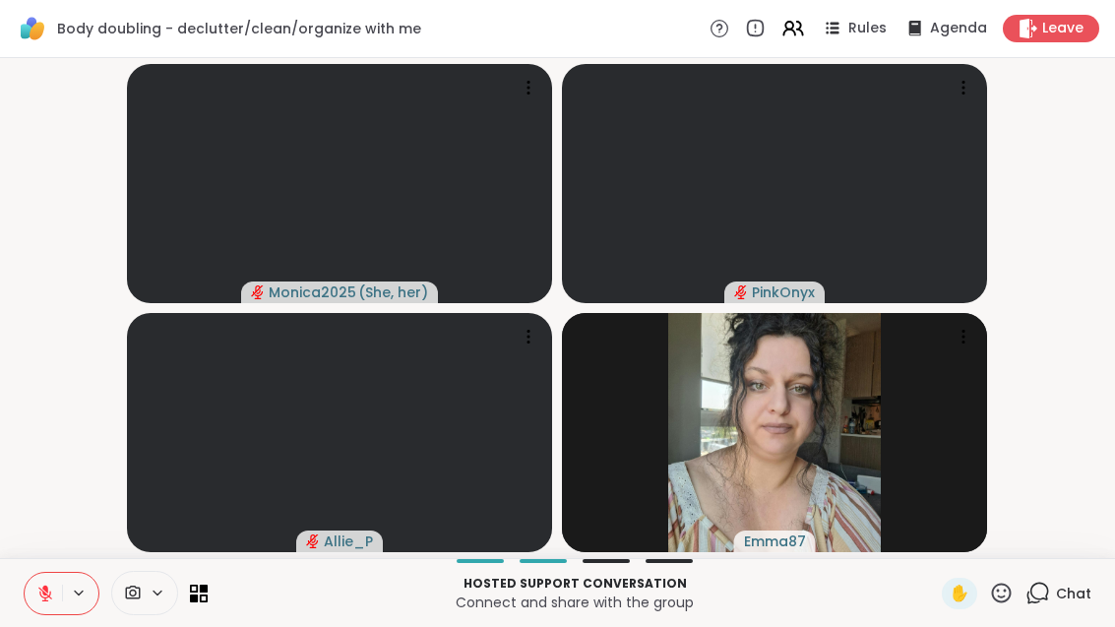
click at [52, 610] on button at bounding box center [43, 593] width 37 height 41
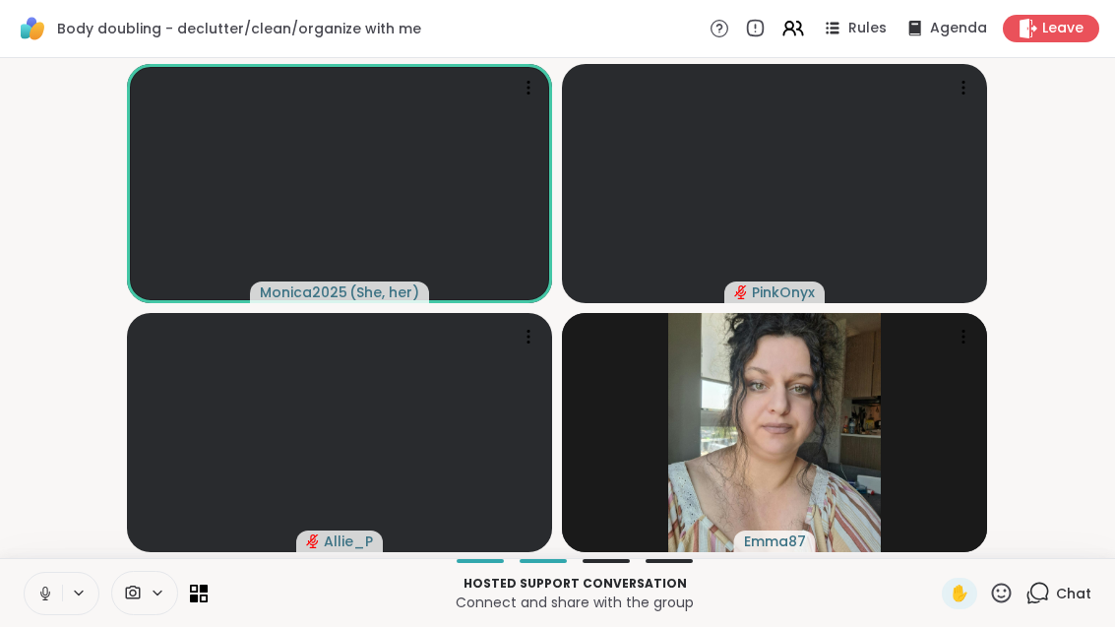
click at [74, 577] on div at bounding box center [62, 593] width 76 height 43
click at [52, 599] on icon at bounding box center [45, 594] width 18 height 18
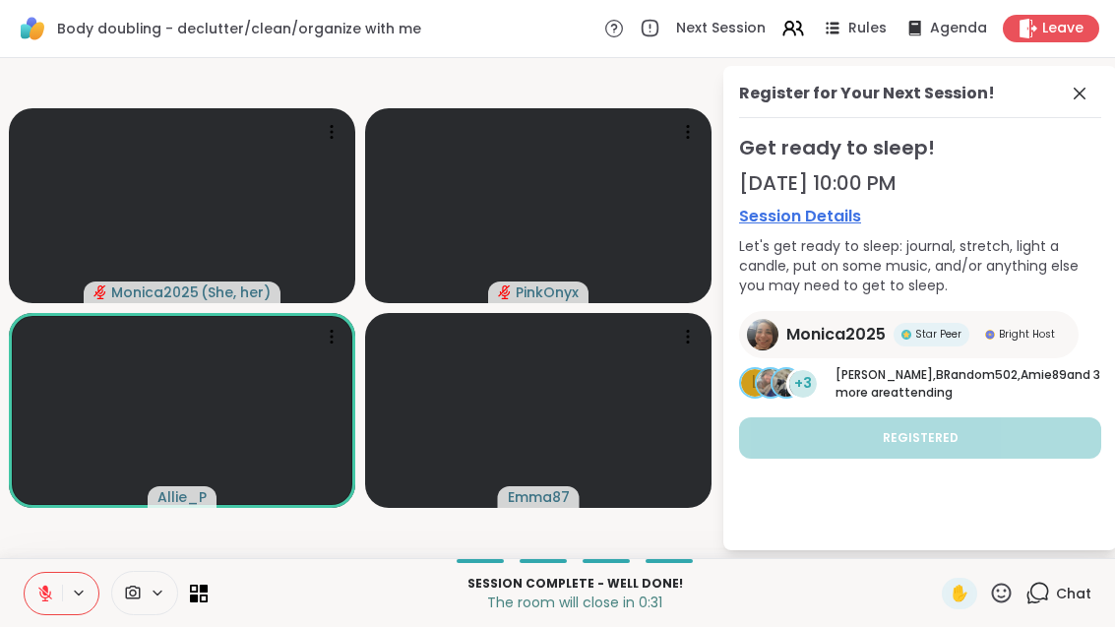
click at [43, 590] on icon at bounding box center [45, 594] width 14 height 14
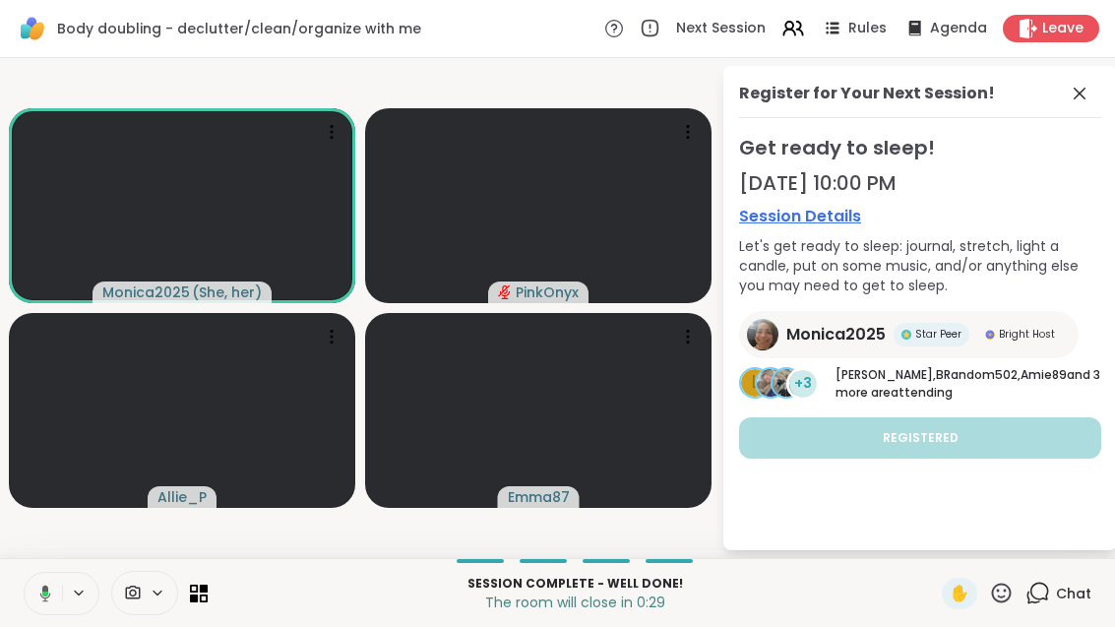
click at [1077, 95] on icon at bounding box center [1080, 94] width 12 height 12
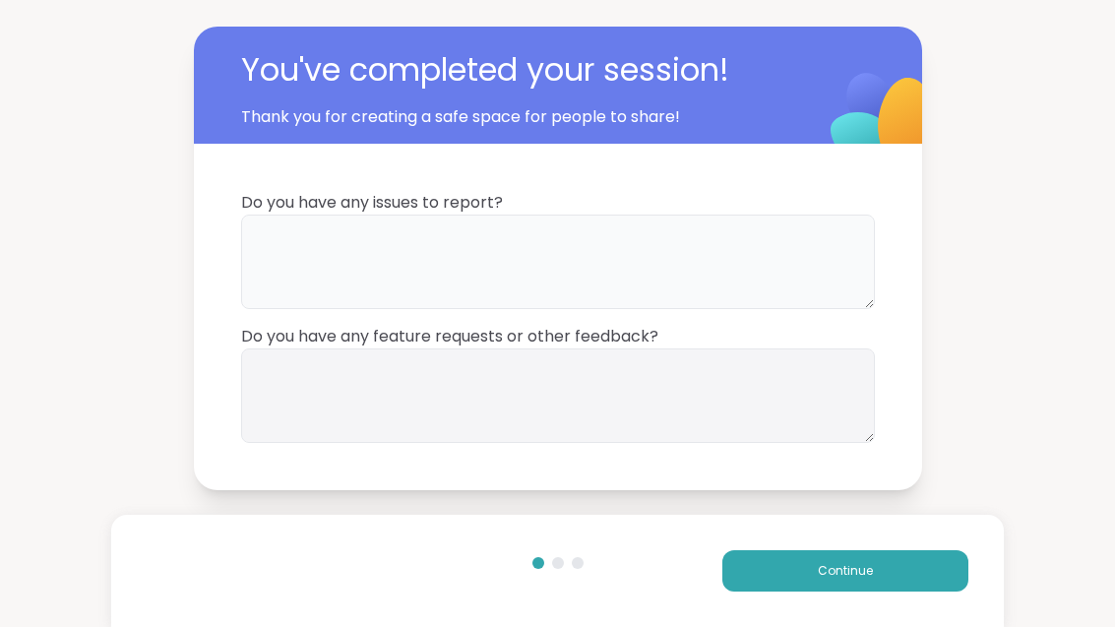
click at [638, 251] on textarea at bounding box center [558, 262] width 634 height 94
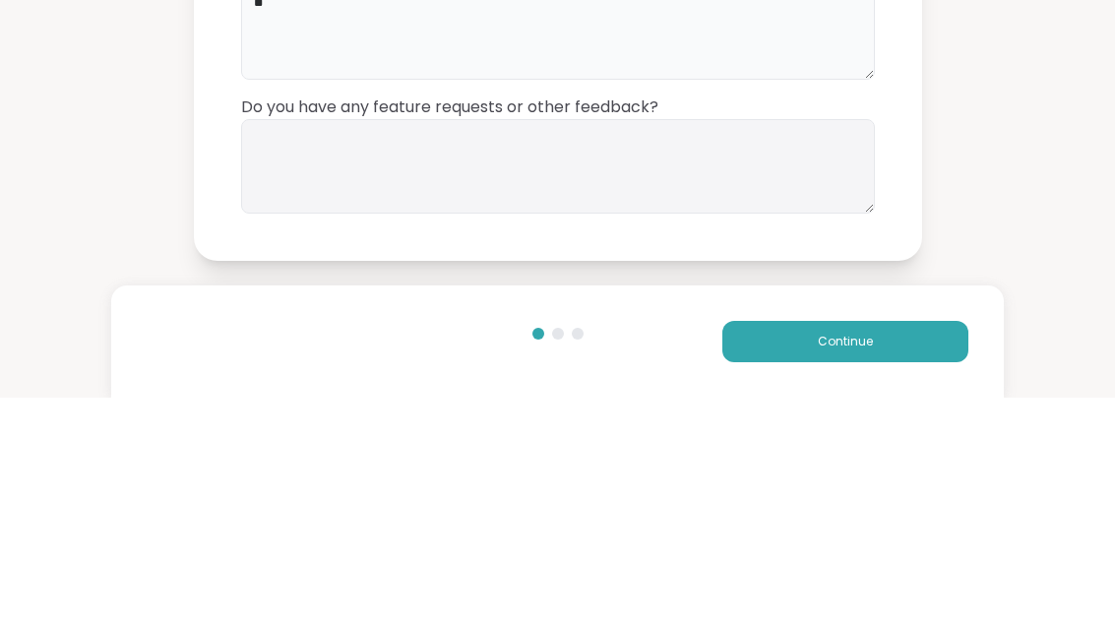
type textarea "**"
click at [733, 348] on textarea at bounding box center [558, 395] width 634 height 94
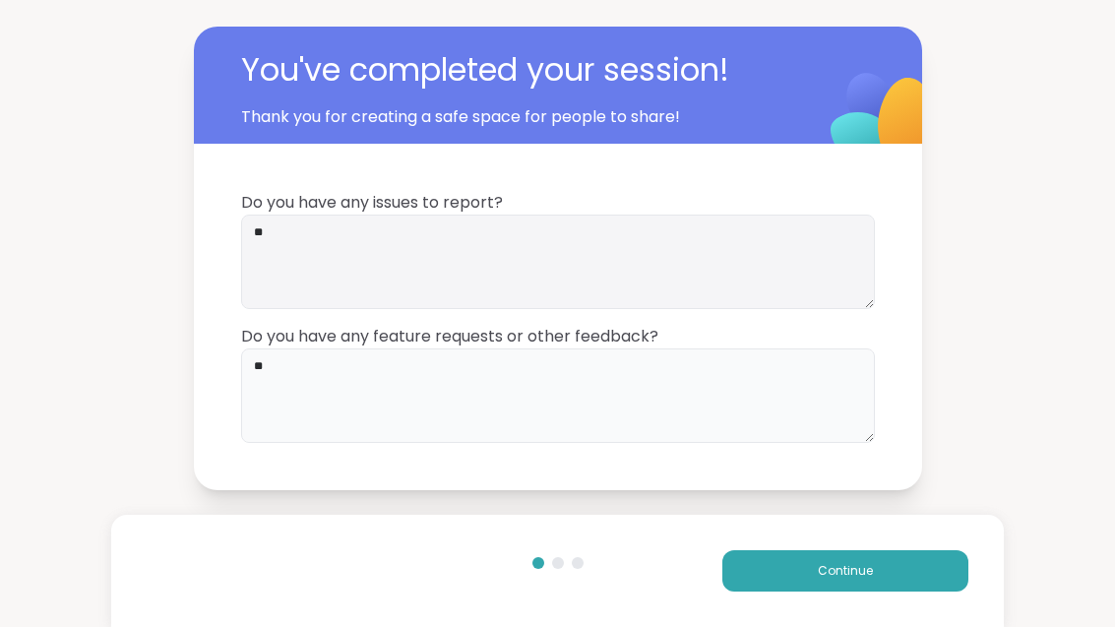
type textarea "**"
click at [937, 576] on button "Continue" at bounding box center [845, 570] width 246 height 41
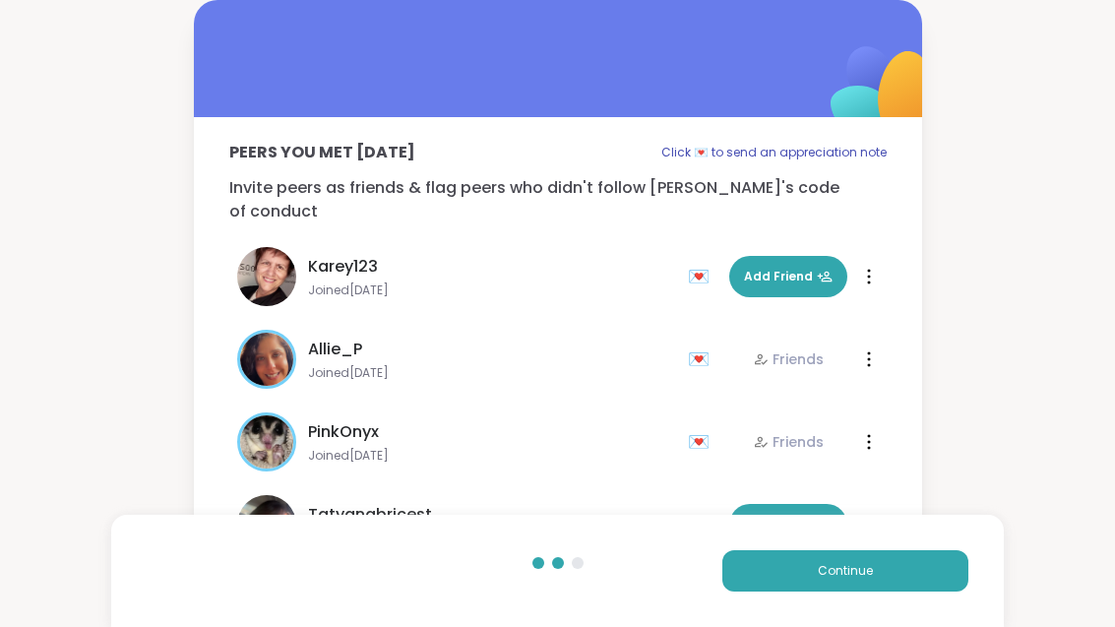
click at [900, 583] on button "Continue" at bounding box center [845, 570] width 246 height 41
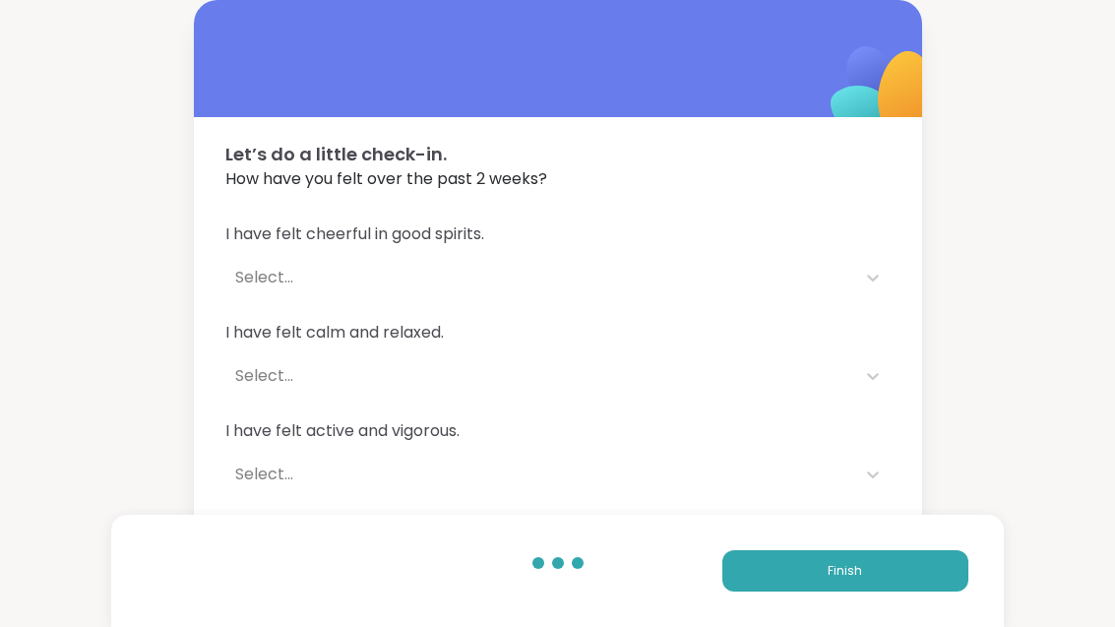
click at [906, 571] on button "Finish" at bounding box center [845, 570] width 246 height 41
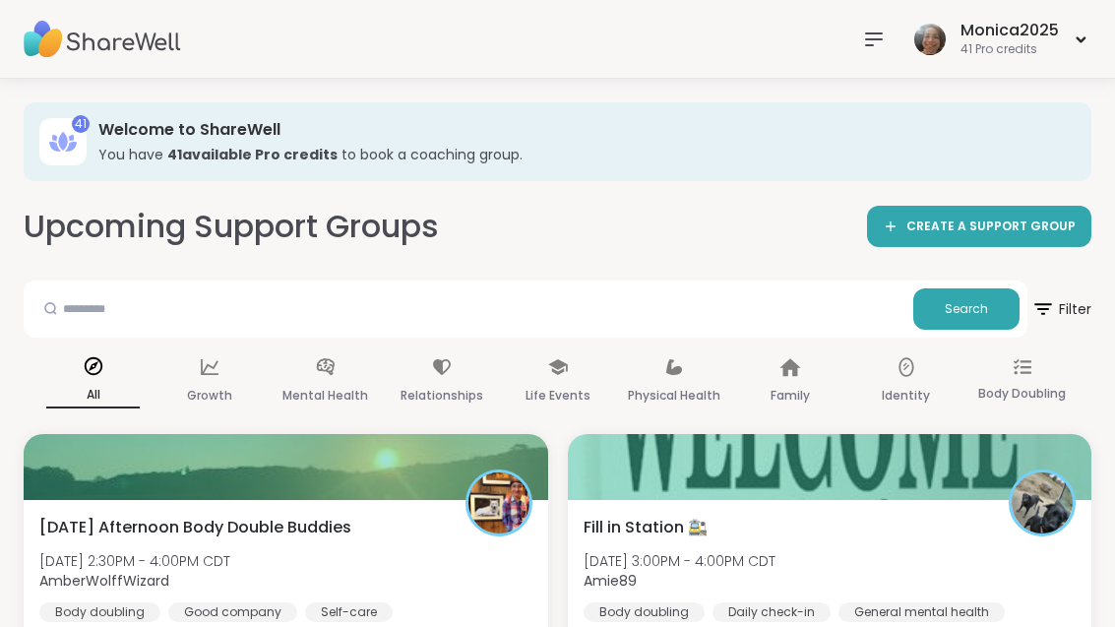
click at [820, 538] on div "Fill in Station 🚉 Wed, Oct 08 | 3:00PM - 4:00PM CDT Amie89 Body doubling Daily …" at bounding box center [830, 569] width 493 height 106
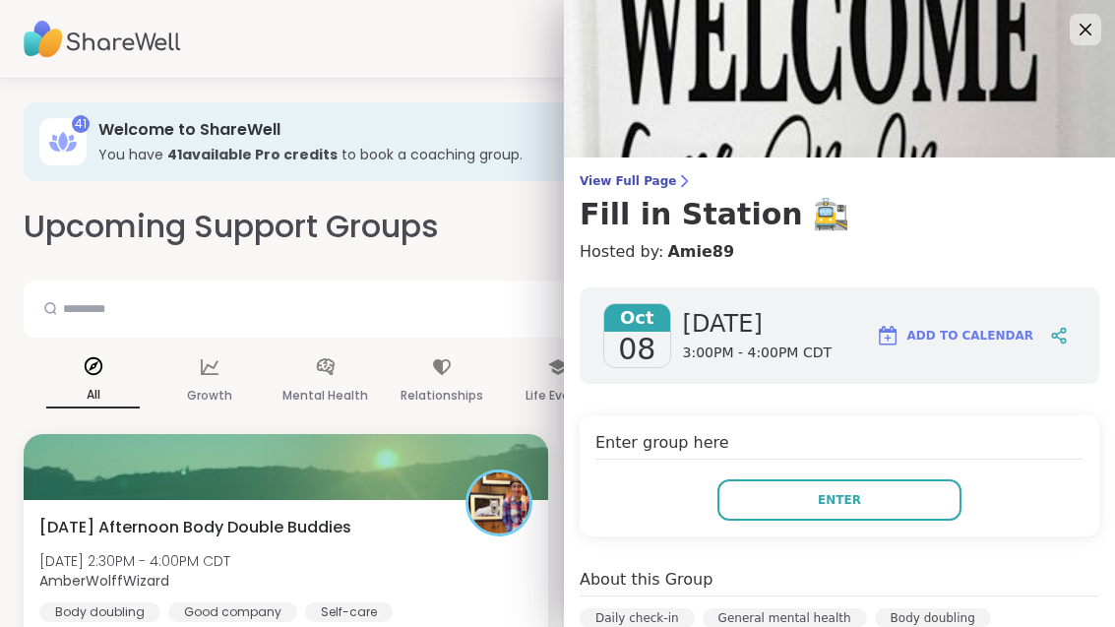
click at [865, 503] on button "Enter" at bounding box center [839, 499] width 244 height 41
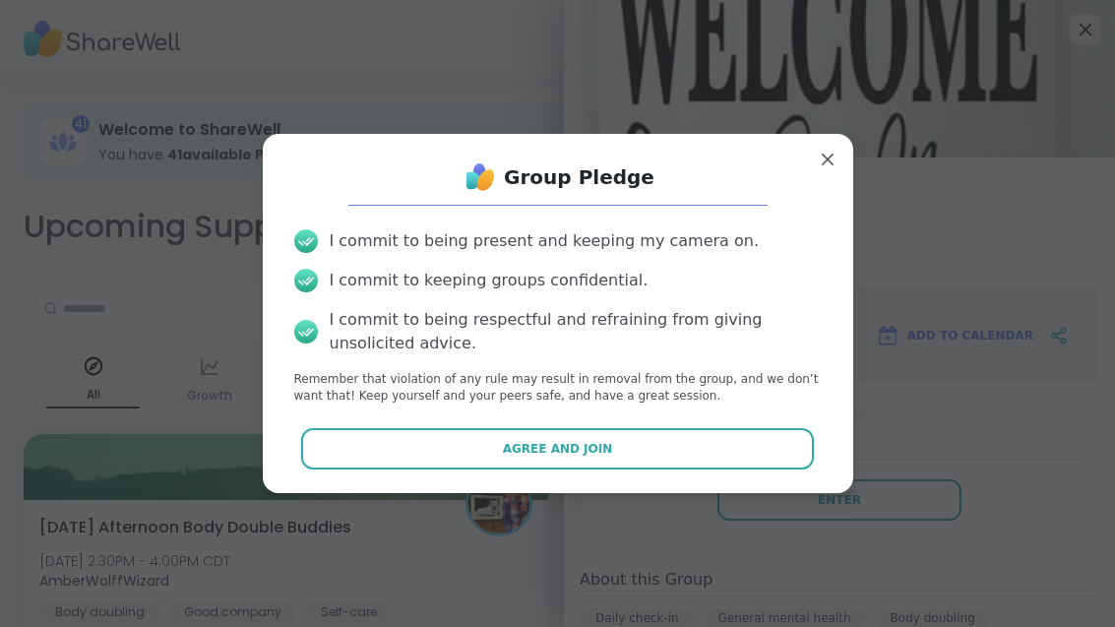
click at [611, 443] on button "Agree and Join" at bounding box center [557, 448] width 513 height 41
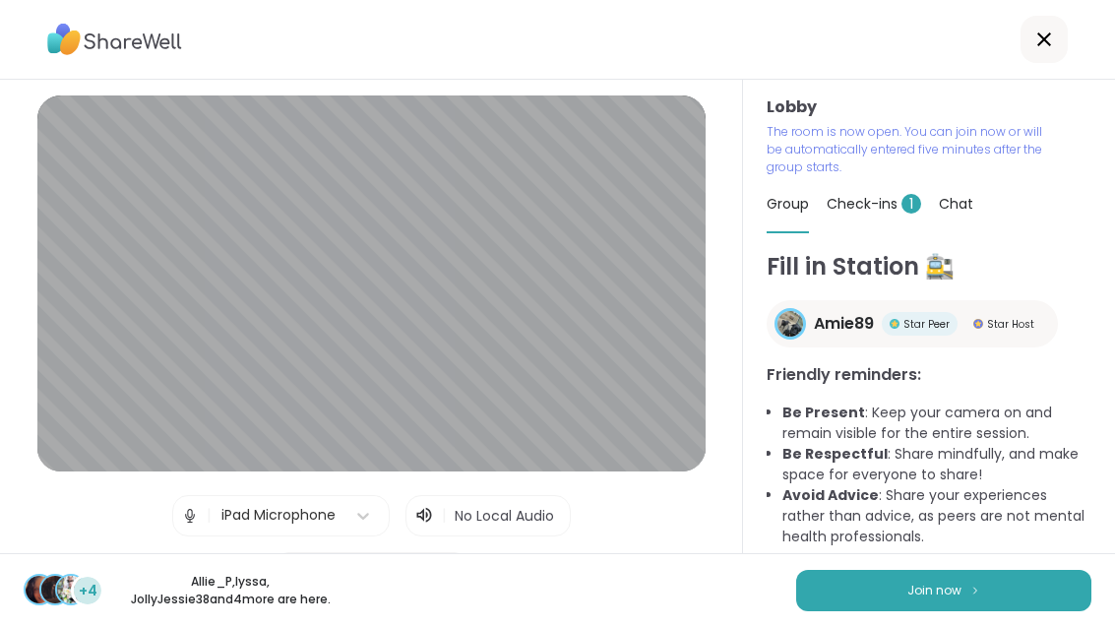
click at [192, 517] on img at bounding box center [190, 515] width 18 height 39
click at [193, 511] on img at bounding box center [190, 515] width 18 height 39
click at [973, 603] on button "Join now" at bounding box center [943, 590] width 295 height 41
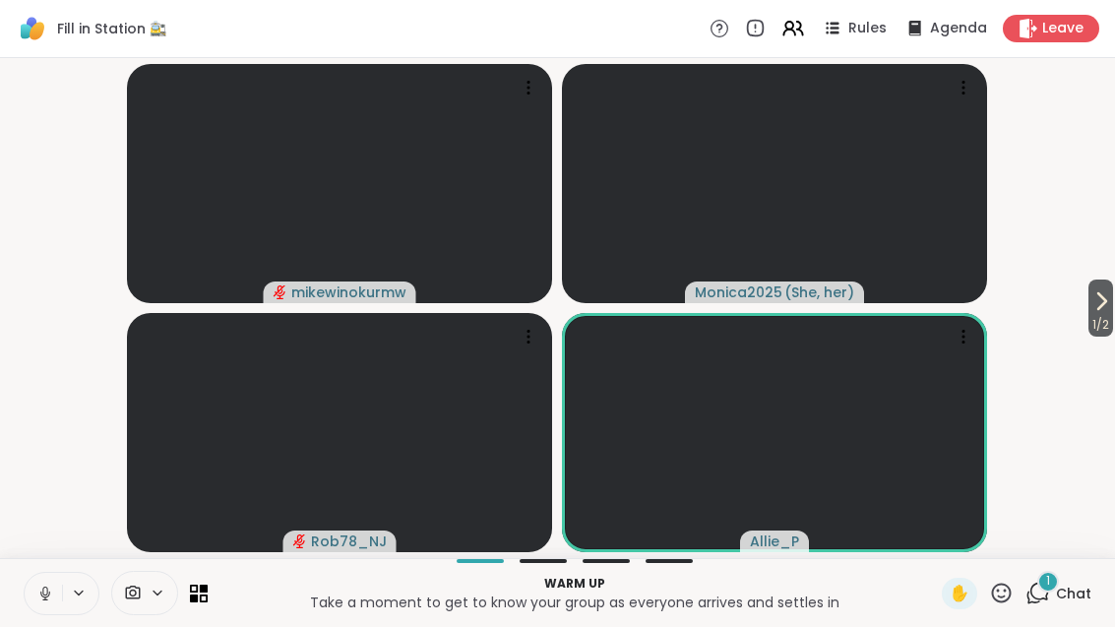
click at [42, 607] on button at bounding box center [43, 593] width 37 height 41
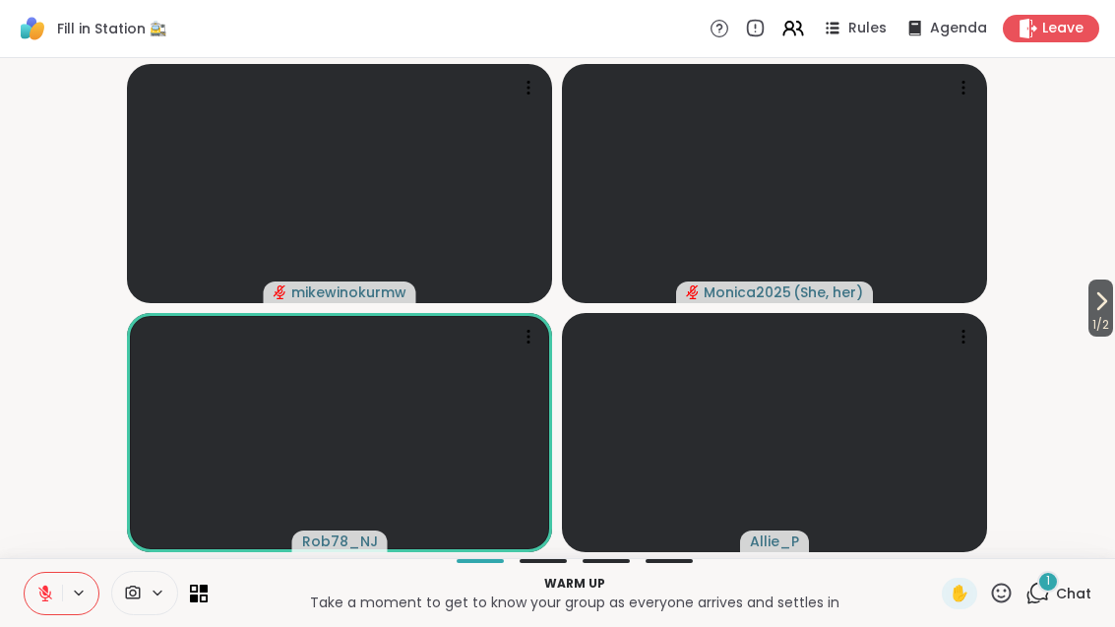
click at [1064, 580] on div "1 Chat" at bounding box center [1058, 593] width 66 height 31
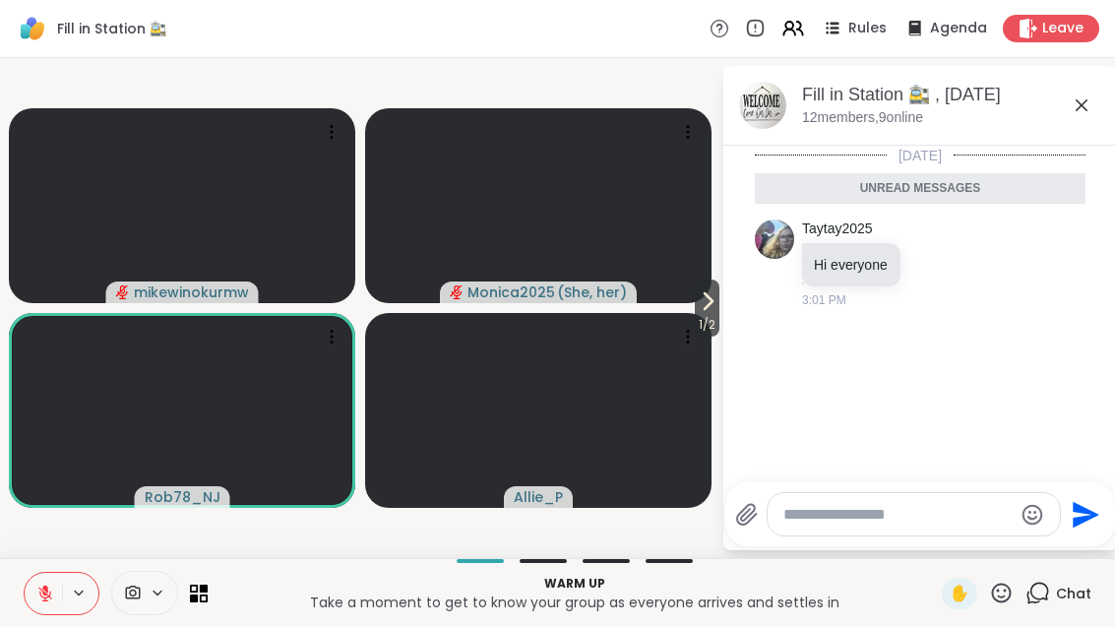
click at [907, 523] on textarea "Type your message" at bounding box center [897, 515] width 229 height 20
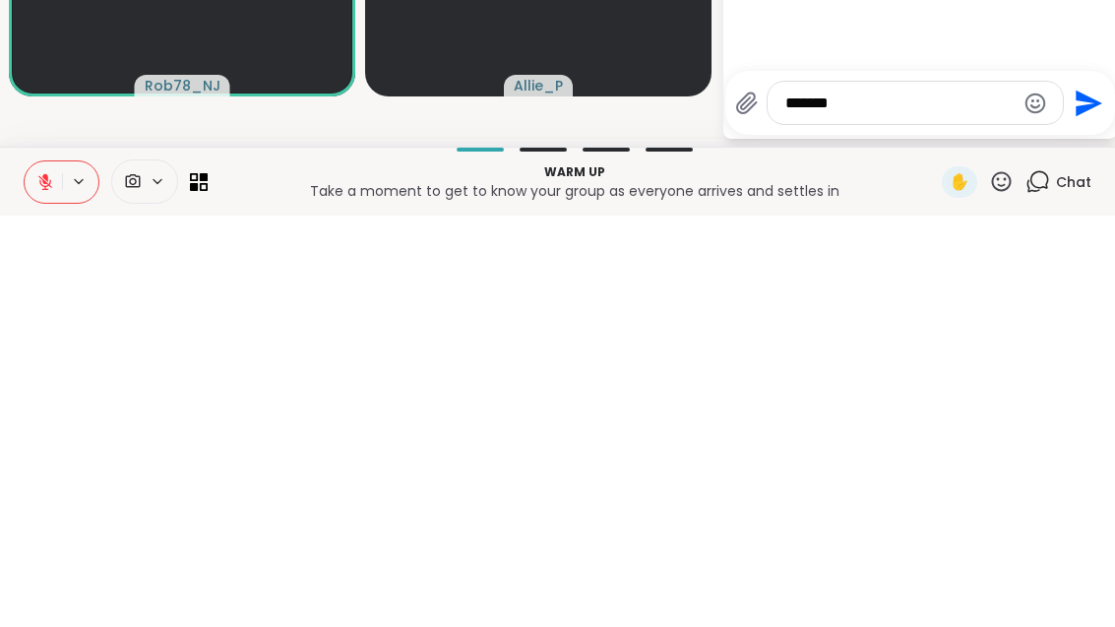
type textarea "*******"
click at [1097, 499] on icon "Send" at bounding box center [1086, 514] width 31 height 31
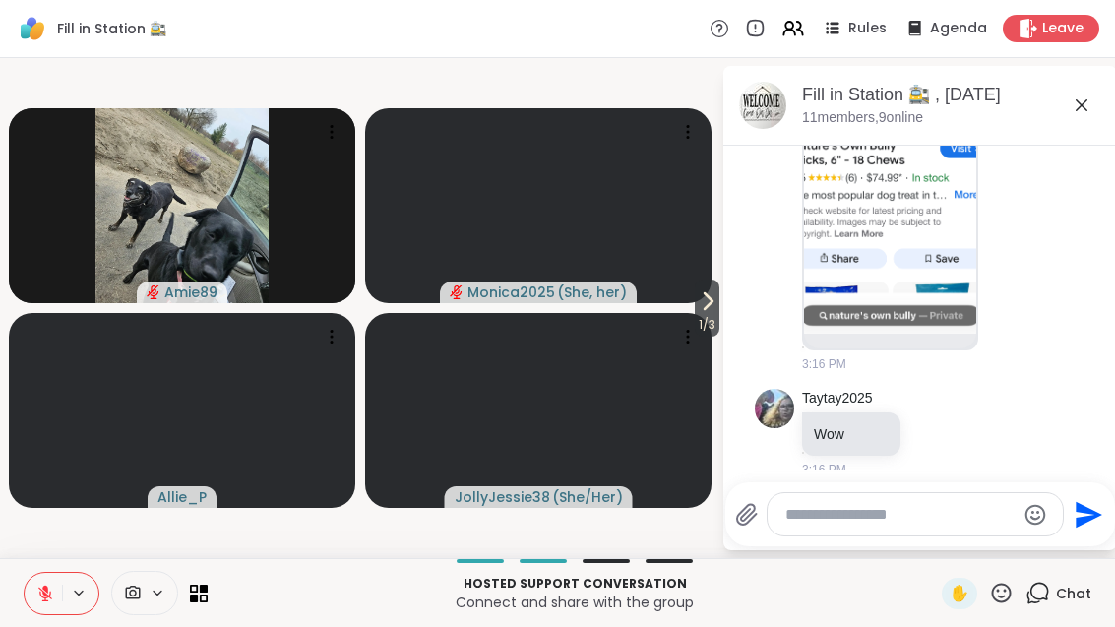
scroll to position [4209, 0]
